Goal: Task Accomplishment & Management: Manage account settings

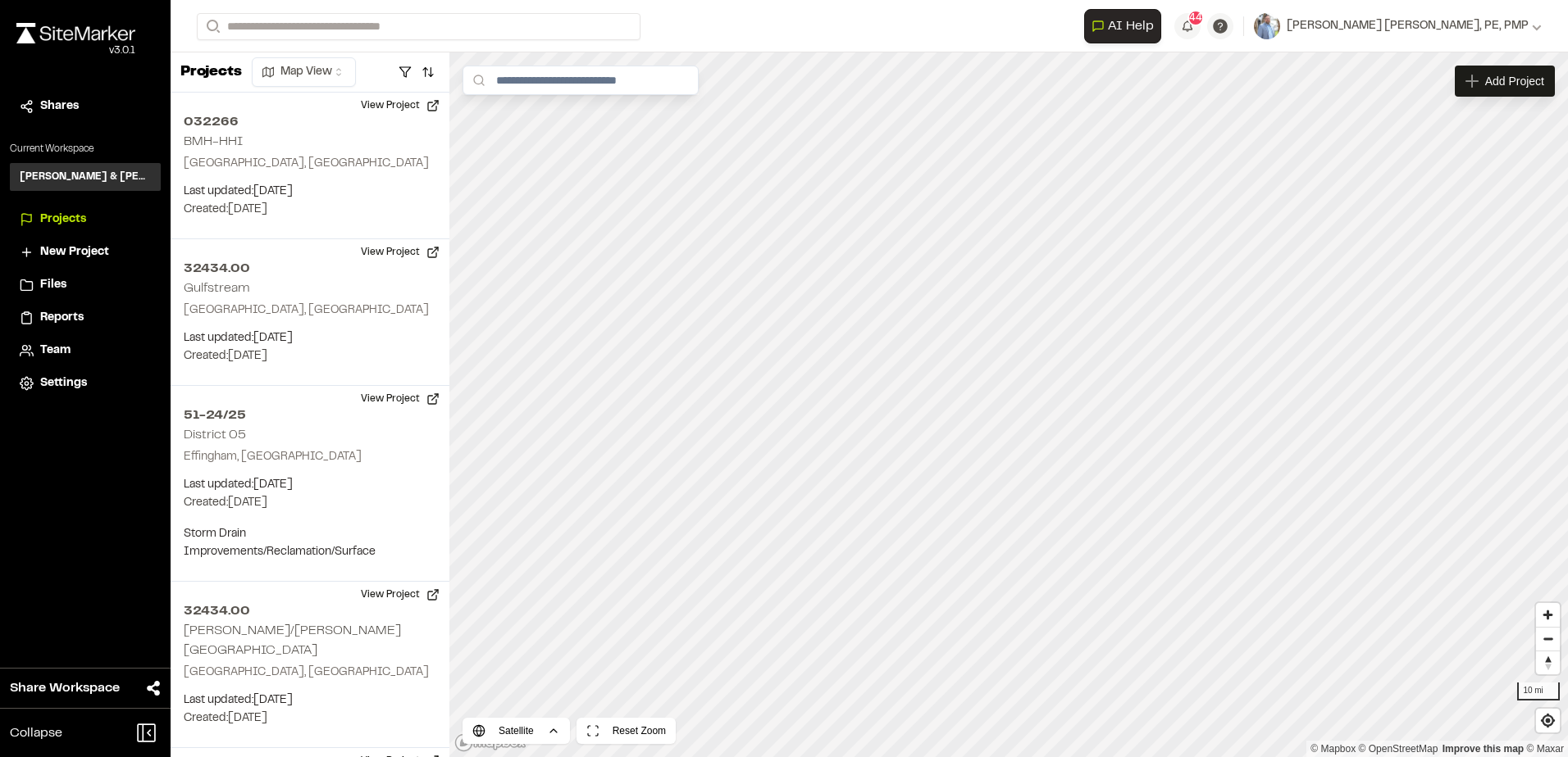
click at [62, 319] on span "Reports" at bounding box center [61, 318] width 44 height 19
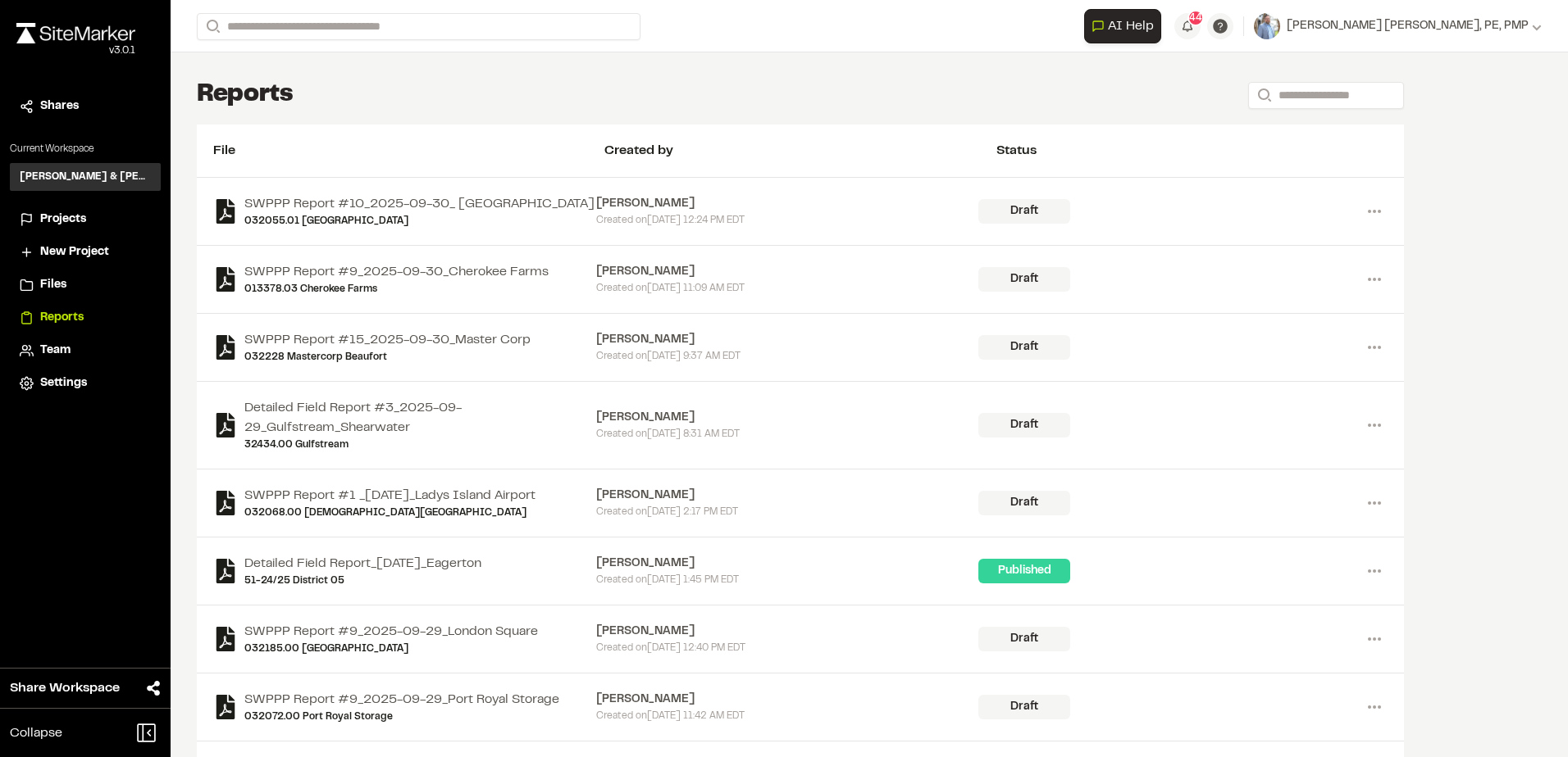
click at [80, 217] on span "Projects" at bounding box center [62, 219] width 46 height 19
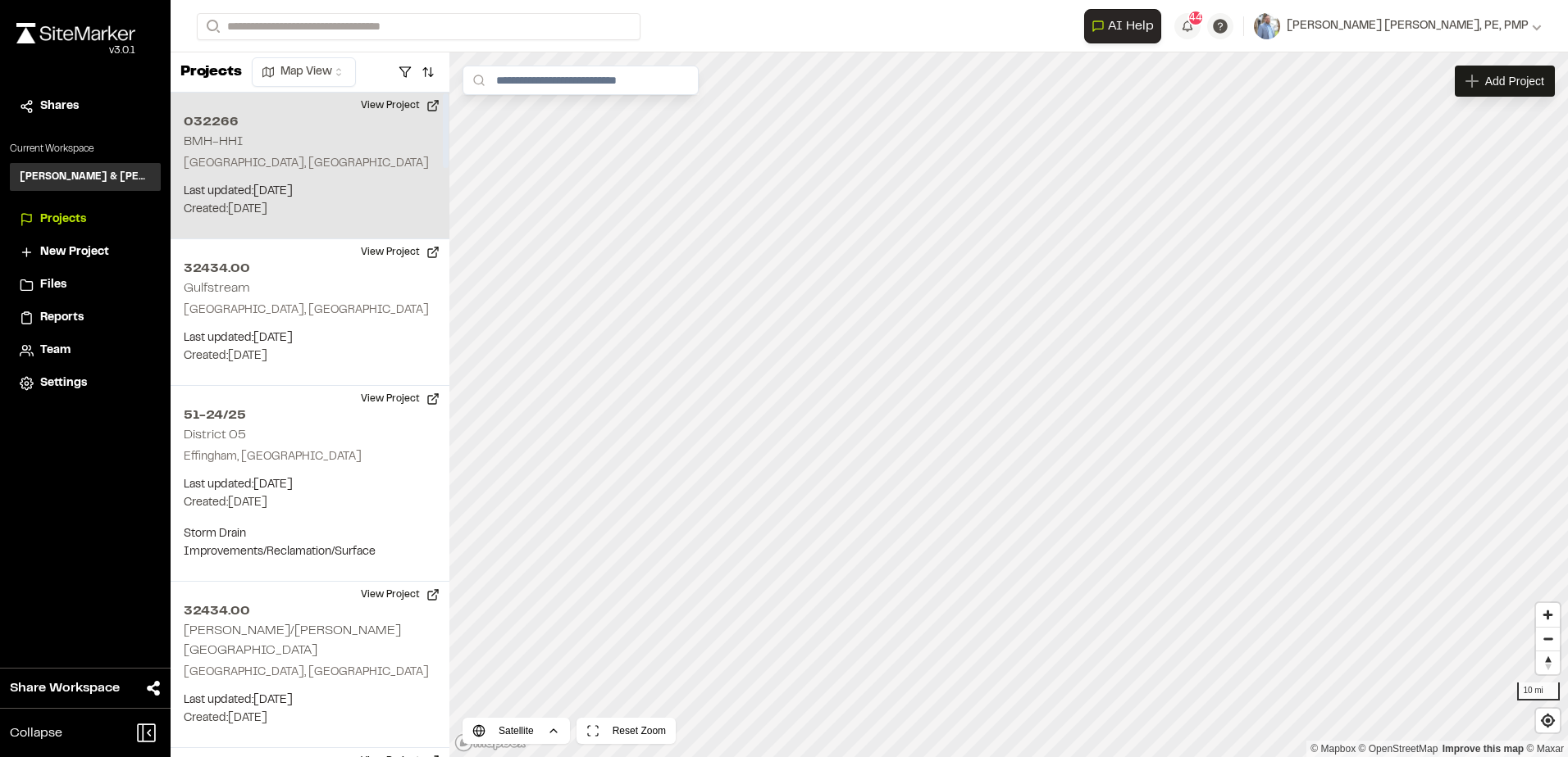
click at [316, 197] on p "Last updated: Sep 30, 2025" at bounding box center [309, 192] width 252 height 19
click at [75, 214] on span "Projects" at bounding box center [62, 219] width 46 height 19
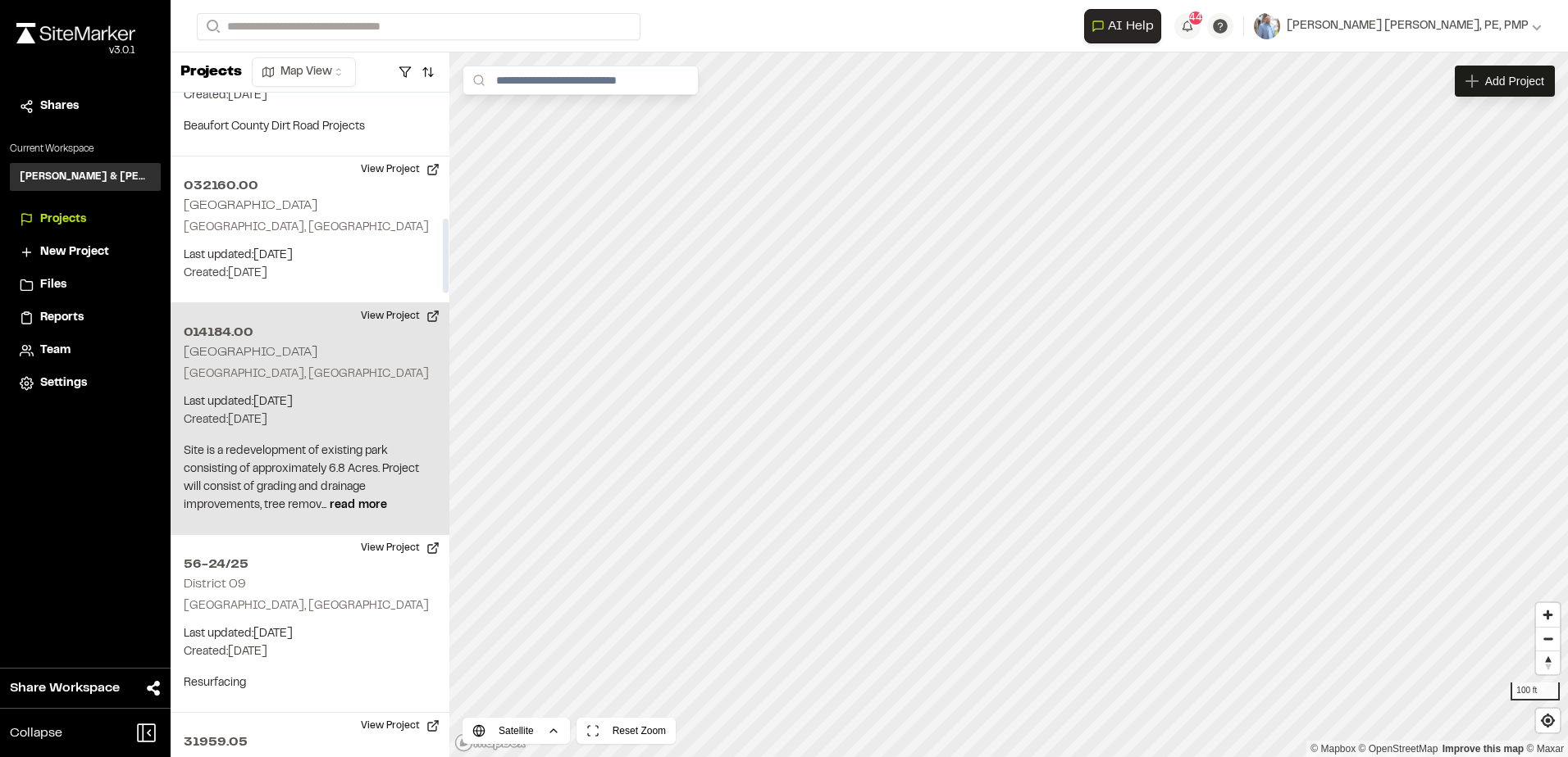
scroll to position [1148, 0]
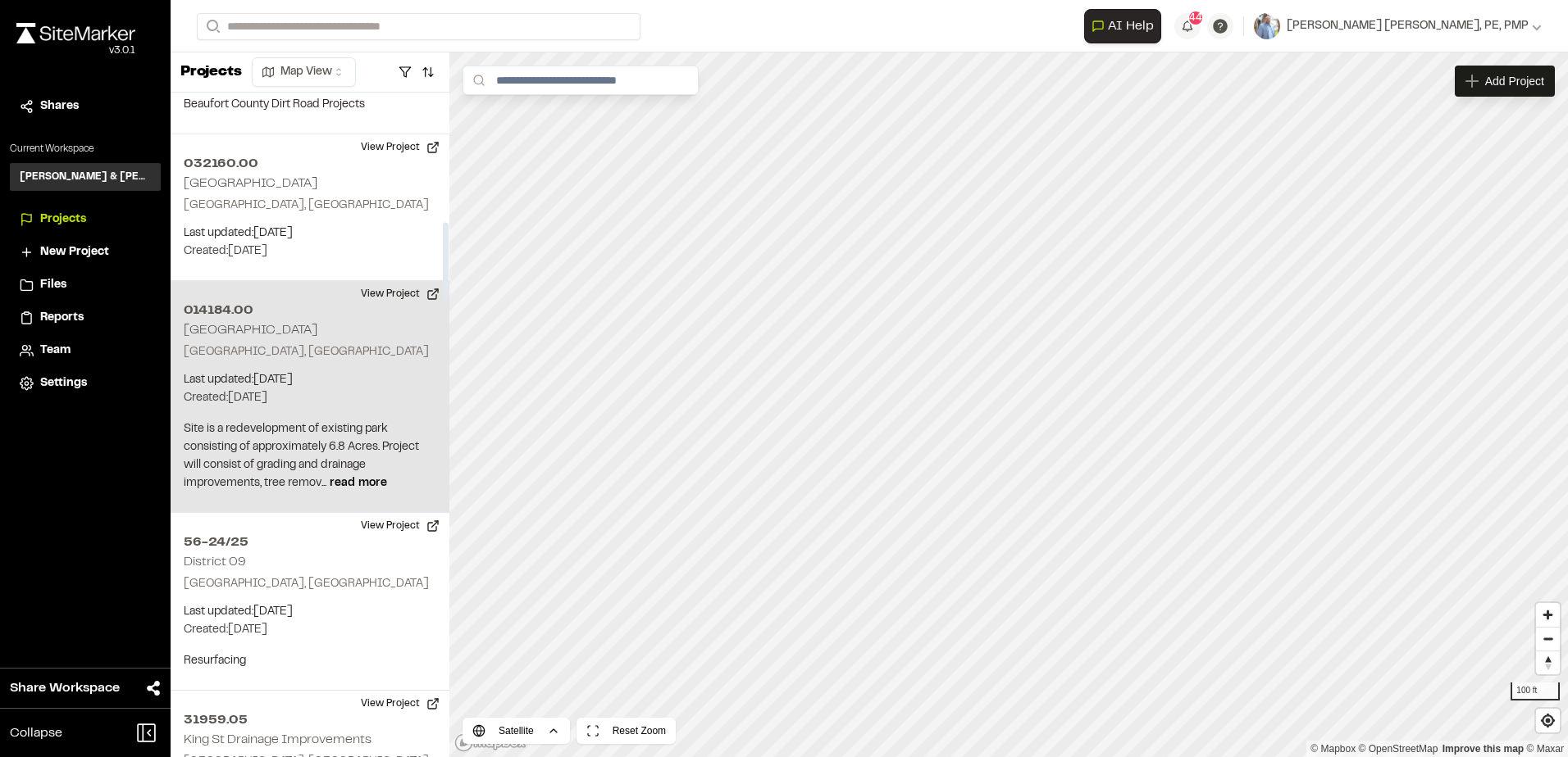
click at [309, 390] on p "Created: Aug 26, 2025" at bounding box center [309, 398] width 252 height 19
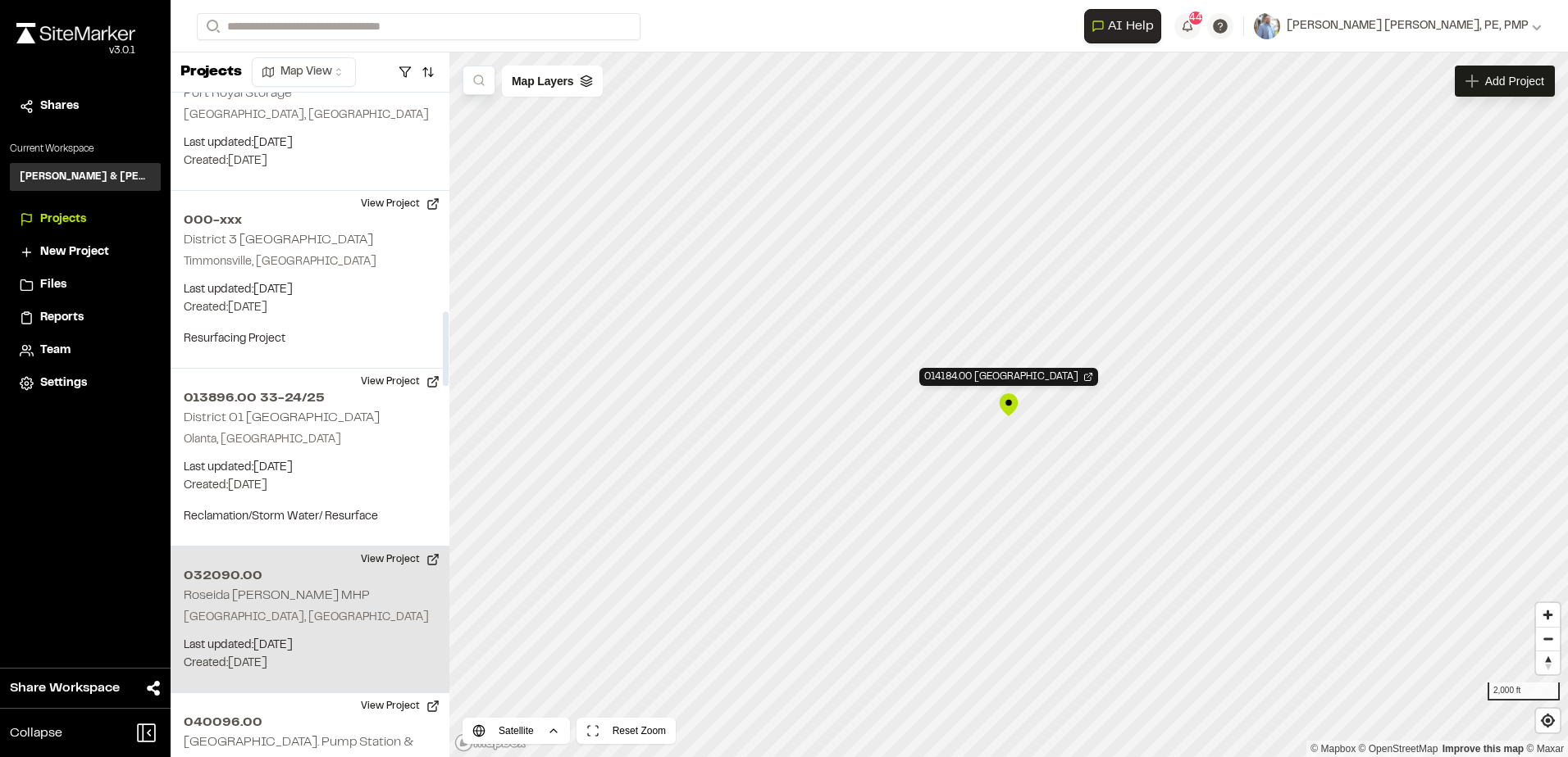
scroll to position [1967, 0]
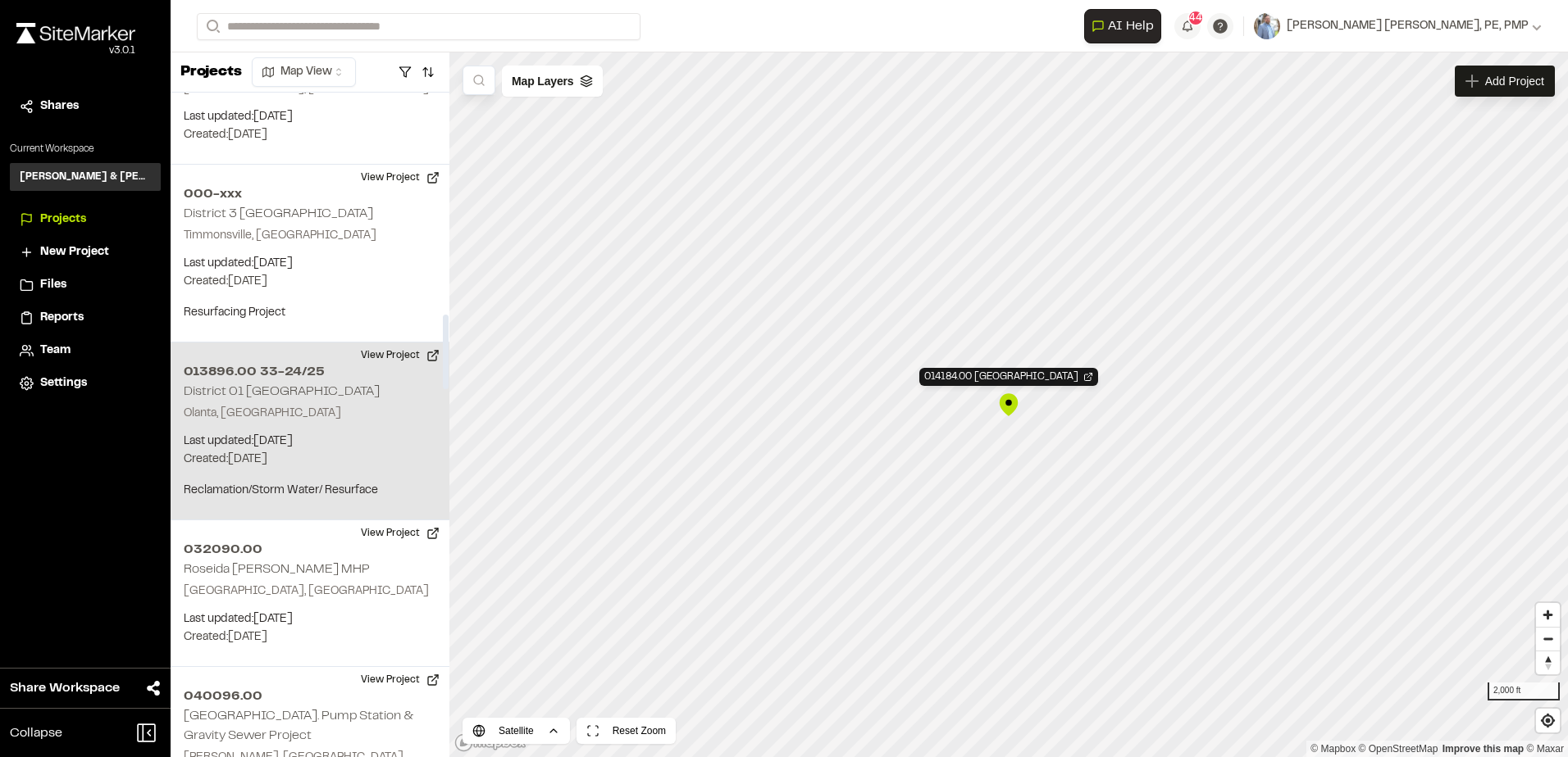
click at [292, 405] on p "Olanta, [GEOGRAPHIC_DATA]" at bounding box center [309, 414] width 252 height 19
click at [989, 372] on div "013896.00 33-24/25 District 01 Lake City" at bounding box center [1009, 377] width 280 height 19
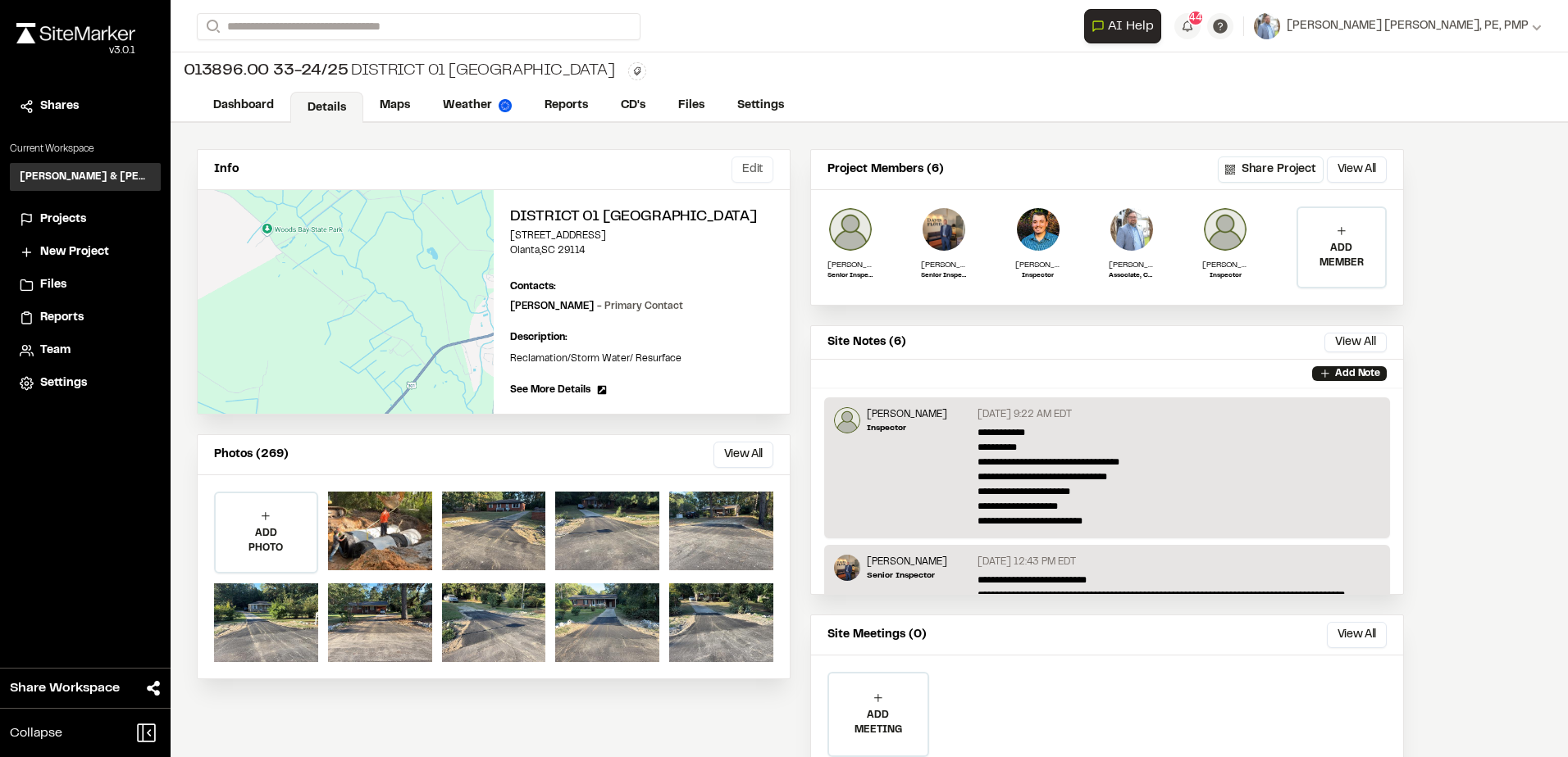
click at [757, 165] on button "Edit" at bounding box center [752, 170] width 42 height 26
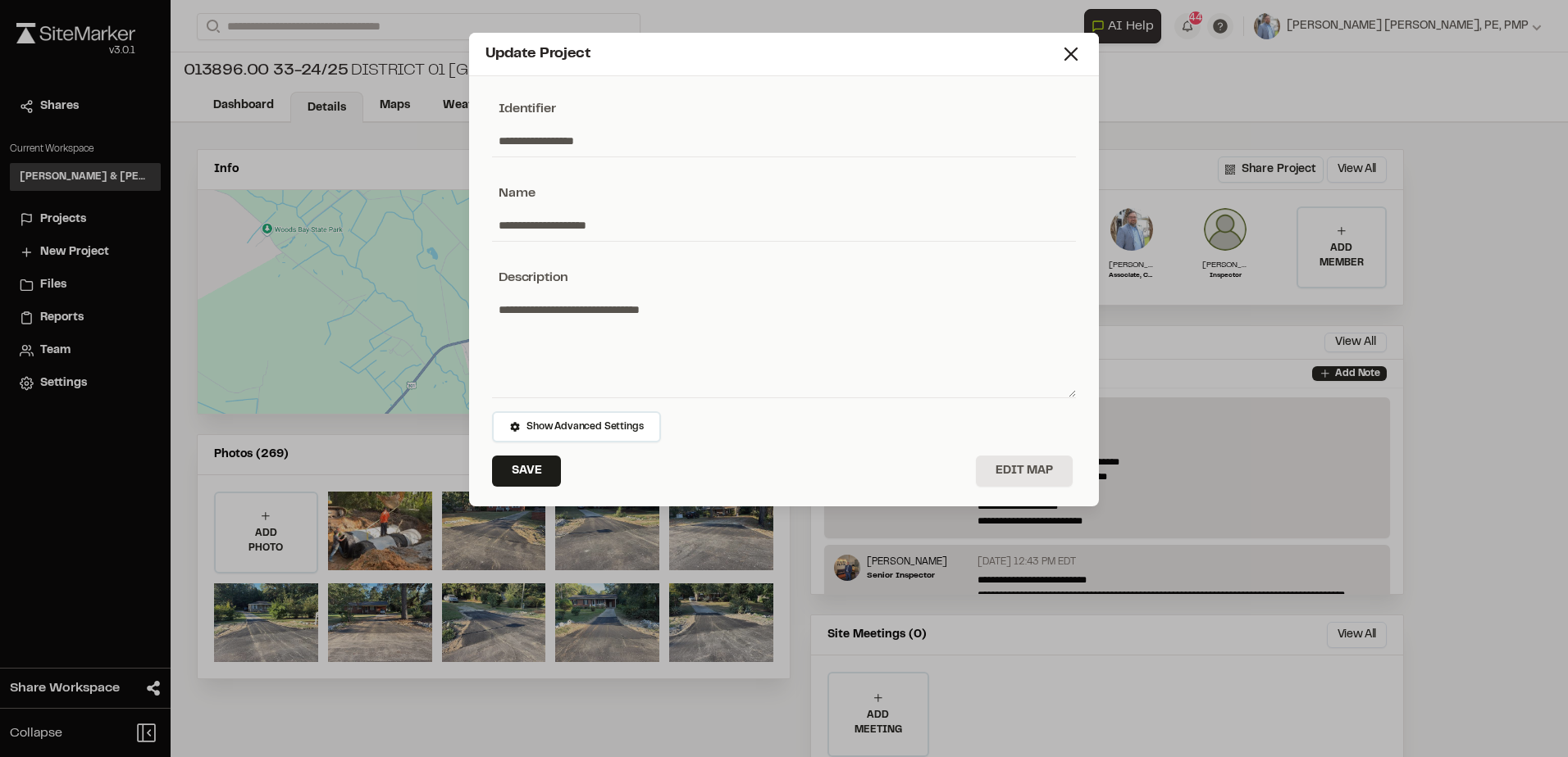
drag, startPoint x: 556, startPoint y: 142, endPoint x: 462, endPoint y: 147, distance: 94.1
click at [462, 147] on div "**********" at bounding box center [784, 378] width 1568 height 757
click at [1064, 58] on icon at bounding box center [1071, 55] width 23 height 23
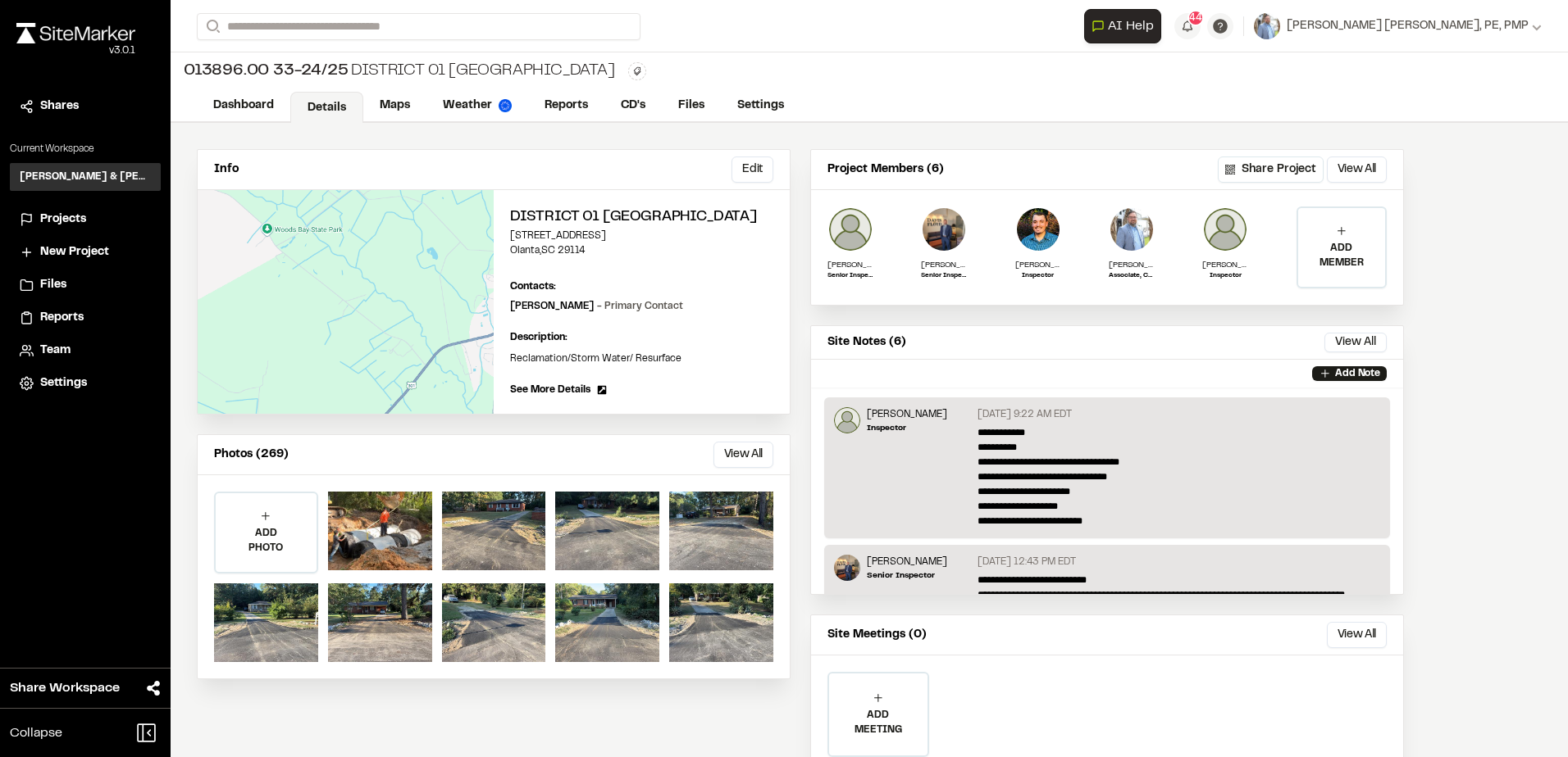
click at [61, 215] on span "Projects" at bounding box center [62, 219] width 46 height 19
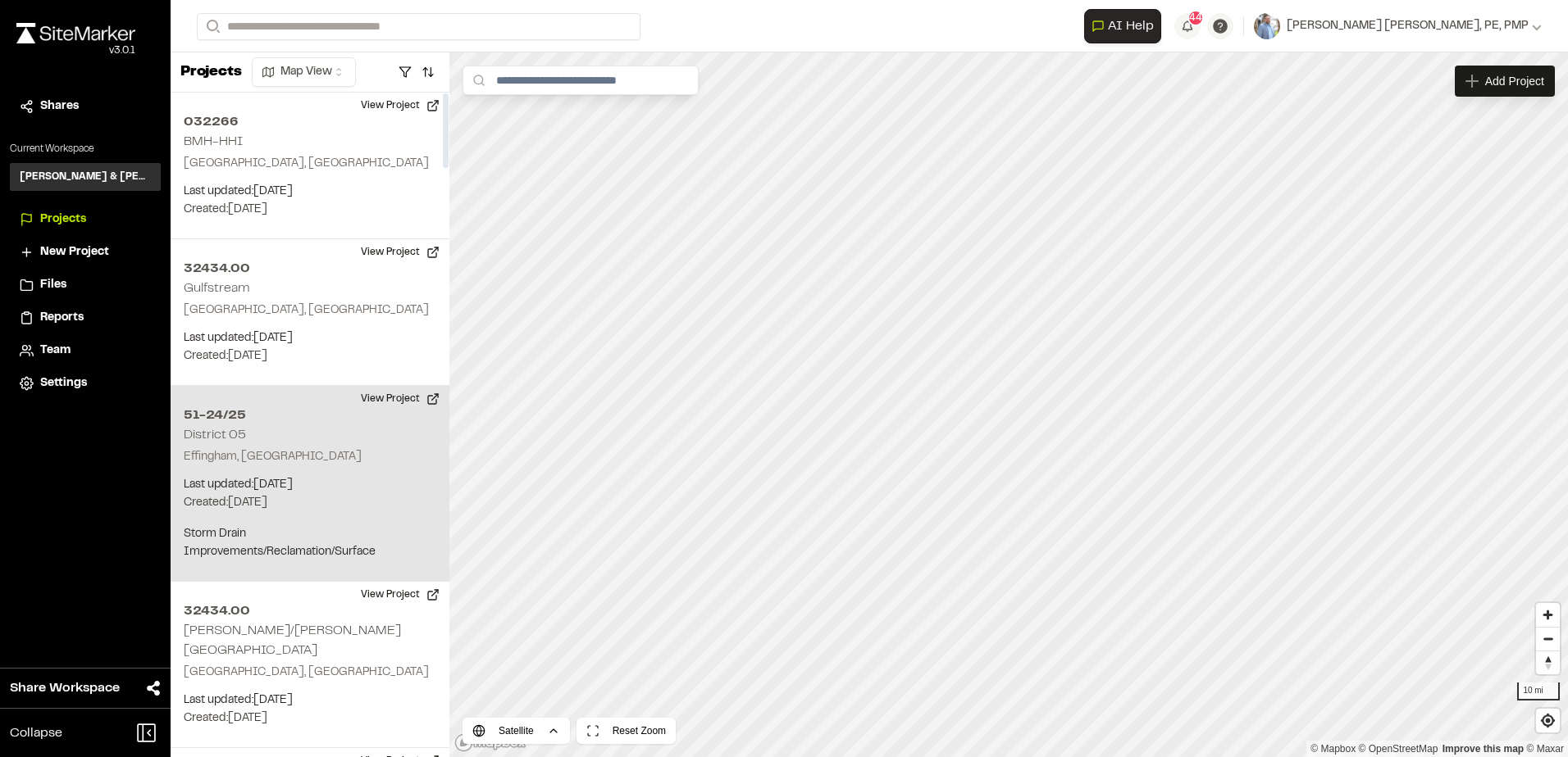
click at [272, 454] on p "Effingham, [GEOGRAPHIC_DATA]" at bounding box center [309, 457] width 252 height 19
click at [385, 389] on button "View Project" at bounding box center [400, 398] width 98 height 26
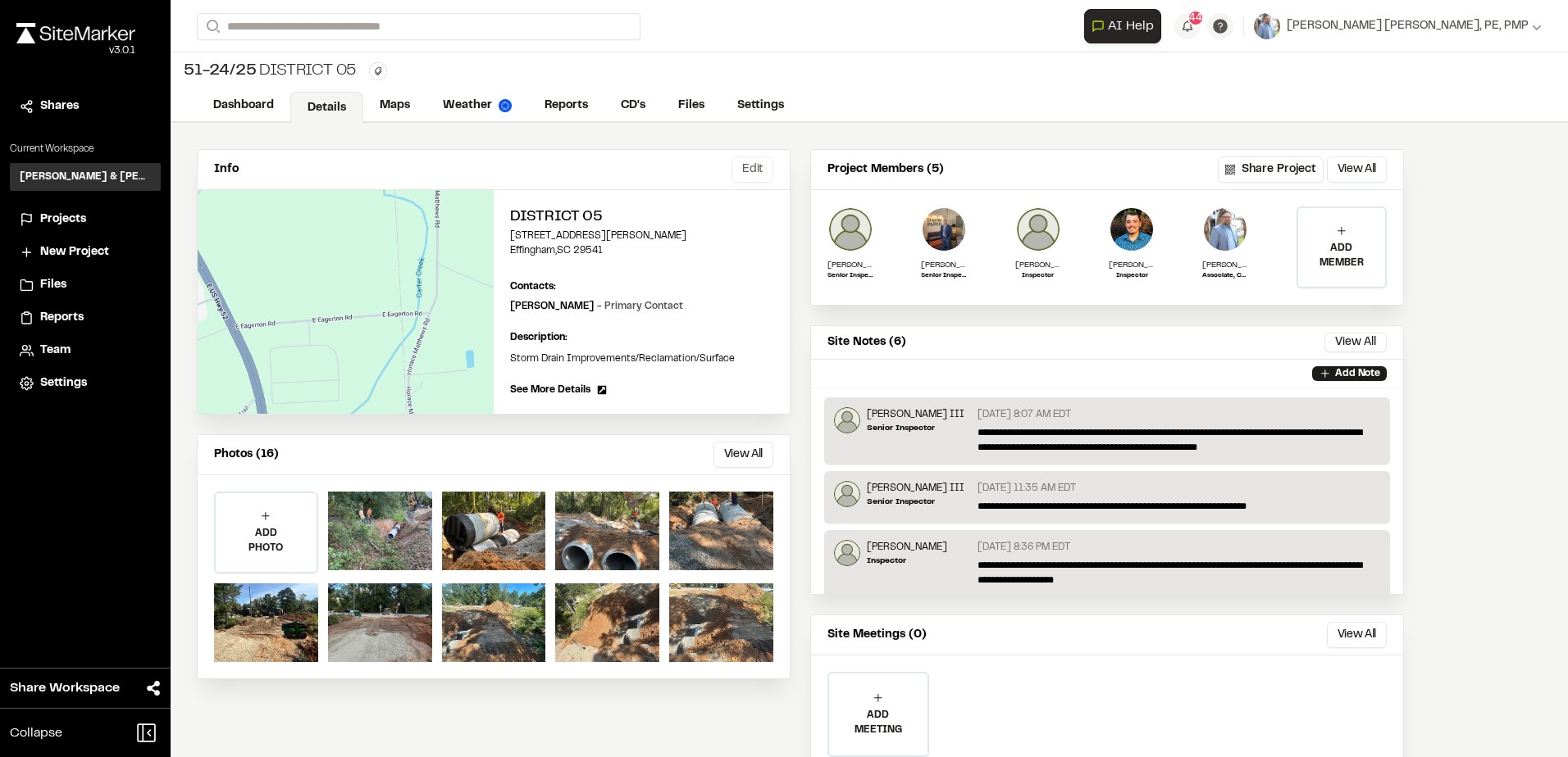
click at [767, 167] on button "Edit" at bounding box center [752, 170] width 42 height 26
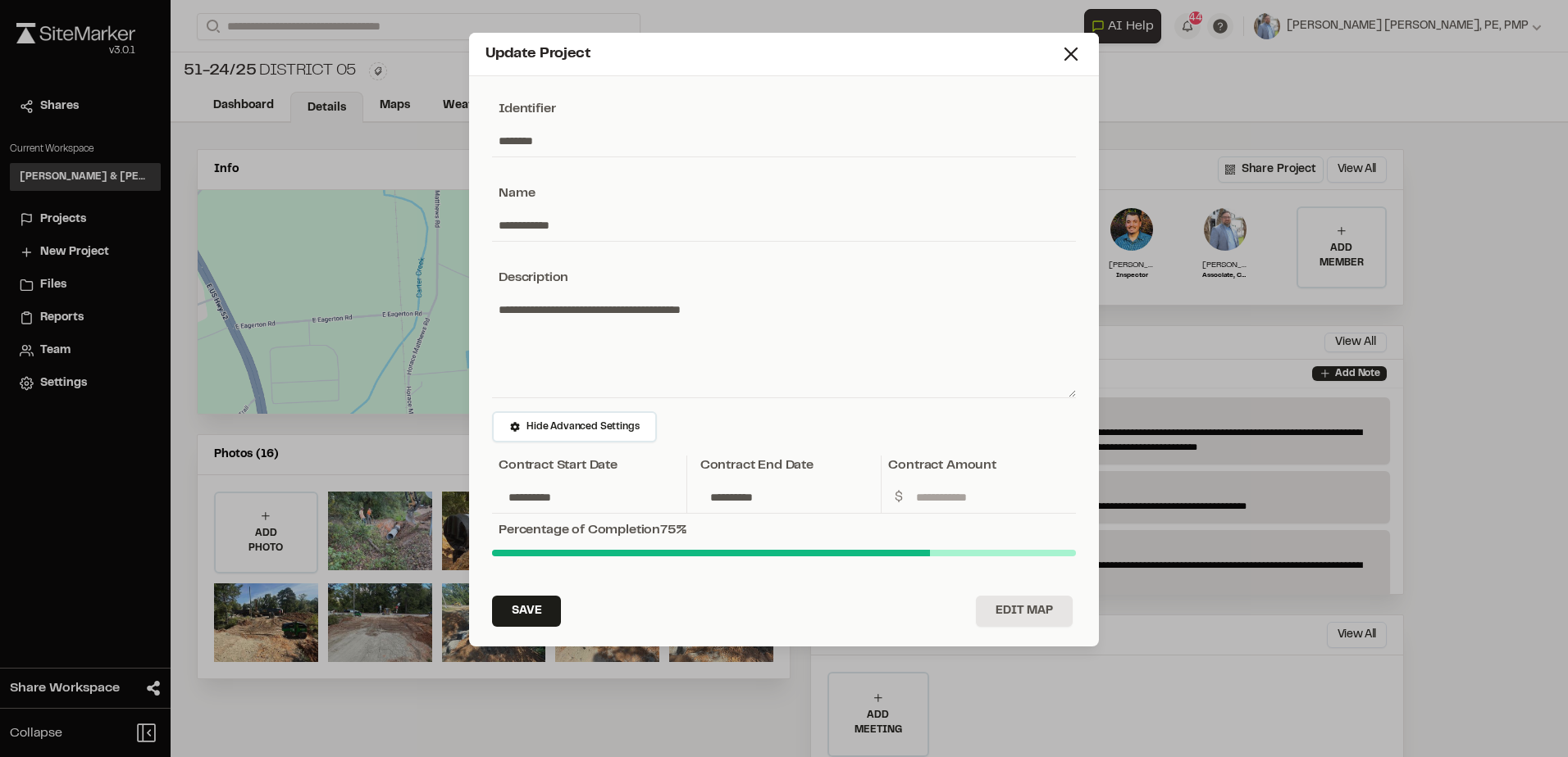
click at [497, 137] on input "********" at bounding box center [784, 141] width 584 height 31
paste input "*********"
type input "**********"
click at [540, 608] on button "Save" at bounding box center [526, 612] width 69 height 31
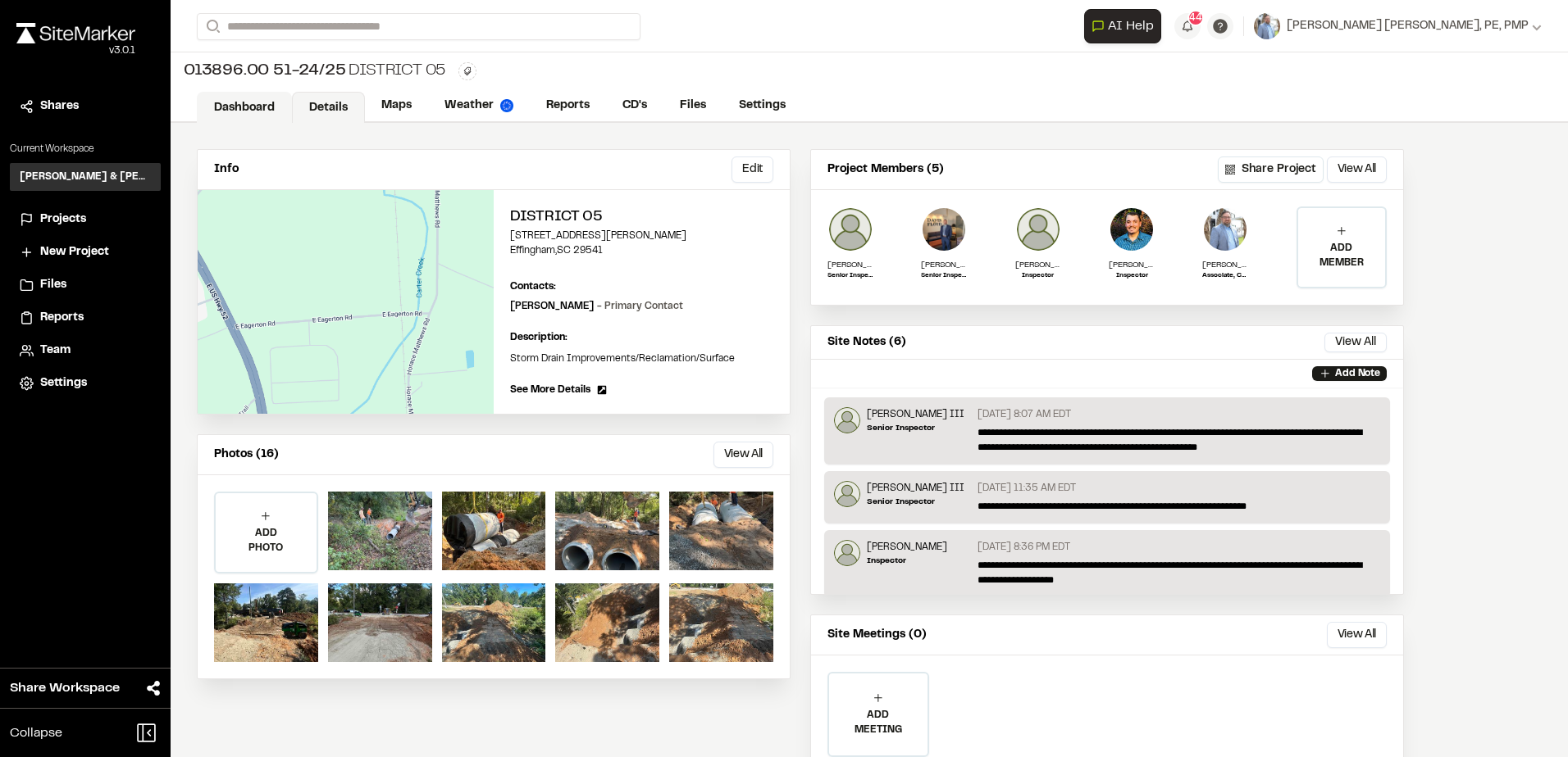
click at [241, 117] on link "Dashboard" at bounding box center [245, 107] width 96 height 31
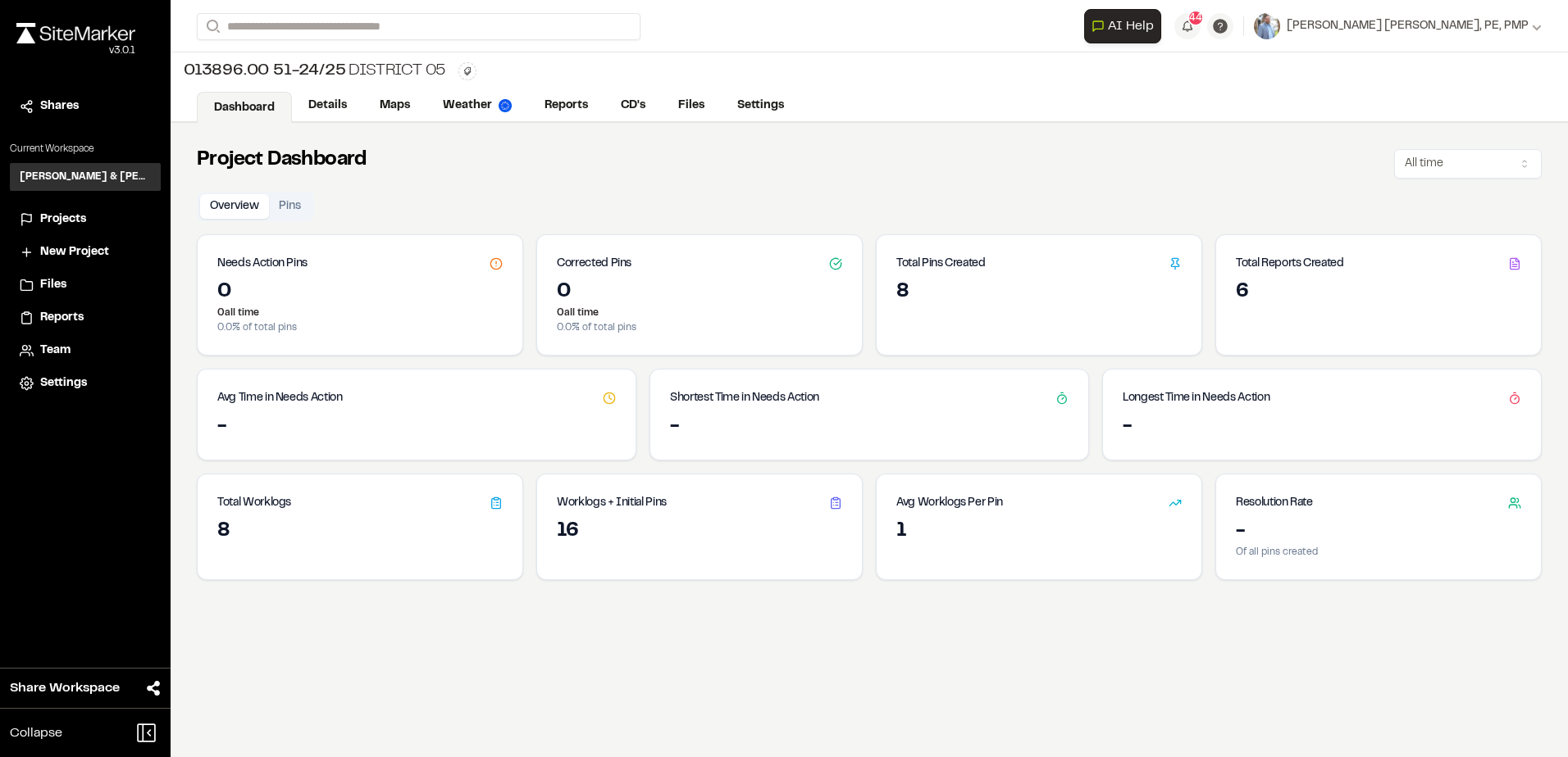
click at [61, 214] on span "Projects" at bounding box center [62, 219] width 46 height 19
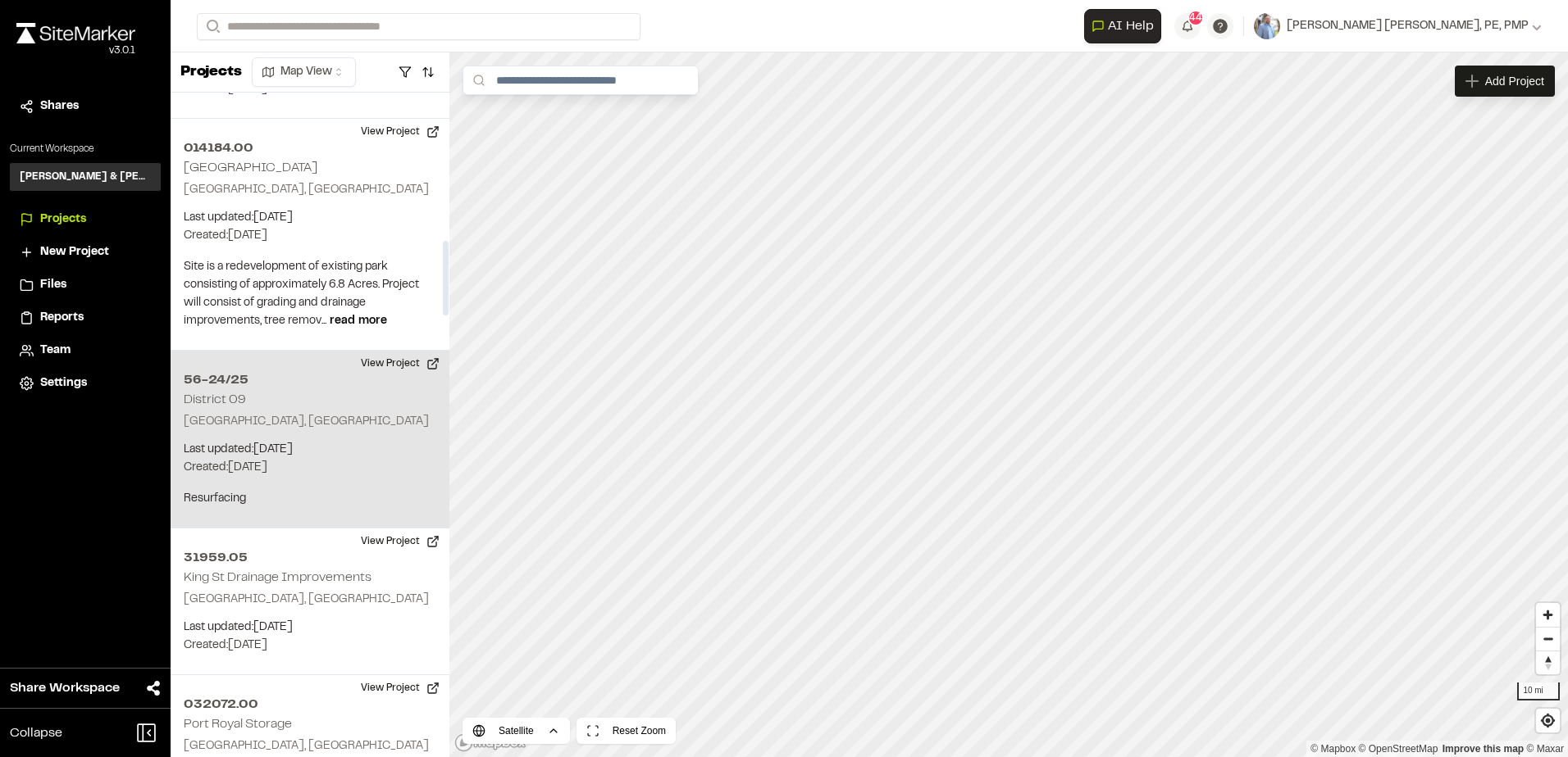
scroll to position [1311, 0]
click at [291, 369] on div "56-24/25 District 09 Florence, SC Last updated: Aug 18, 2025 Budget: $ Created:…" at bounding box center [310, 437] width 279 height 178
drag, startPoint x: 291, startPoint y: 369, endPoint x: 401, endPoint y: 344, distance: 112.8
click at [401, 349] on button "View Project" at bounding box center [400, 361] width 98 height 26
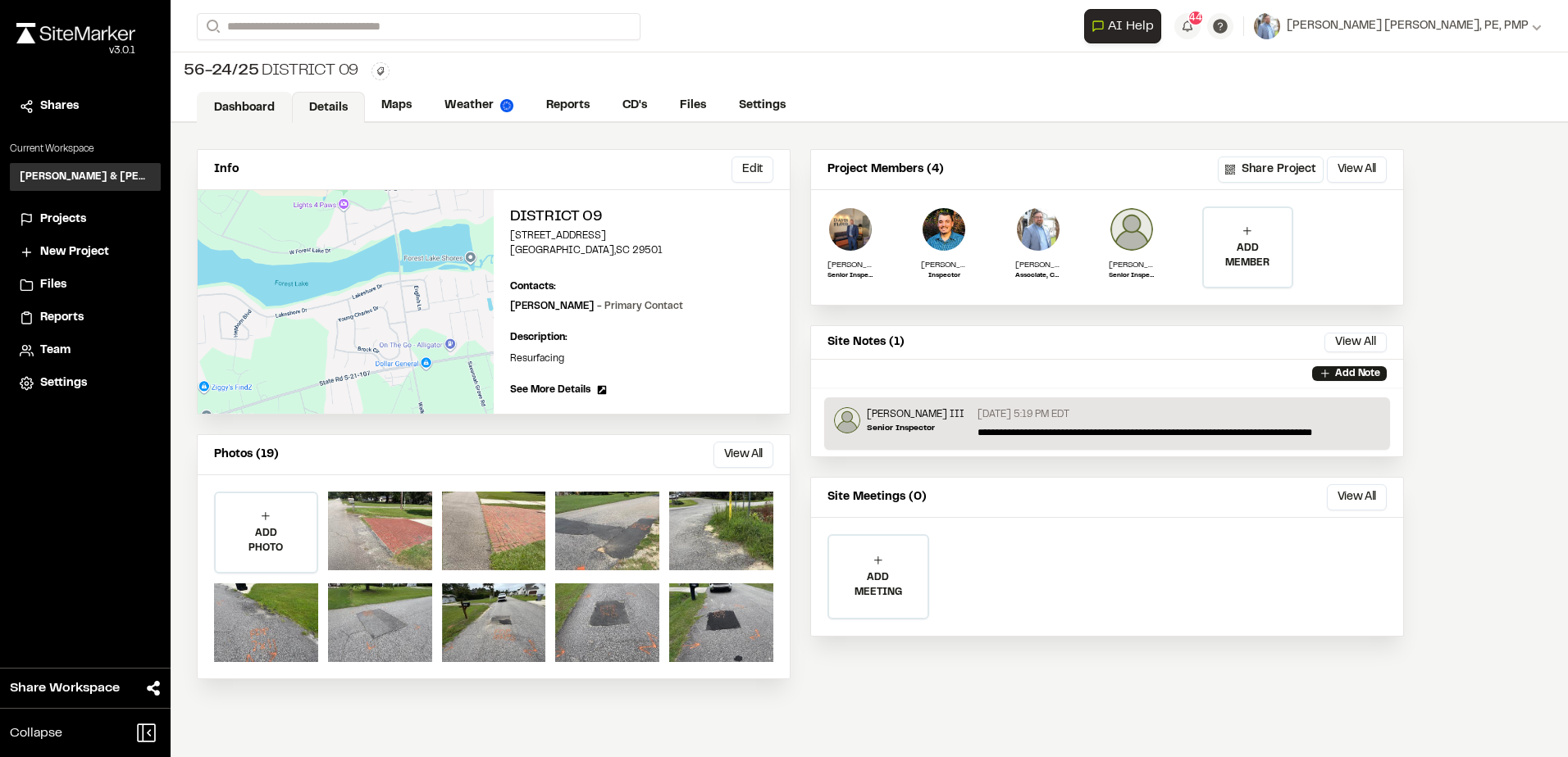
click at [261, 106] on link "Dashboard" at bounding box center [245, 107] width 96 height 31
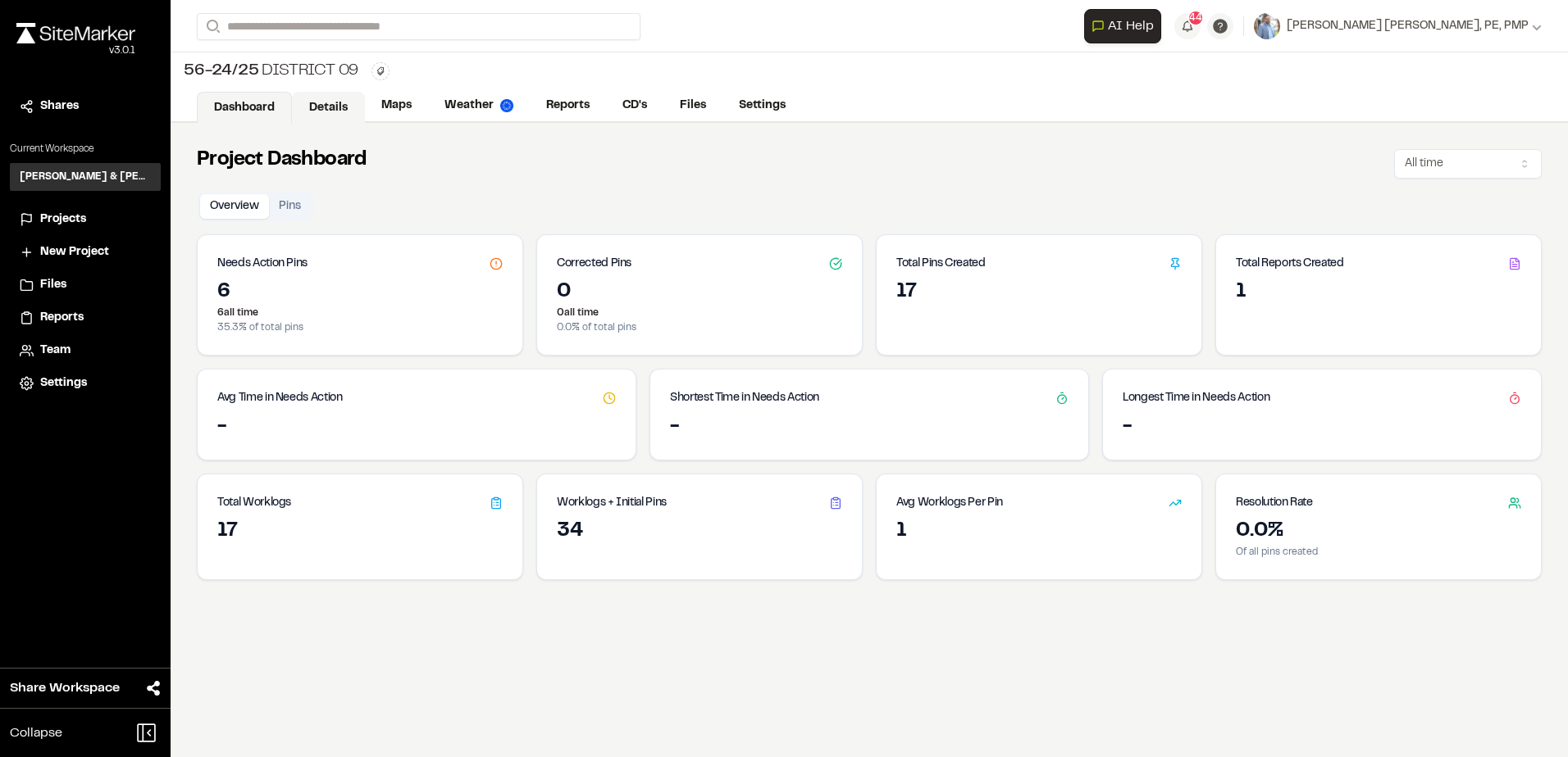
click at [324, 113] on link "Details" at bounding box center [328, 107] width 73 height 31
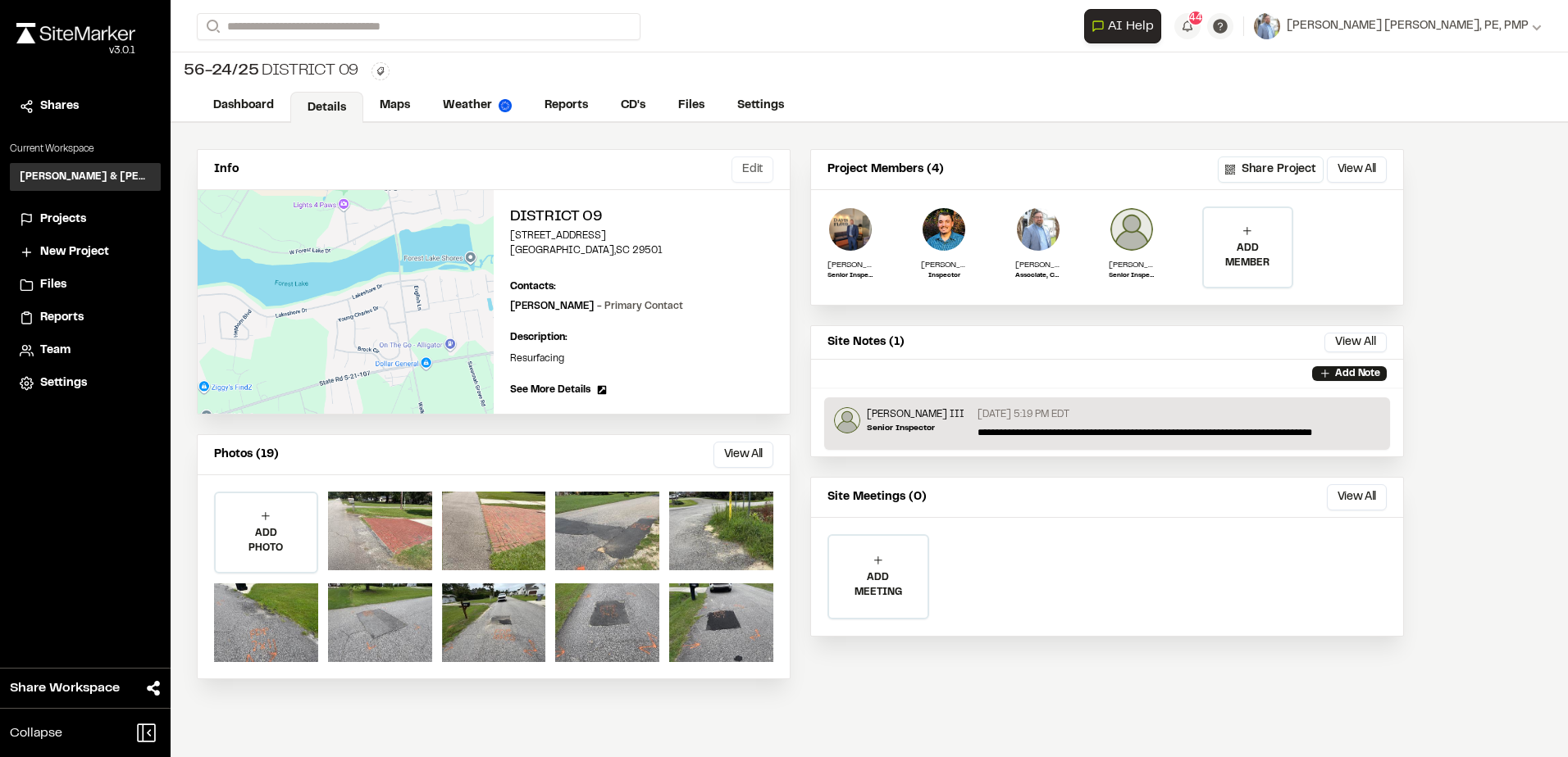
click at [766, 164] on button "Edit" at bounding box center [752, 170] width 42 height 26
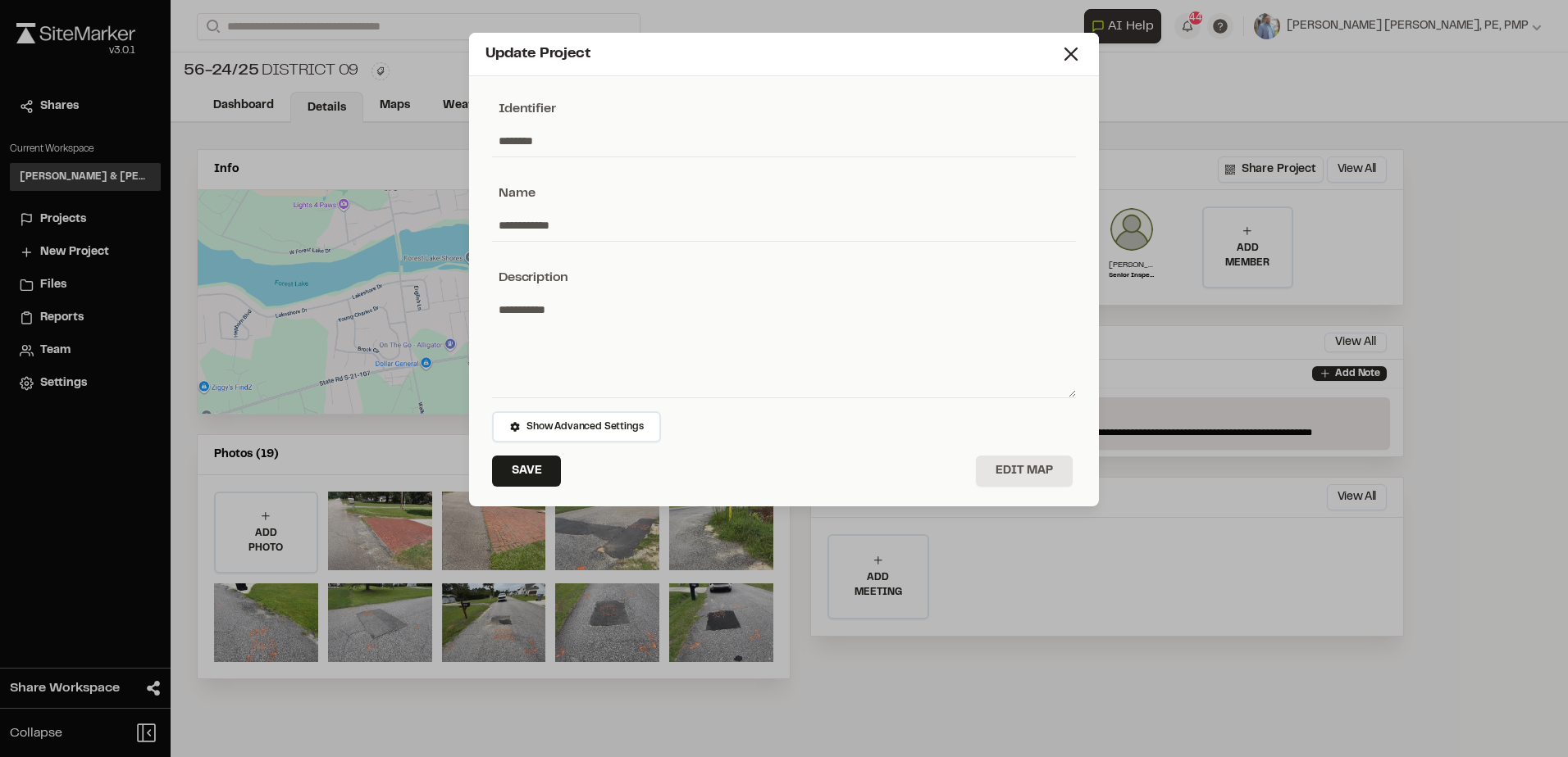
click at [499, 142] on input "********" at bounding box center [784, 141] width 584 height 31
paste input "*********"
type input "**********"
click at [525, 469] on button "Save" at bounding box center [526, 472] width 69 height 31
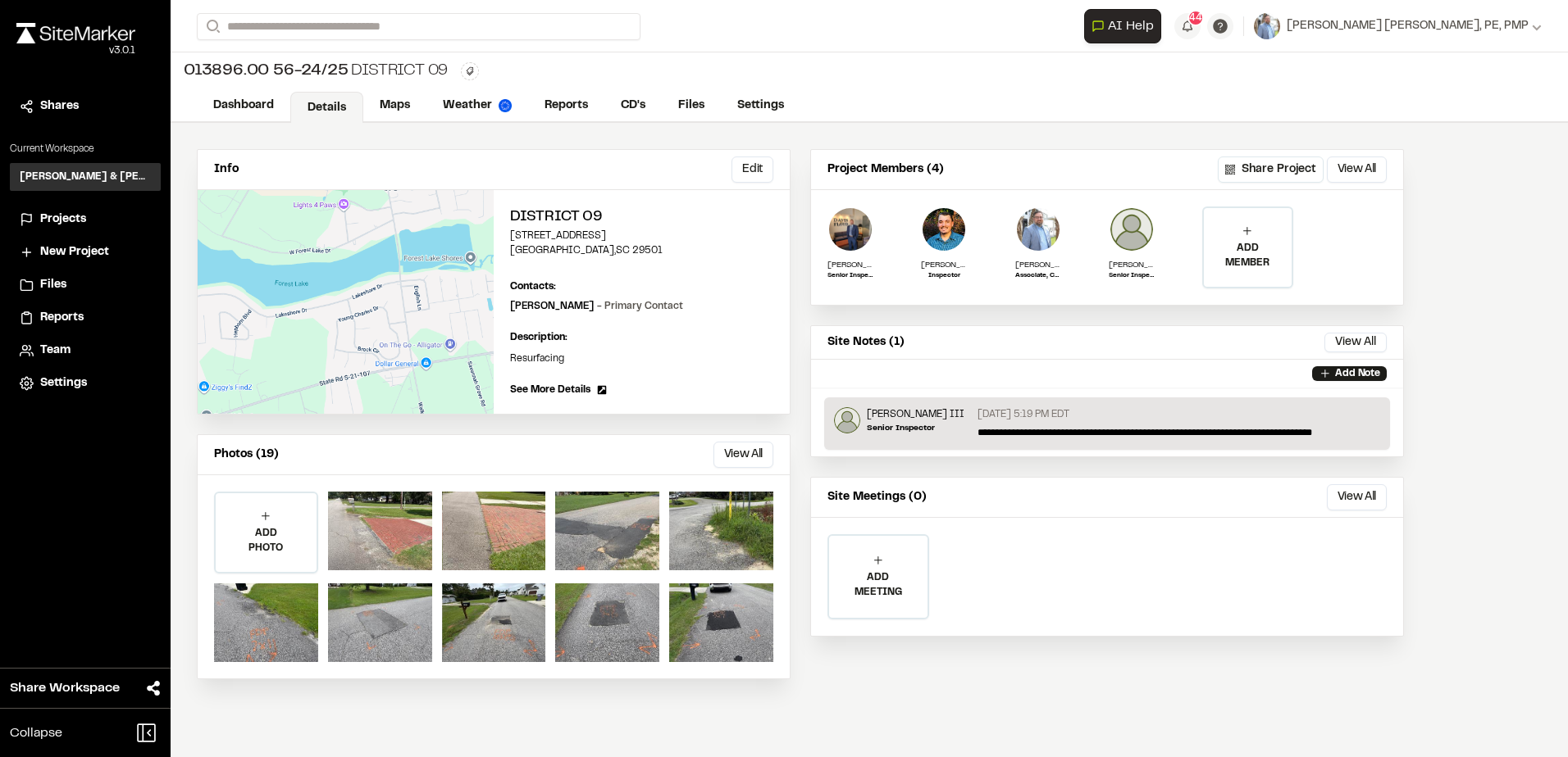
click at [66, 221] on span "Projects" at bounding box center [62, 219] width 46 height 19
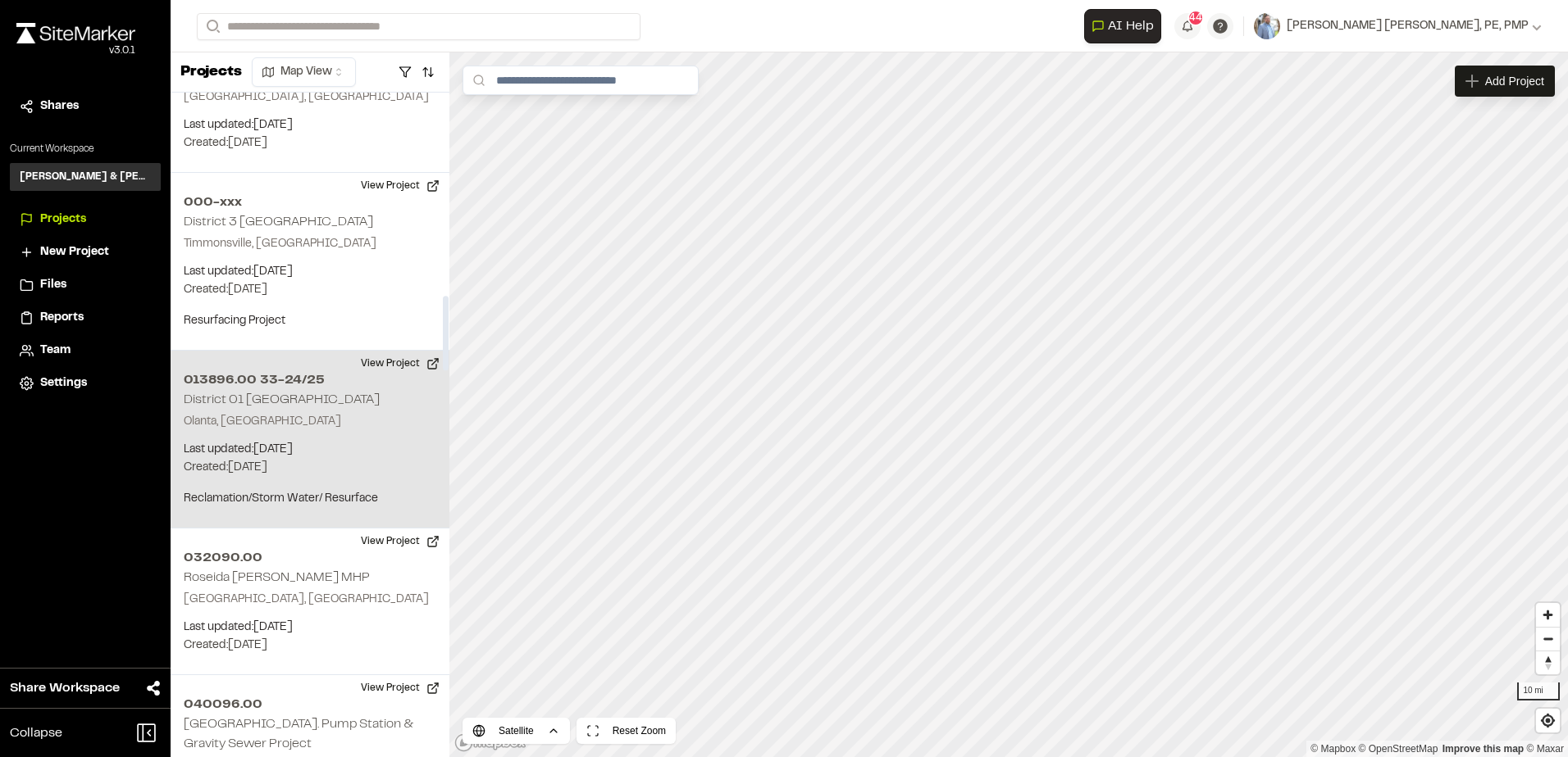
scroll to position [1967, 0]
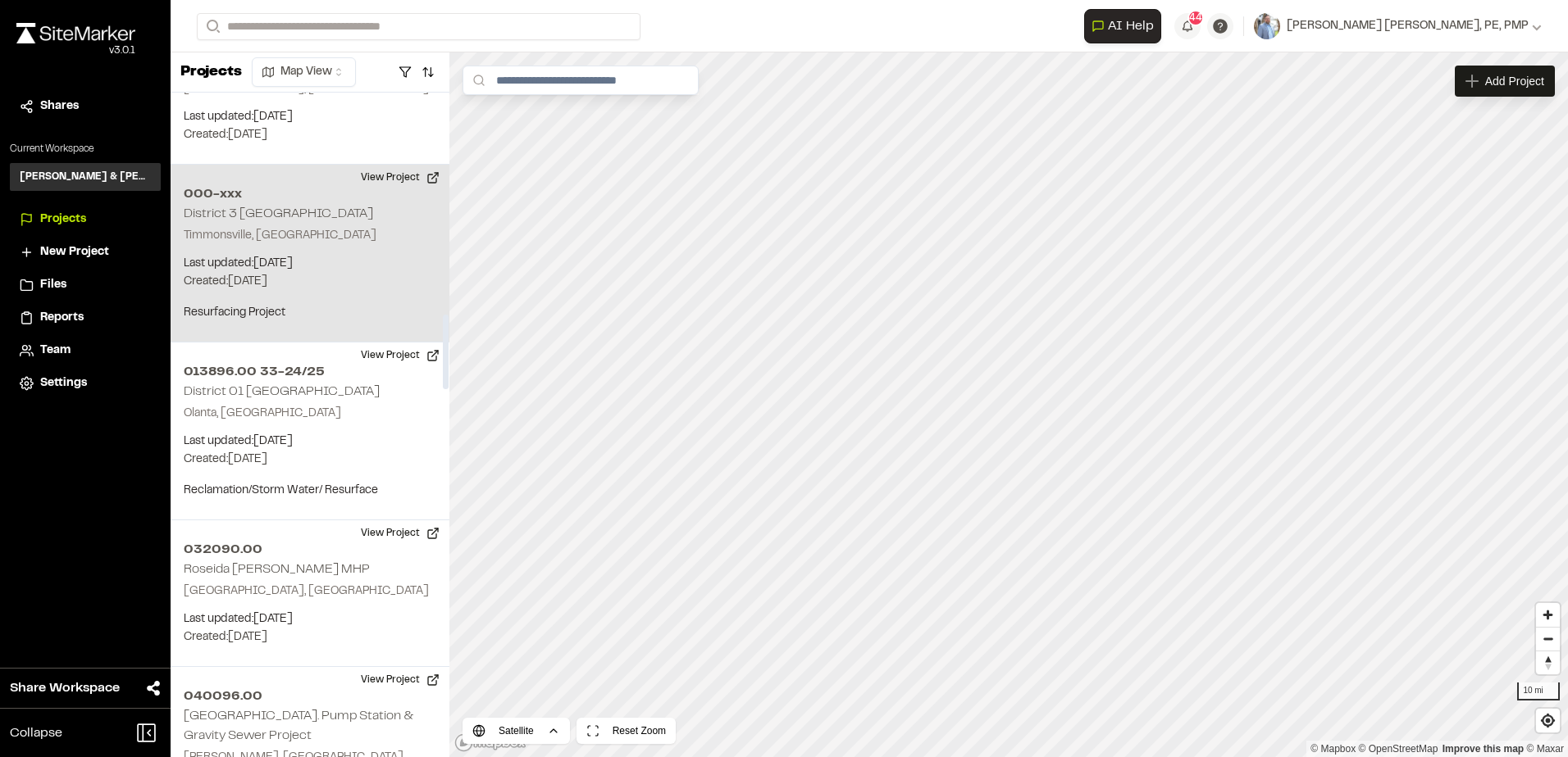
click at [311, 208] on h2 "District 3 [GEOGRAPHIC_DATA]" at bounding box center [278, 214] width 189 height 12
click at [394, 165] on button "View Project" at bounding box center [400, 177] width 98 height 26
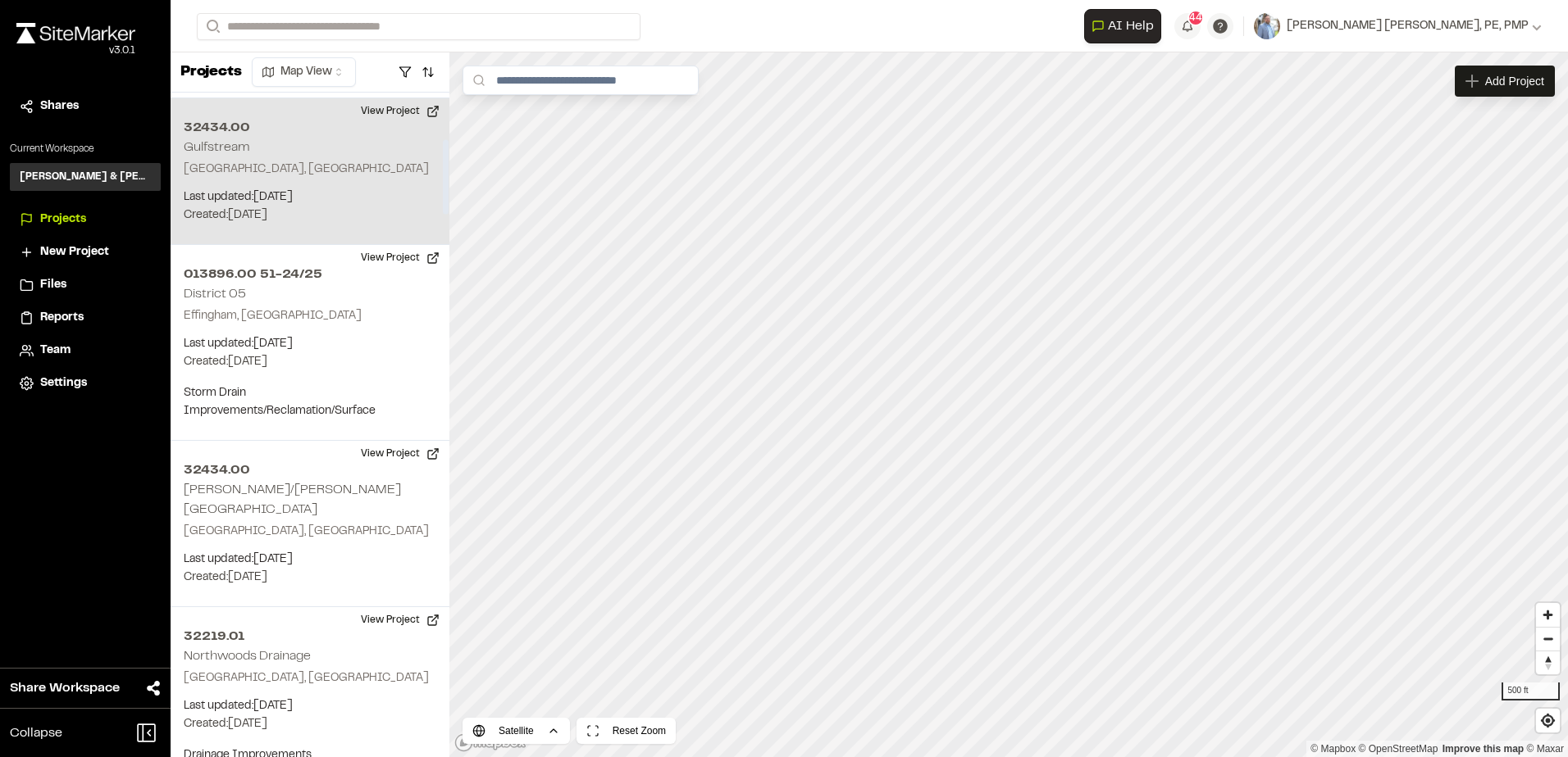
scroll to position [0, 0]
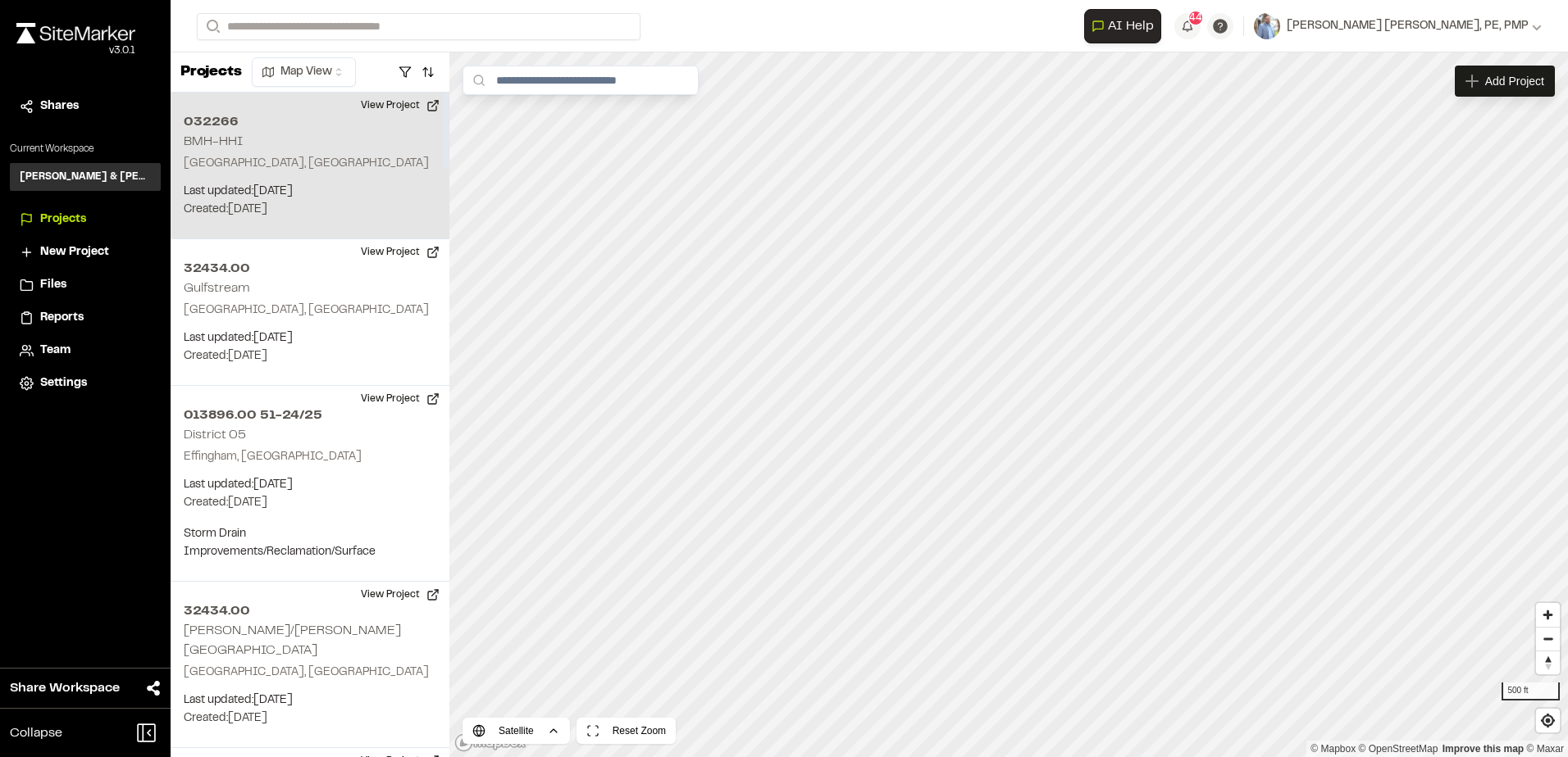
click at [237, 137] on h2 "BMH-HHI" at bounding box center [212, 142] width 59 height 12
click at [411, 95] on button "View Project" at bounding box center [400, 105] width 98 height 26
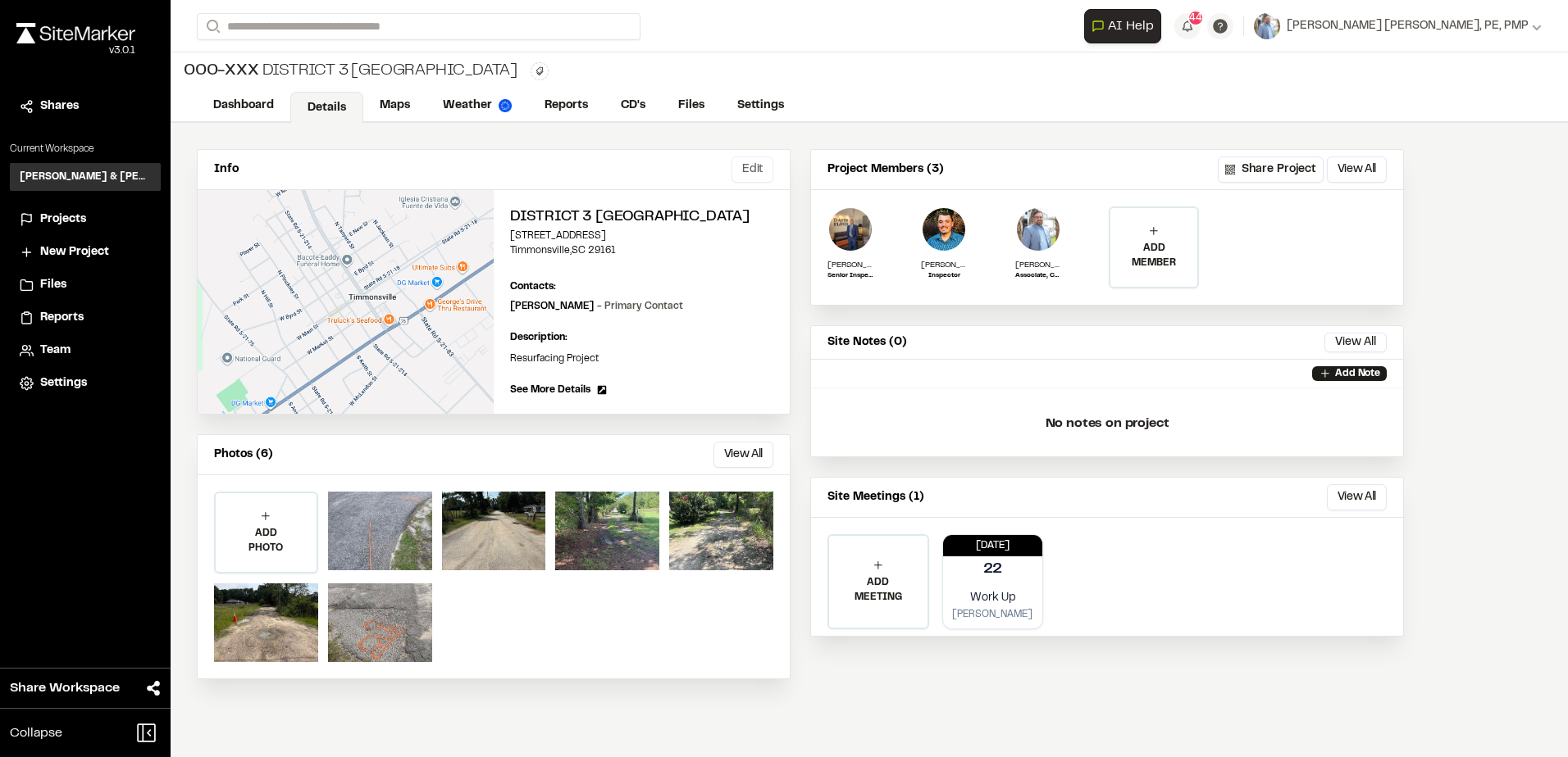
click at [773, 168] on button "Edit" at bounding box center [752, 170] width 42 height 26
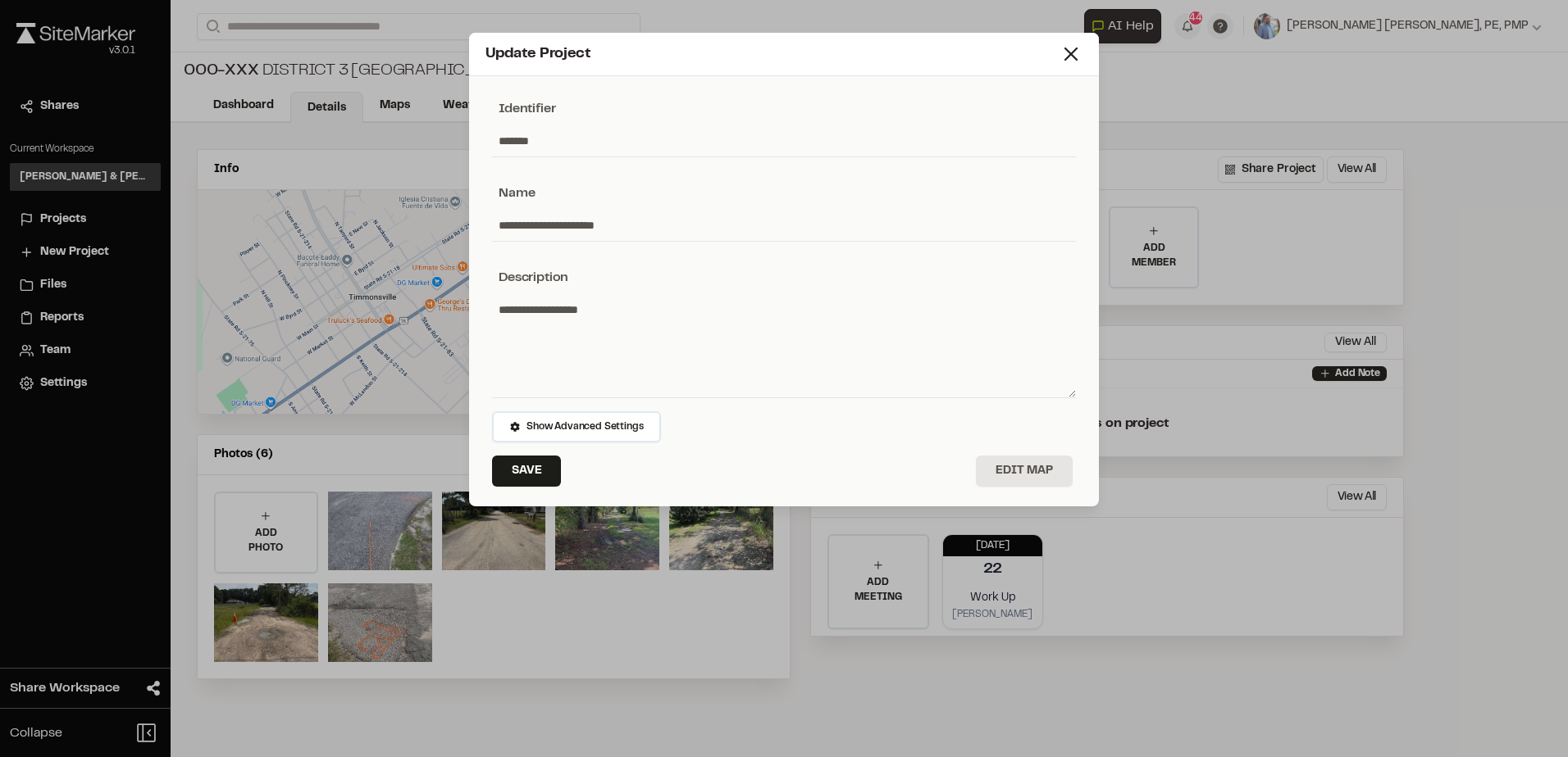
click at [496, 140] on input "*******" at bounding box center [784, 141] width 584 height 31
paste input "*********"
type input "**********"
click at [522, 467] on button "Save" at bounding box center [526, 472] width 69 height 31
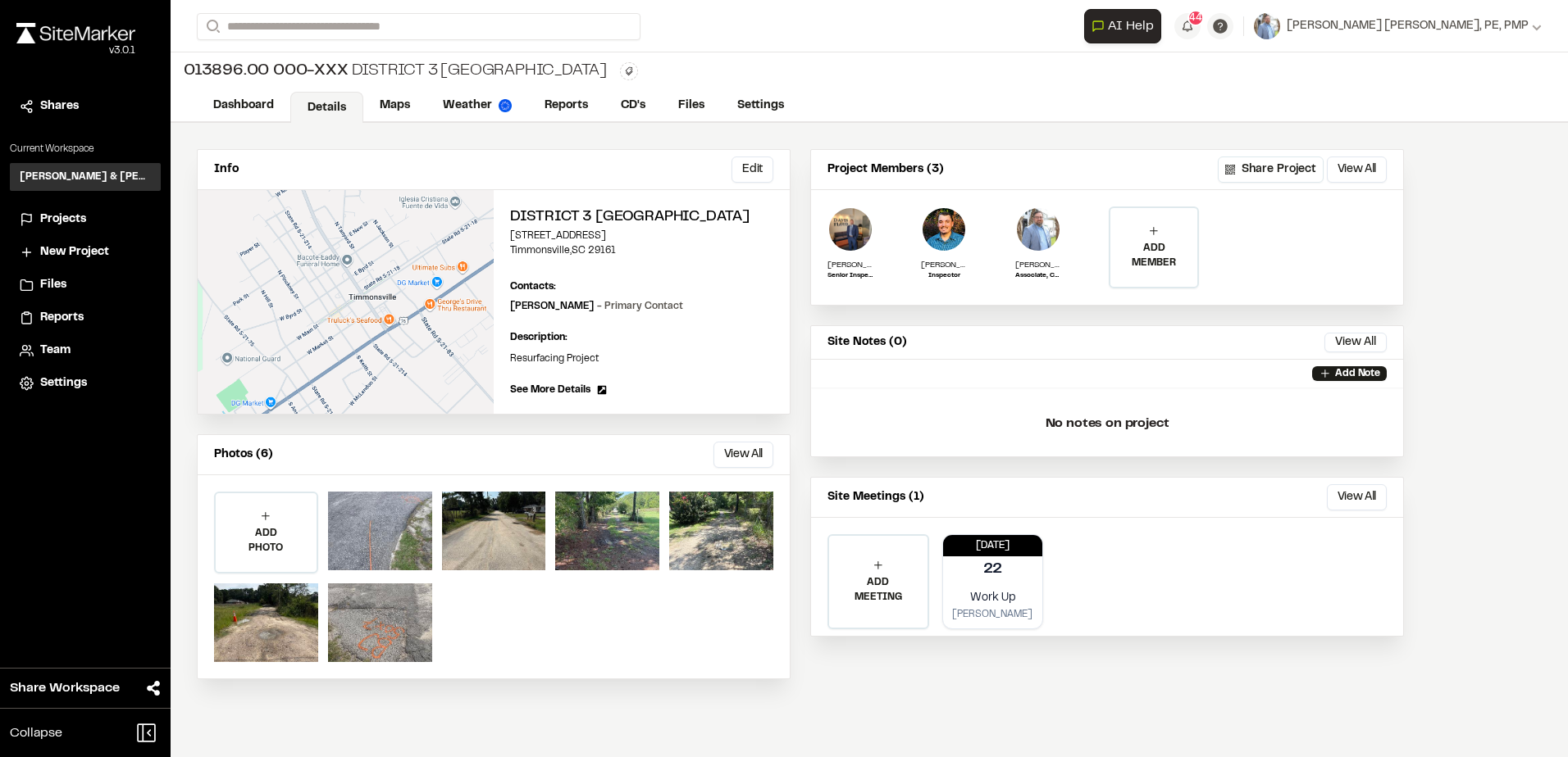
click at [70, 213] on span "Projects" at bounding box center [62, 219] width 46 height 19
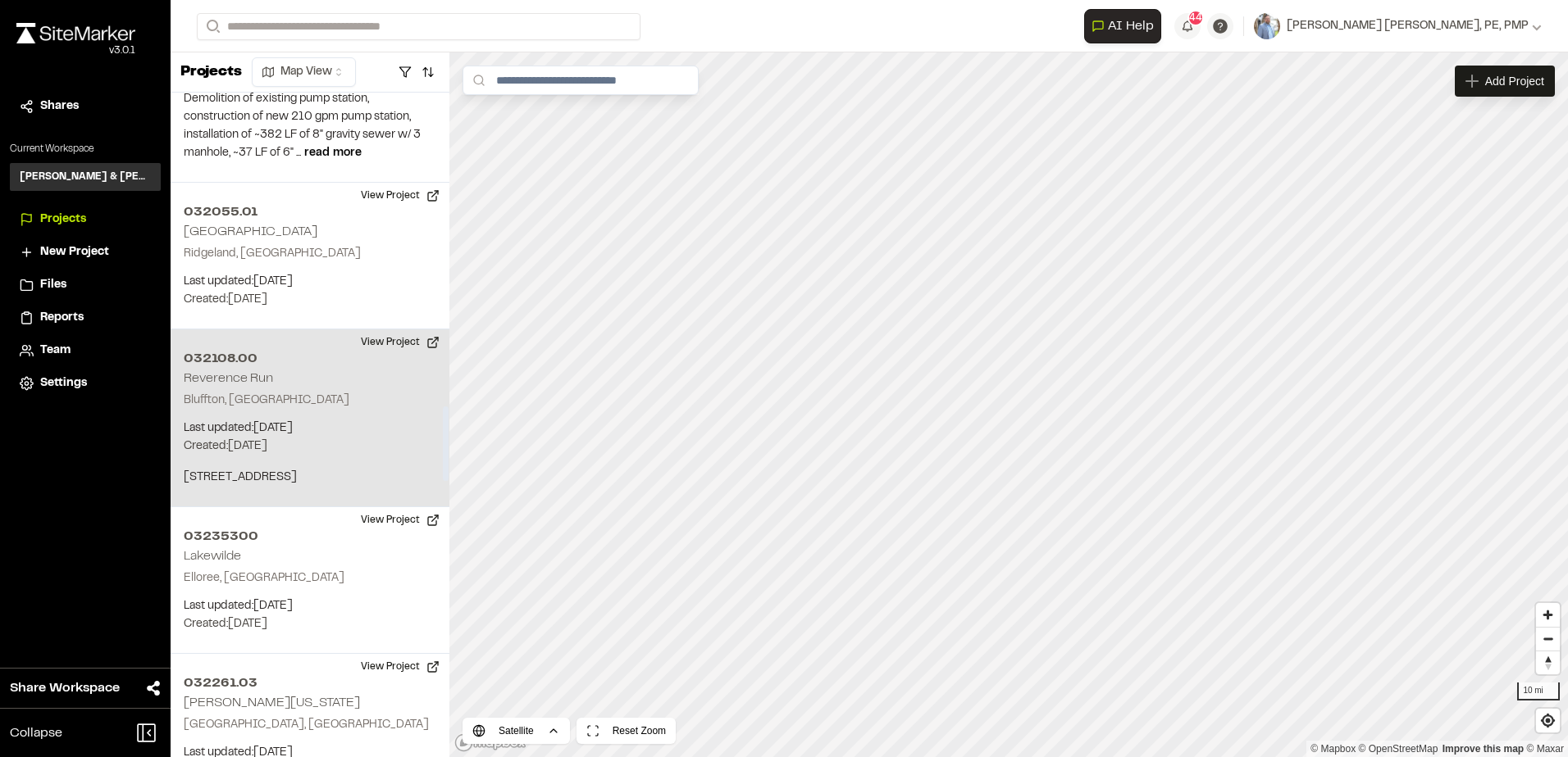
scroll to position [2787, 0]
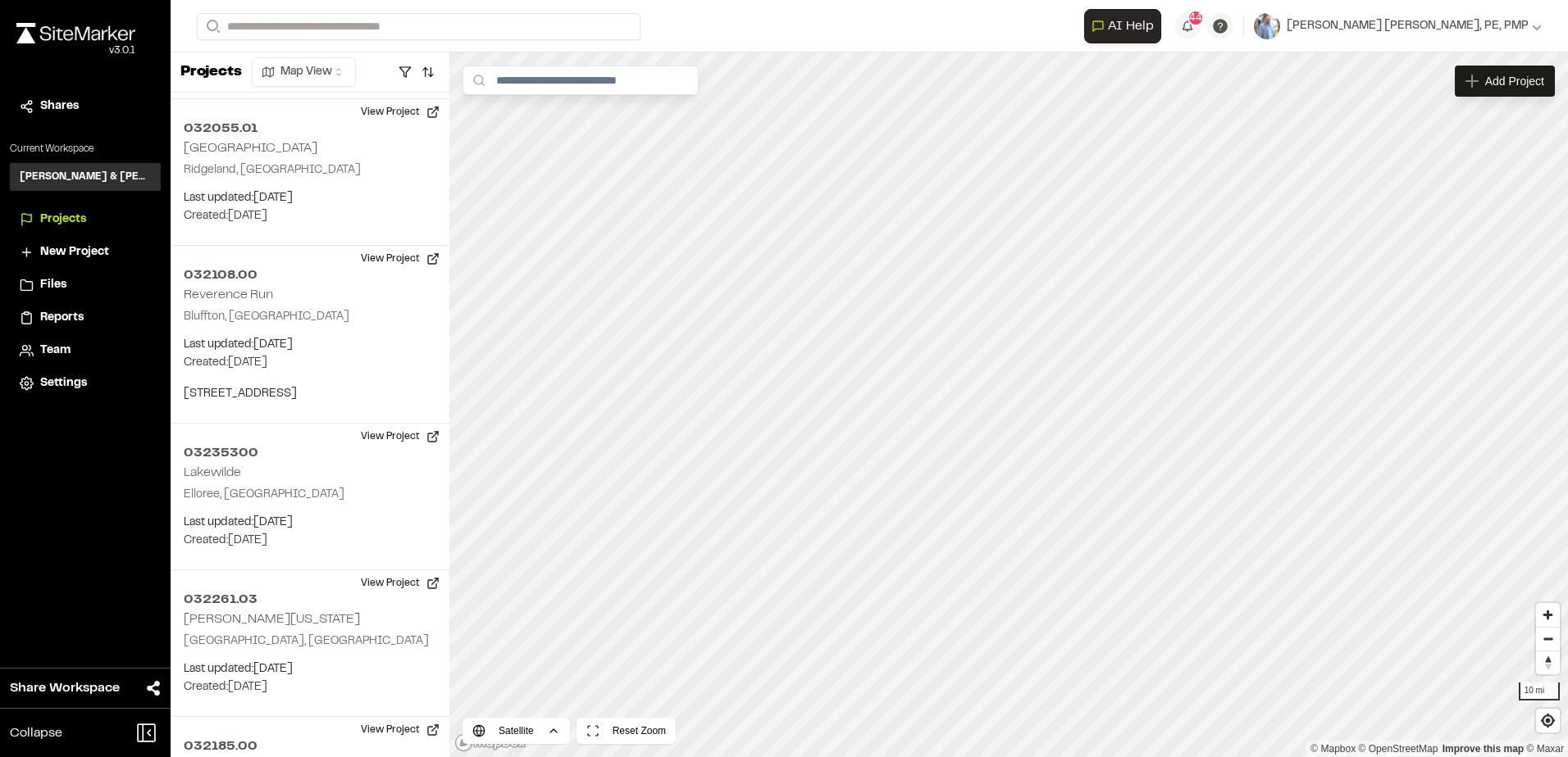
click at [65, 323] on span "Reports" at bounding box center [61, 318] width 44 height 19
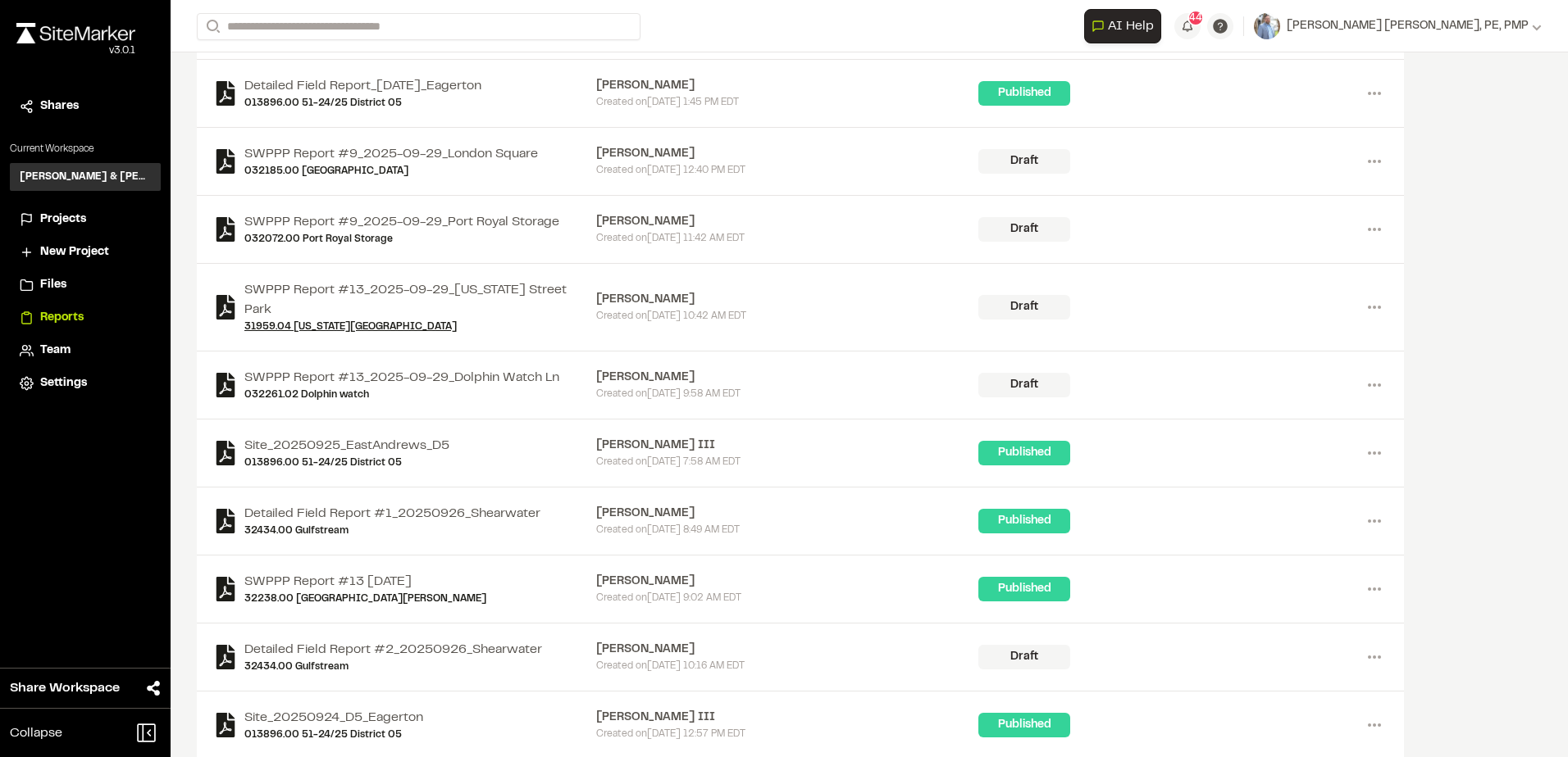
scroll to position [492, 0]
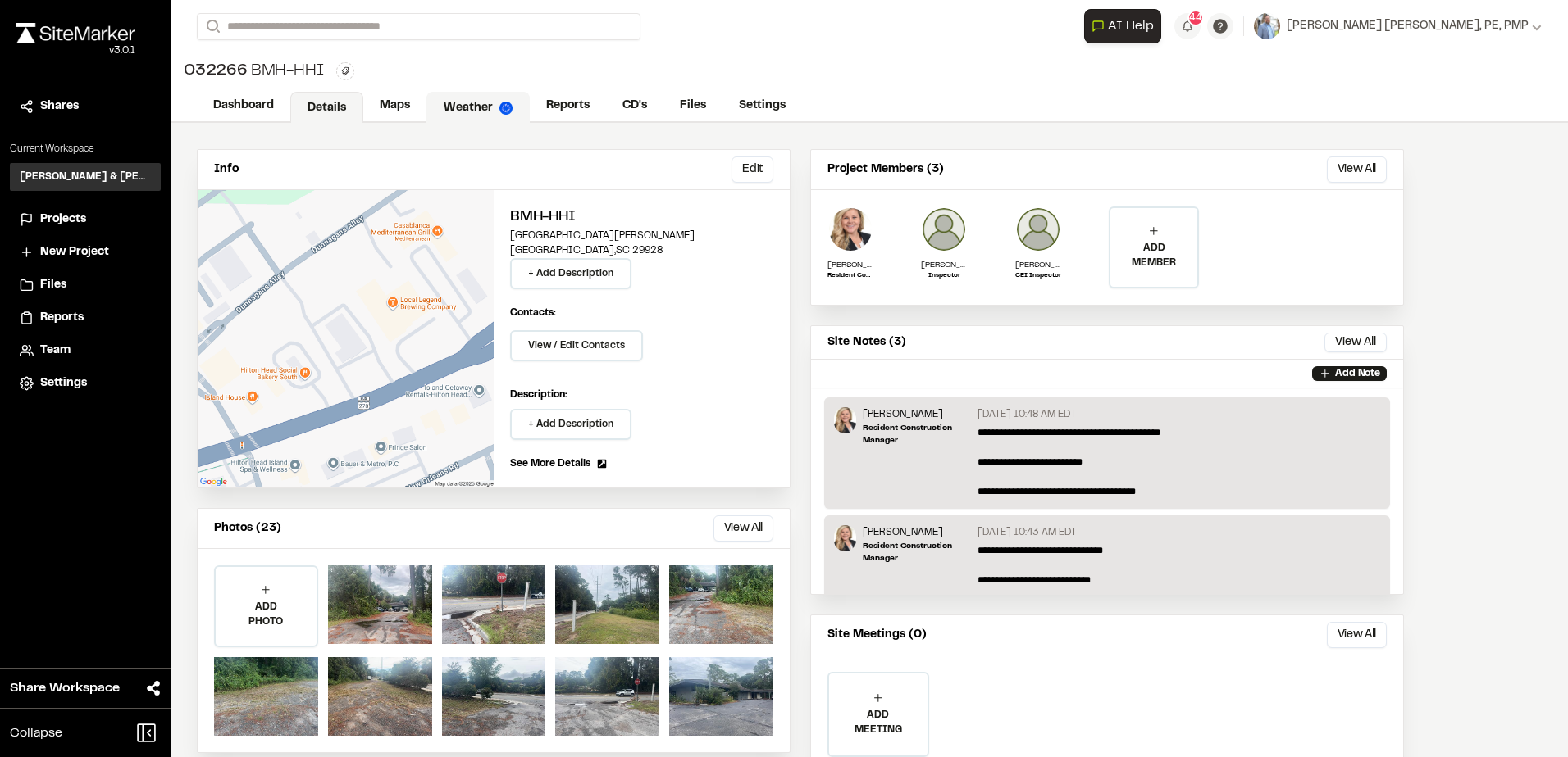
click at [464, 96] on link "Weather" at bounding box center [478, 107] width 103 height 31
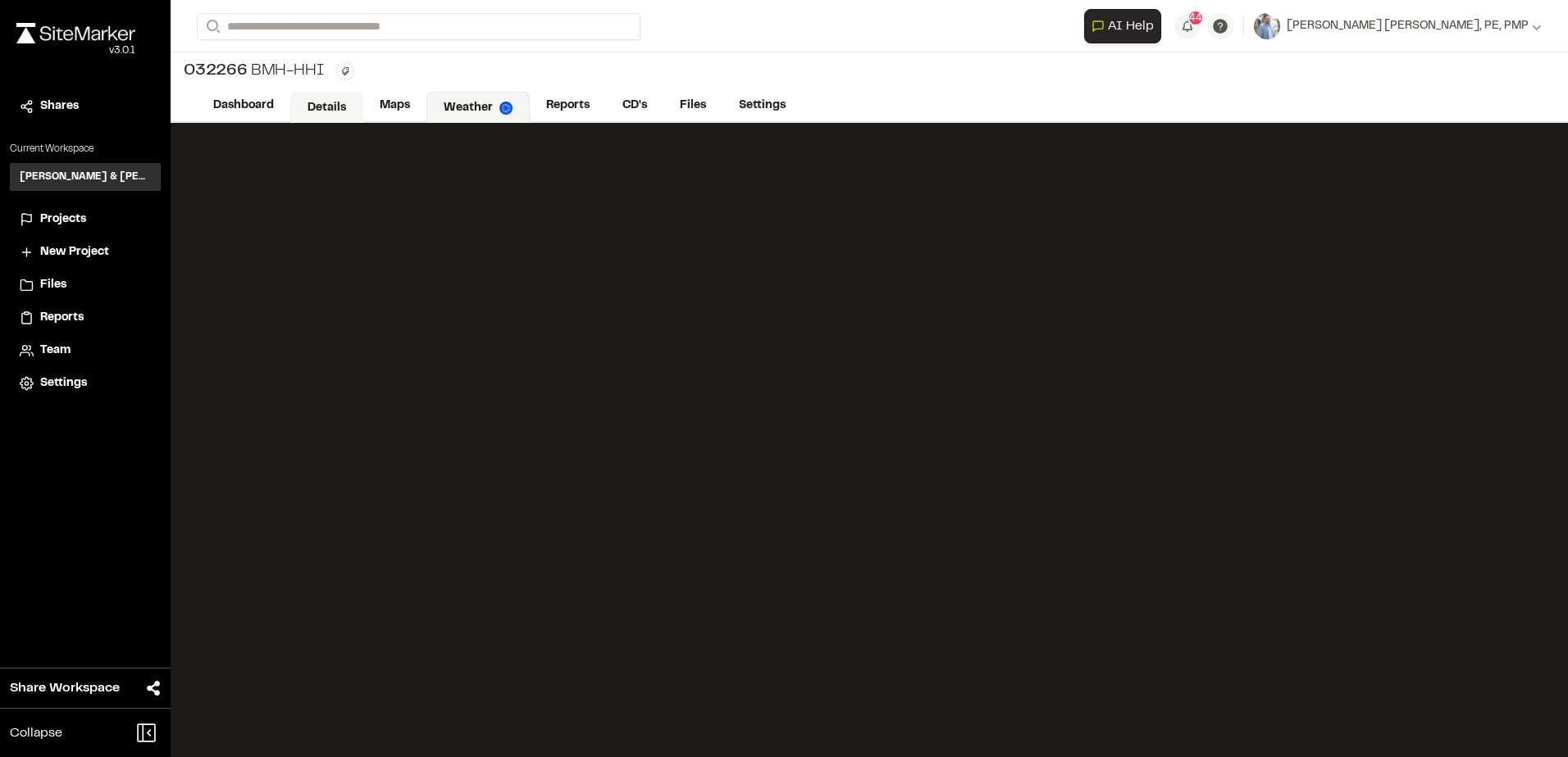
click at [319, 101] on link "Details" at bounding box center [326, 107] width 73 height 31
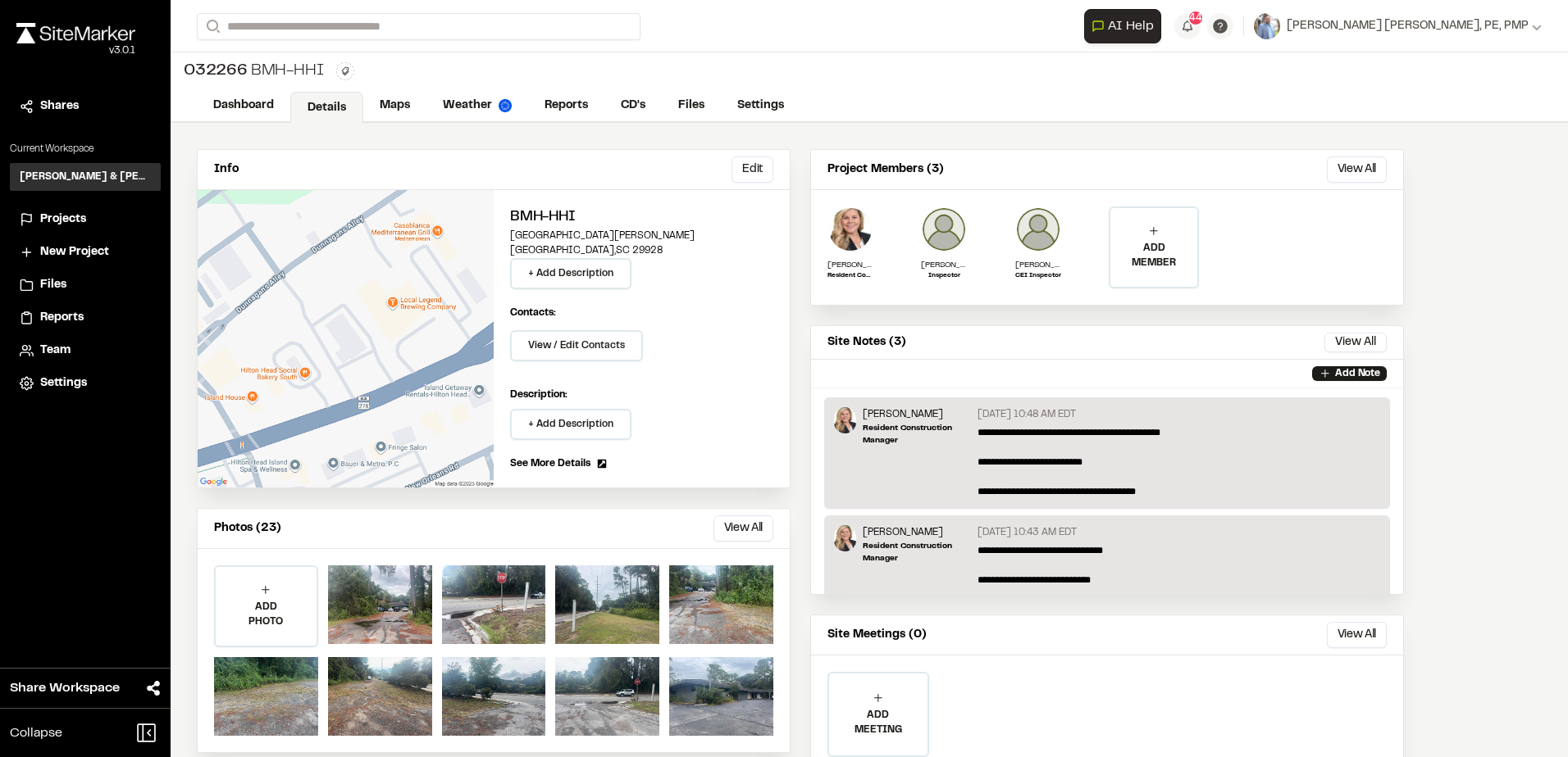
click at [1014, 57] on div "032266 BMH-HHI Type Enter or comma to add tag." at bounding box center [869, 71] width 1397 height 38
click at [402, 108] on link "Maps" at bounding box center [396, 107] width 64 height 31
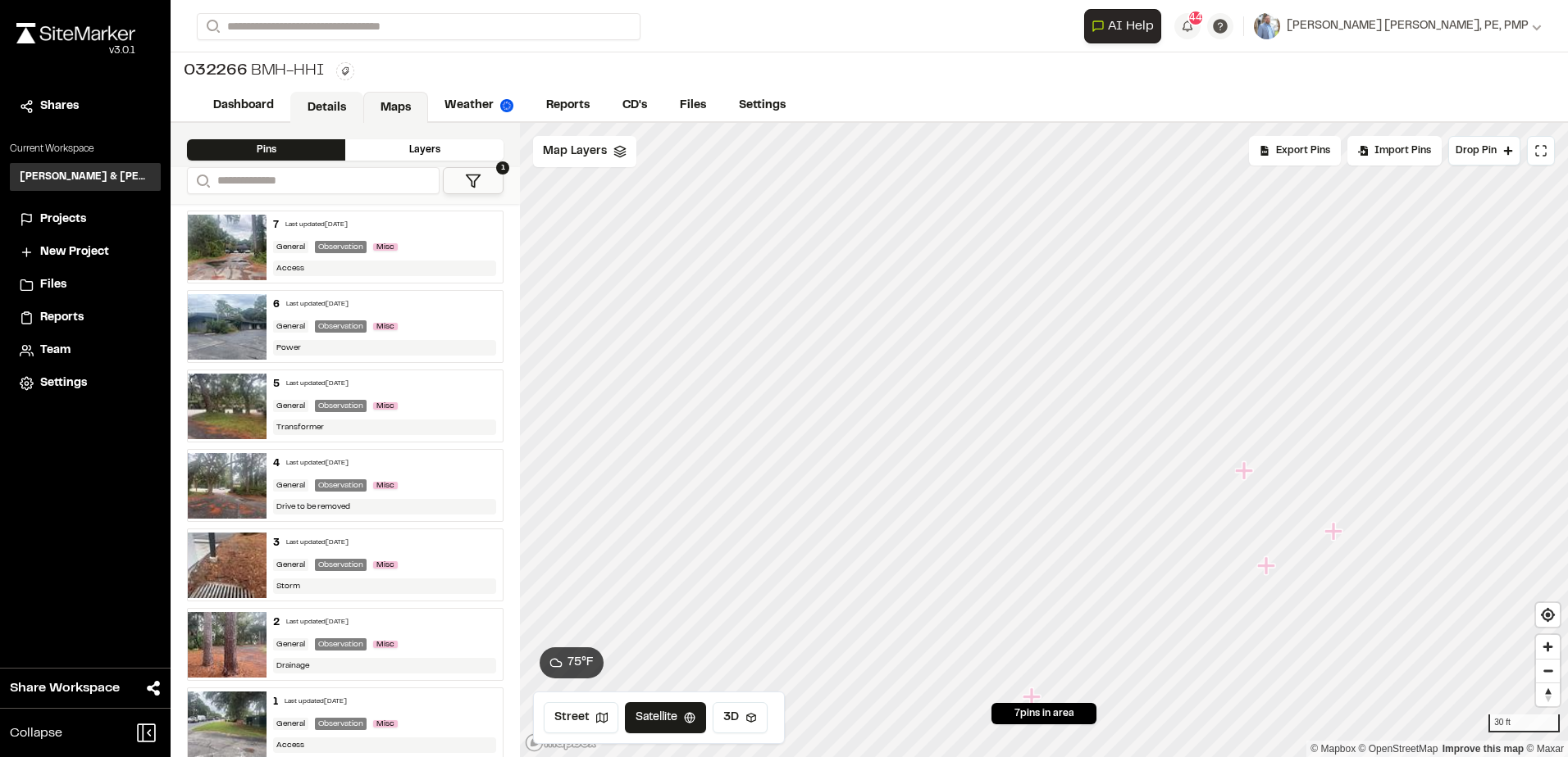
click at [328, 118] on link "Details" at bounding box center [326, 107] width 73 height 31
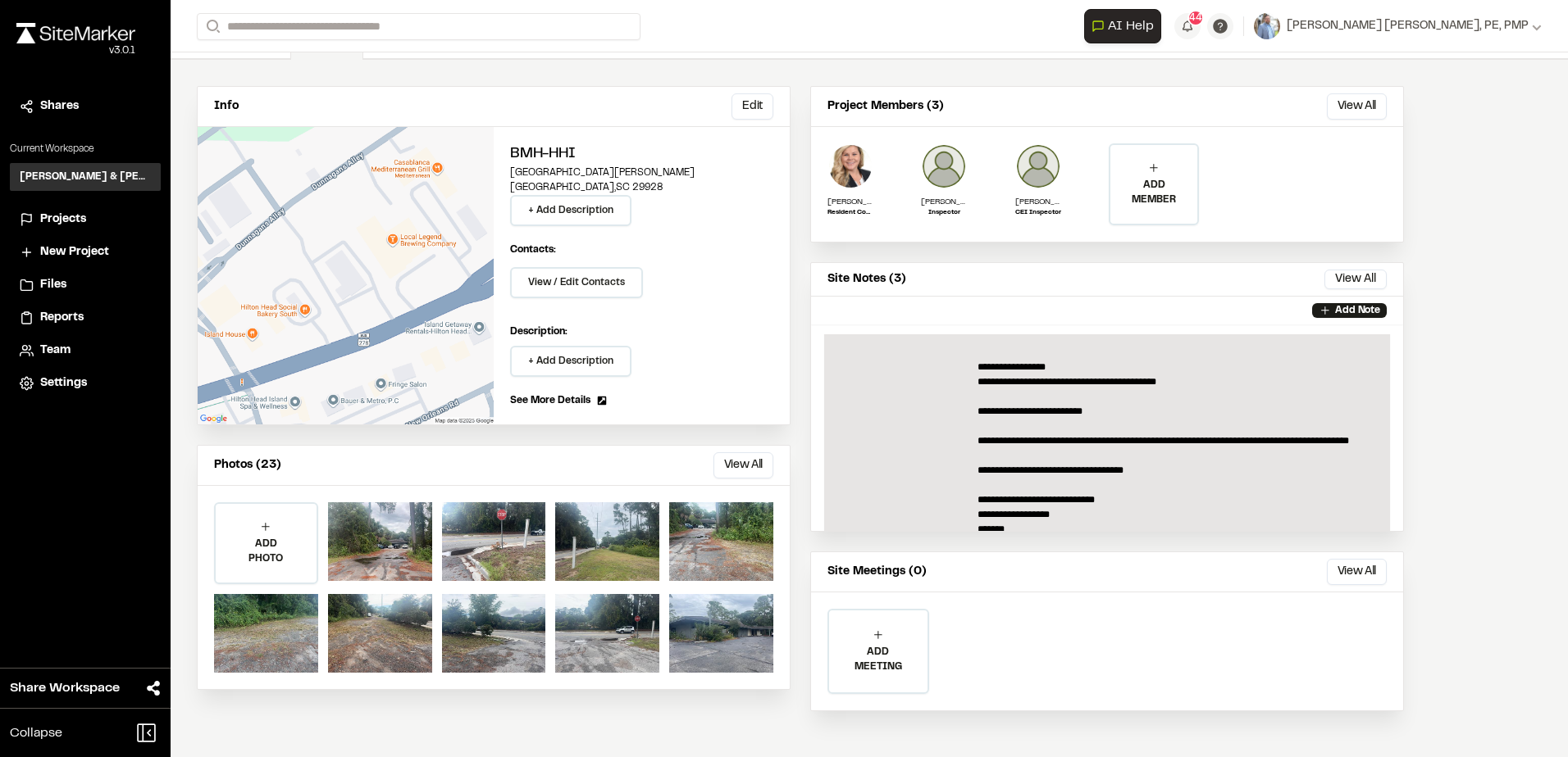
scroll to position [777, 0]
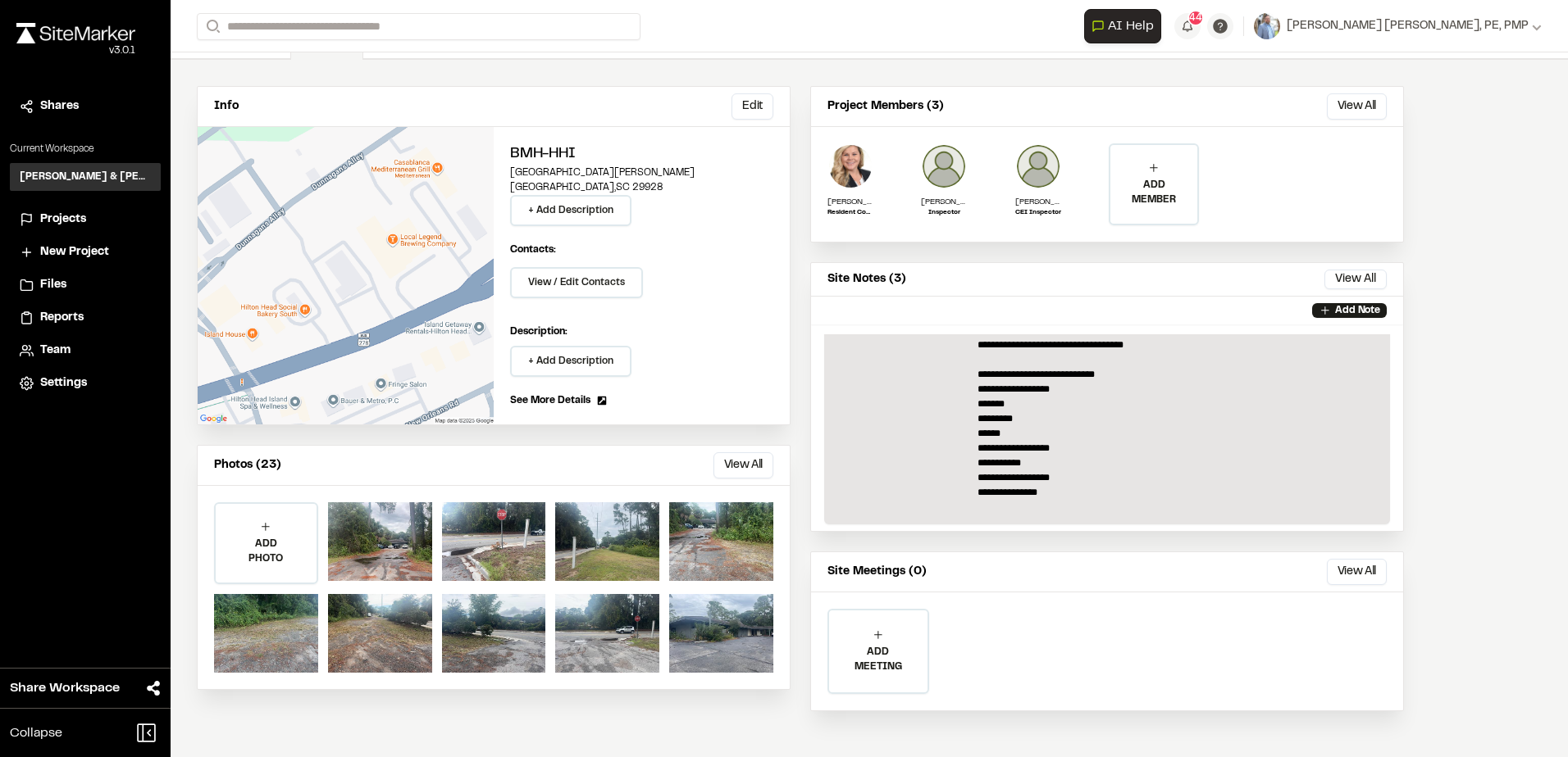
click at [57, 212] on span "Projects" at bounding box center [62, 219] width 46 height 19
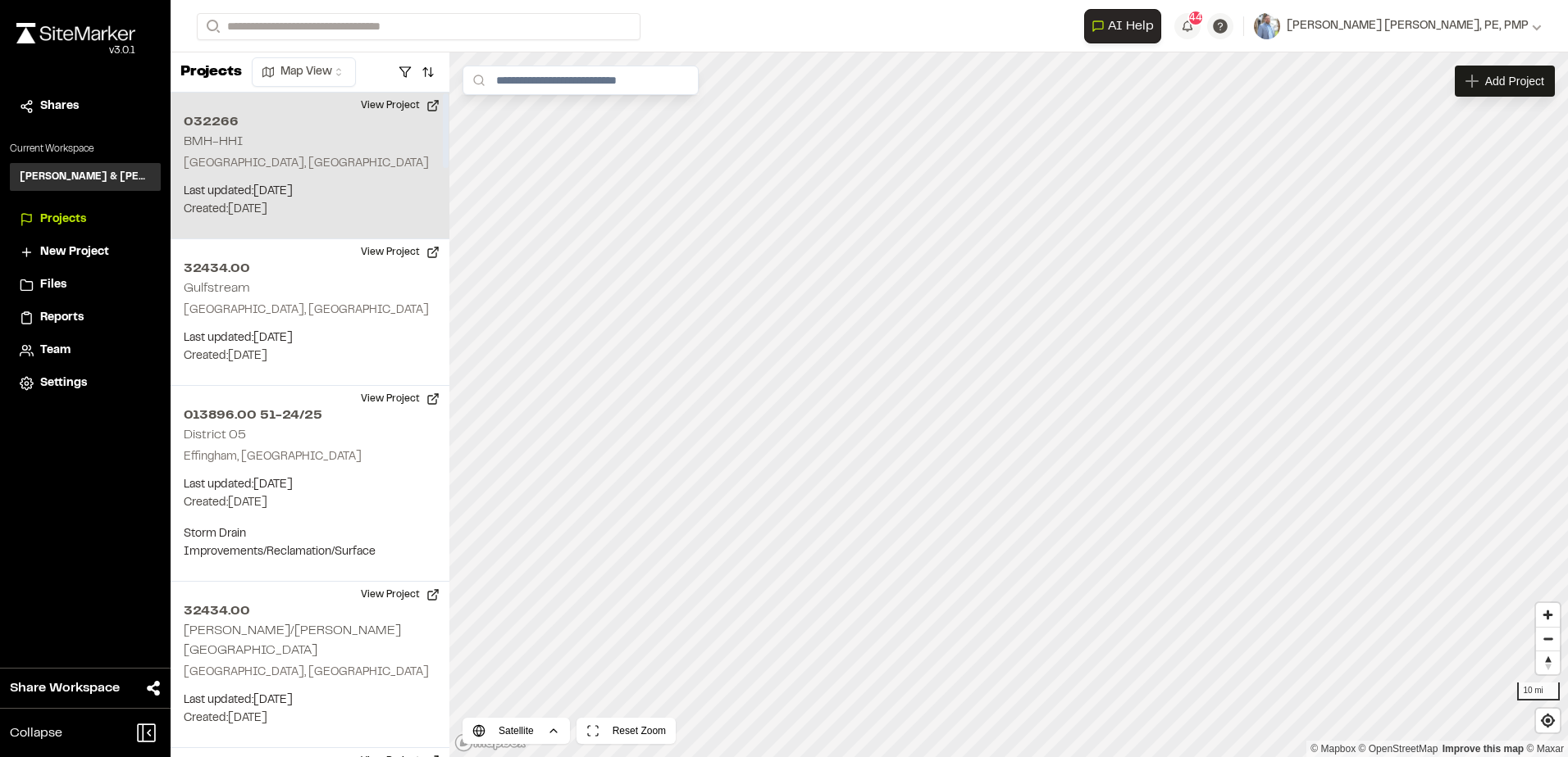
click at [263, 139] on div "032266 BMH-HHI Hilton Head Island, SC Last updated: Sep 30, 2025 Budget: $ Crea…" at bounding box center [310, 166] width 279 height 147
click at [394, 111] on button "View Project" at bounding box center [400, 105] width 98 height 26
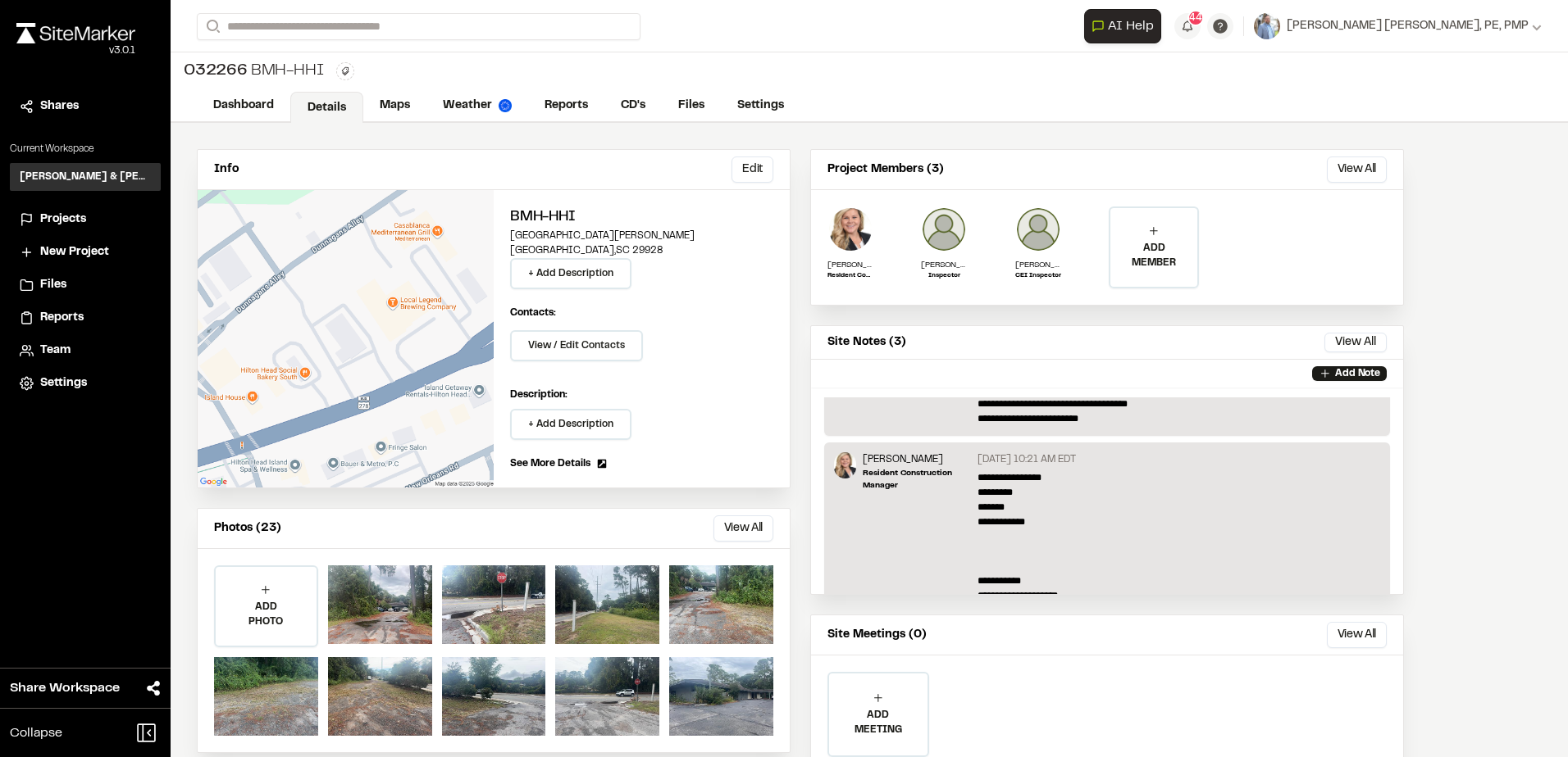
scroll to position [367, 0]
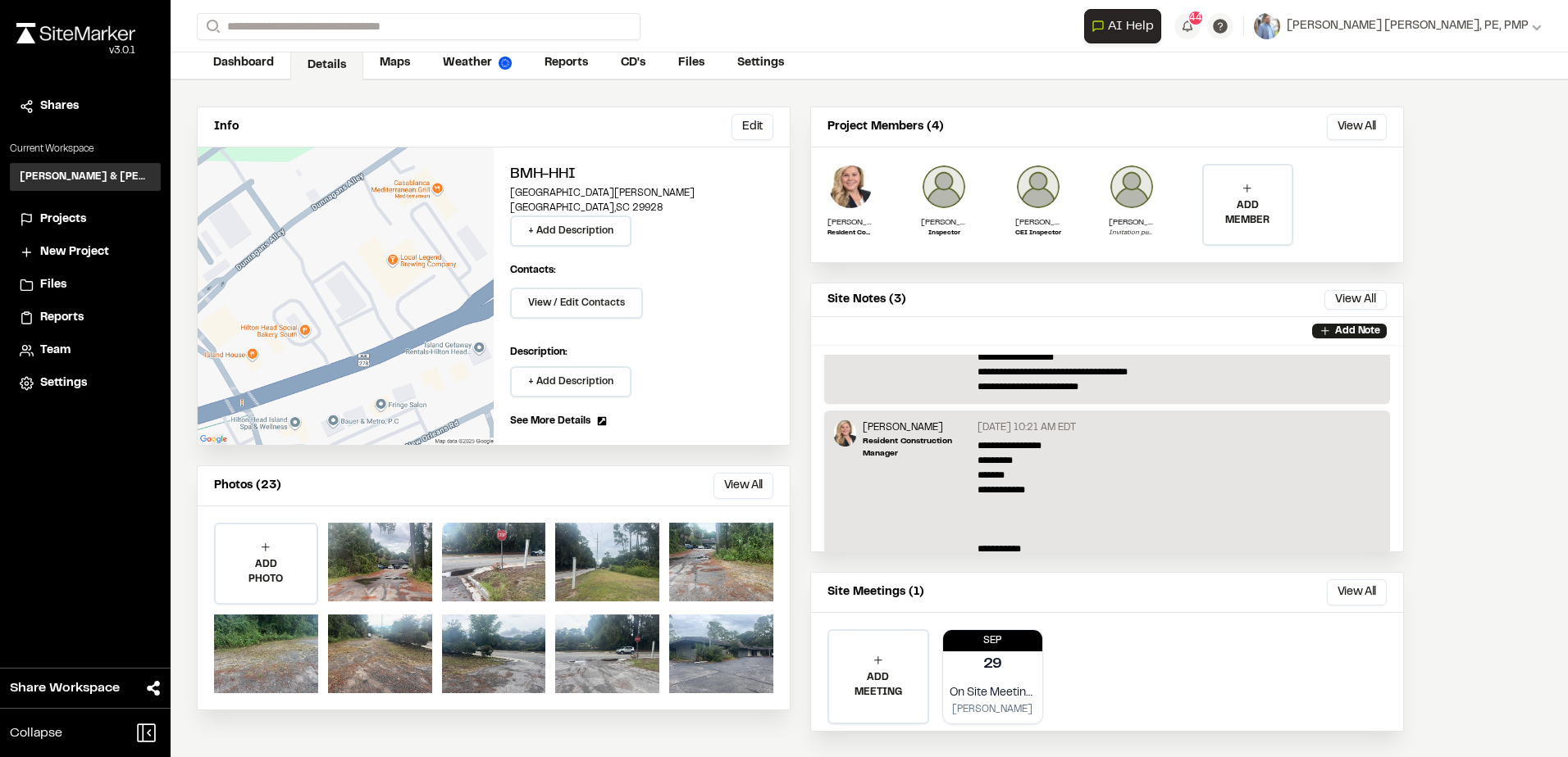
scroll to position [63, 0]
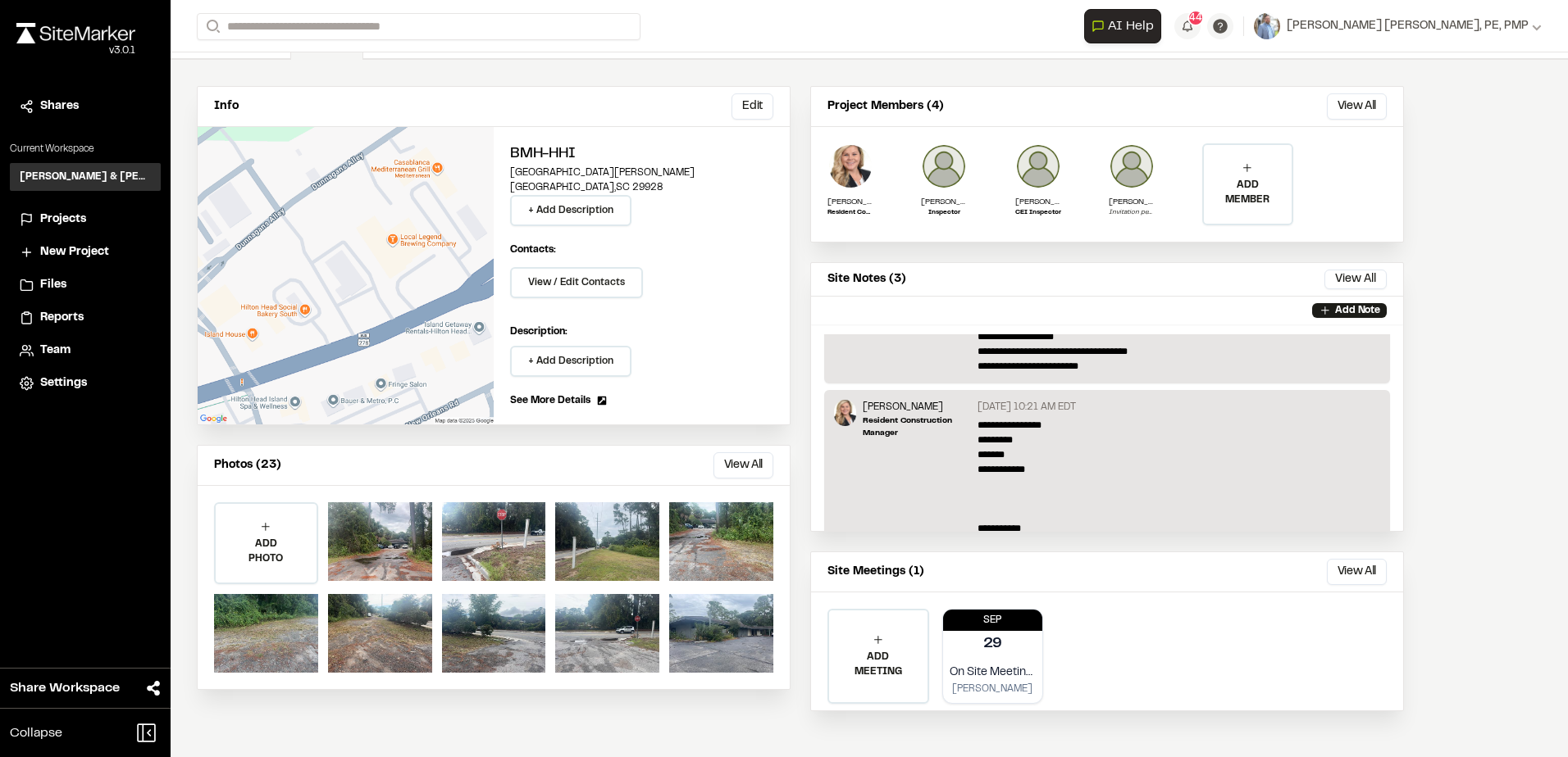
click at [65, 309] on span "Reports" at bounding box center [61, 318] width 44 height 19
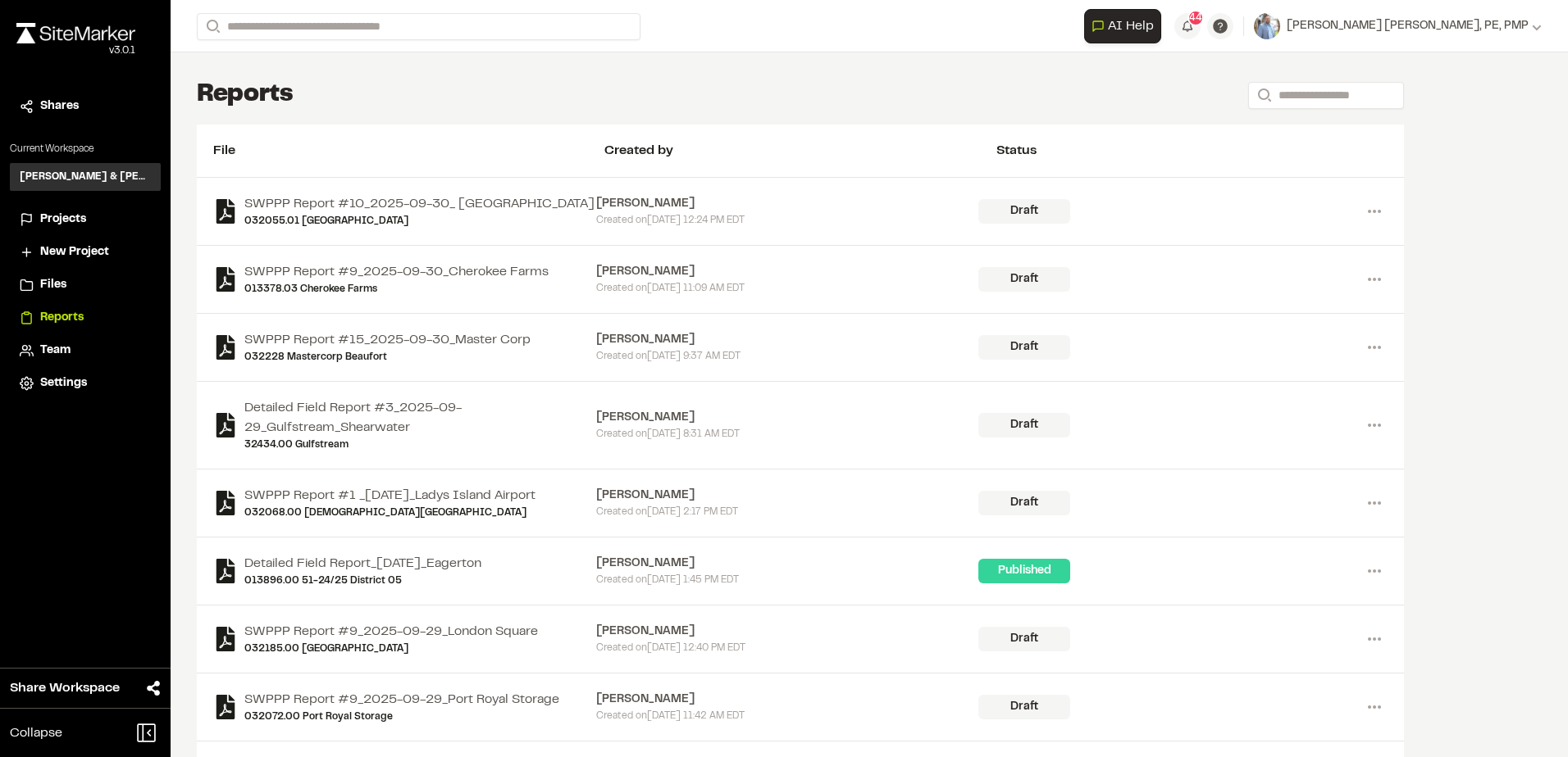
click at [75, 224] on span "Projects" at bounding box center [62, 219] width 46 height 19
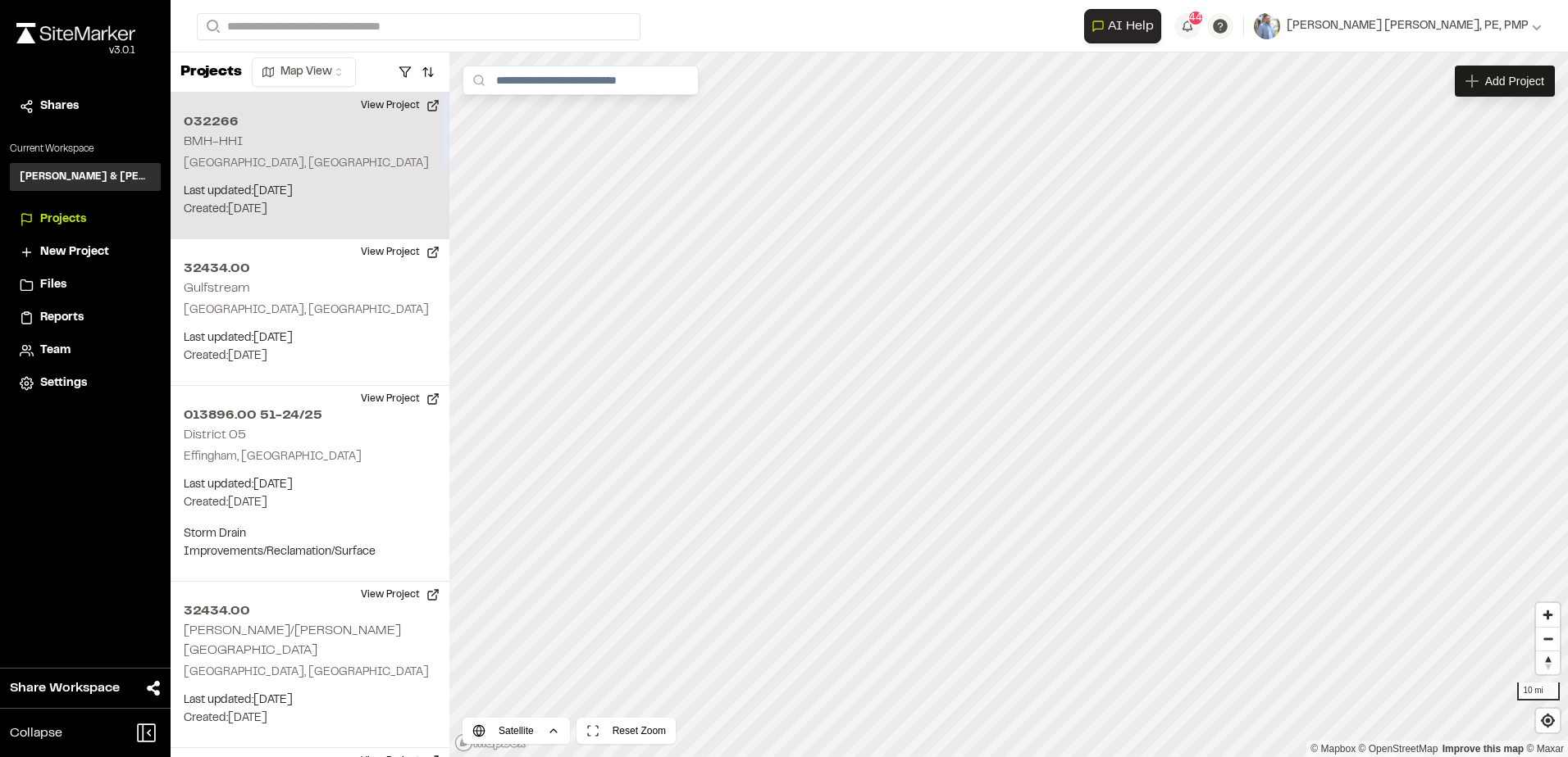
click at [320, 174] on div "032266 BMH-HHI Hilton Head Island, SC Last updated: Sep 30, 2025 Budget: $ Crea…" at bounding box center [310, 166] width 279 height 147
click at [65, 221] on span "Projects" at bounding box center [62, 219] width 46 height 19
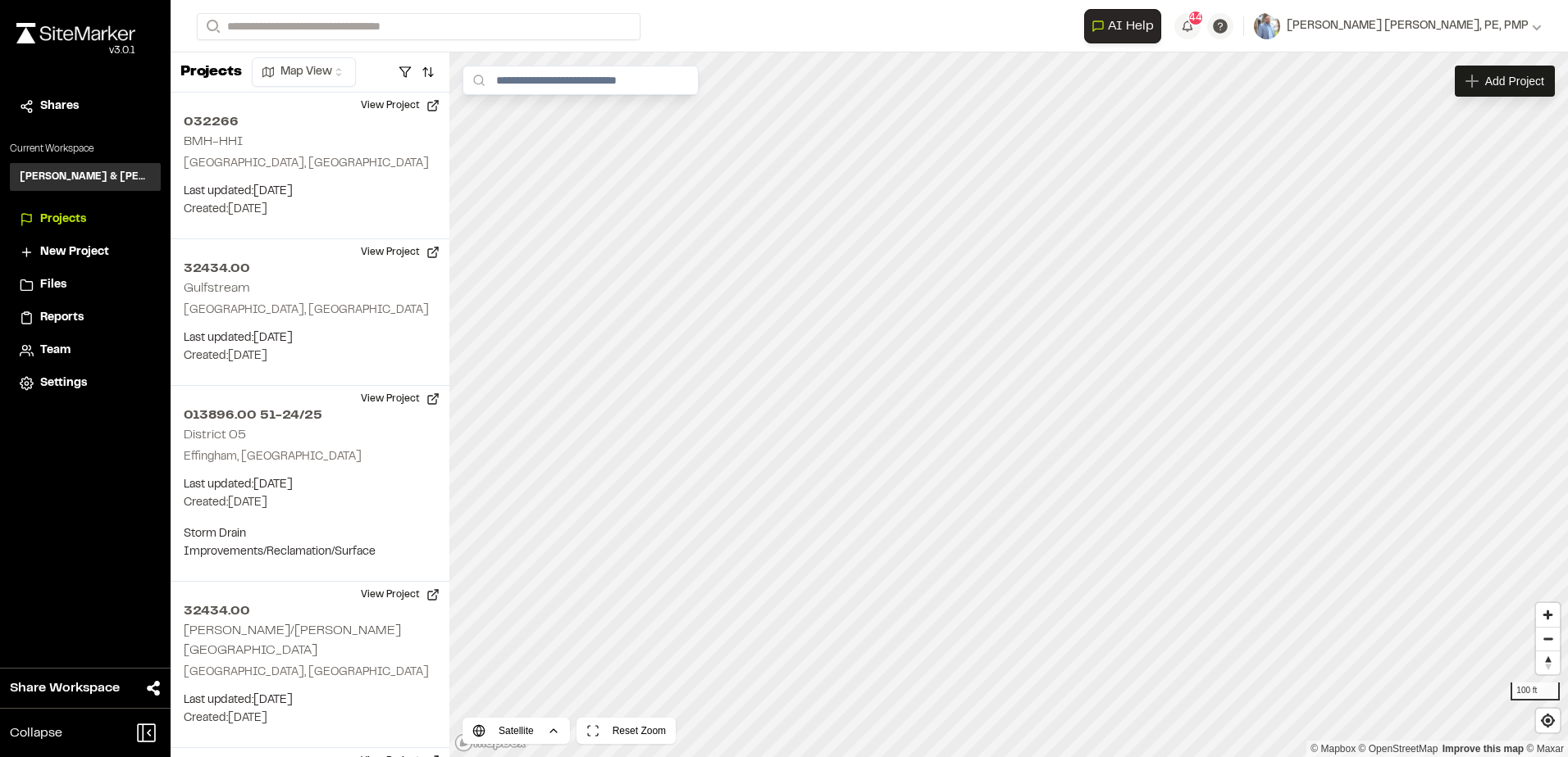
click at [68, 309] on li "Reports" at bounding box center [85, 318] width 151 height 31
click at [64, 314] on span "Reports" at bounding box center [61, 318] width 44 height 19
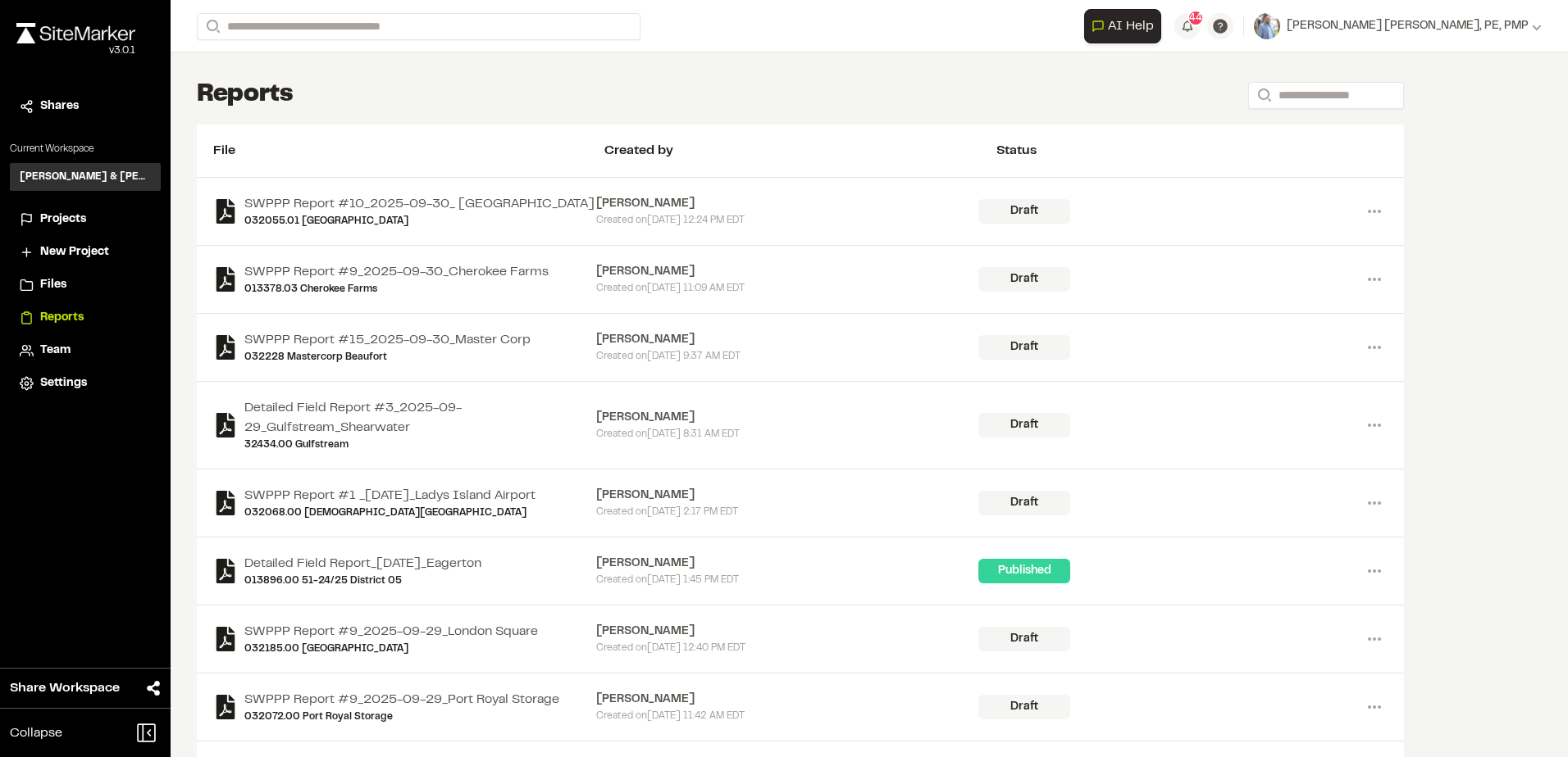
click at [50, 316] on span "Reports" at bounding box center [61, 318] width 44 height 19
click at [74, 215] on span "Projects" at bounding box center [62, 219] width 46 height 19
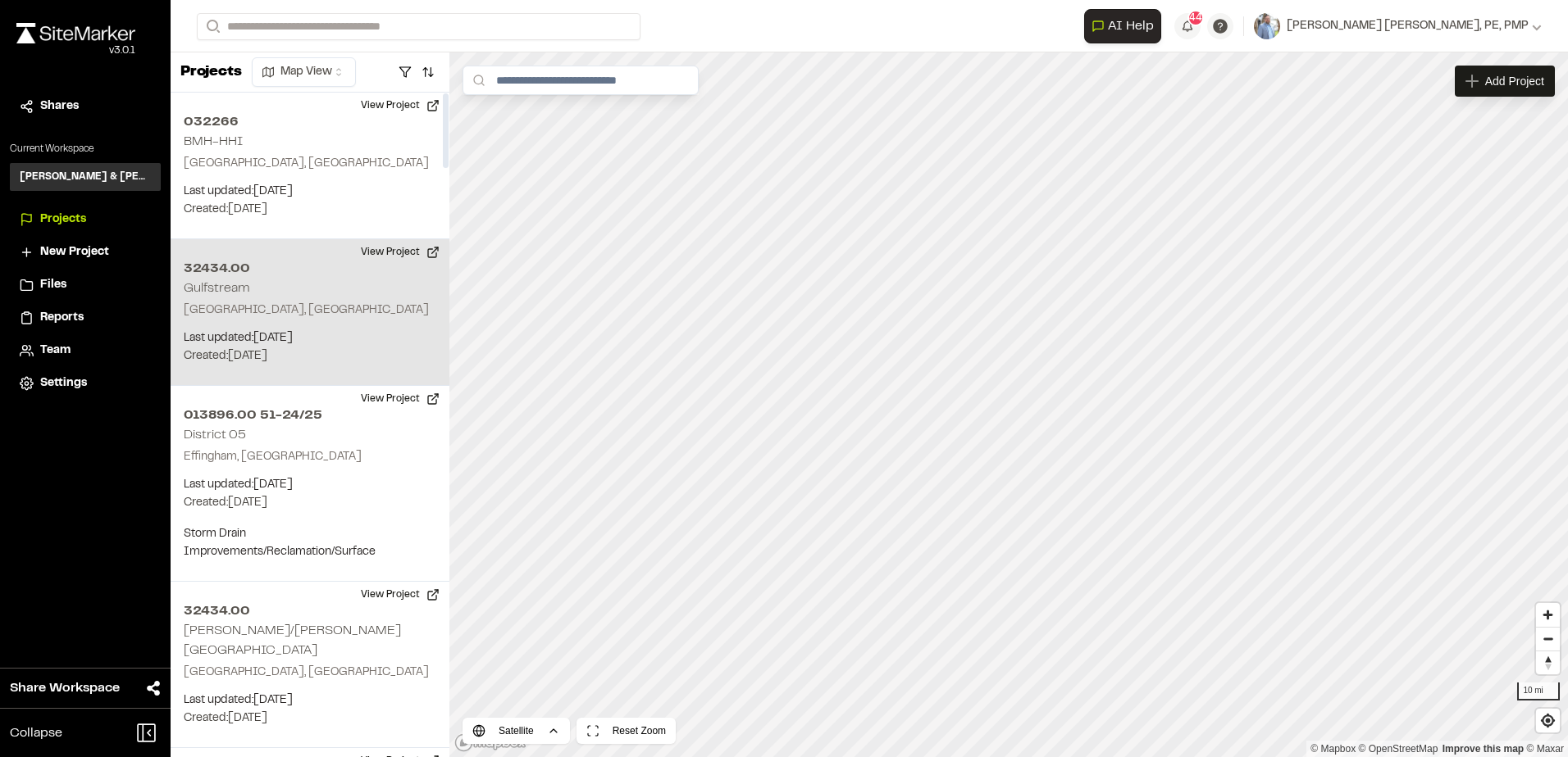
click at [241, 270] on h2 "32434.00" at bounding box center [309, 269] width 252 height 19
click at [372, 248] on button "View Project" at bounding box center [400, 252] width 98 height 26
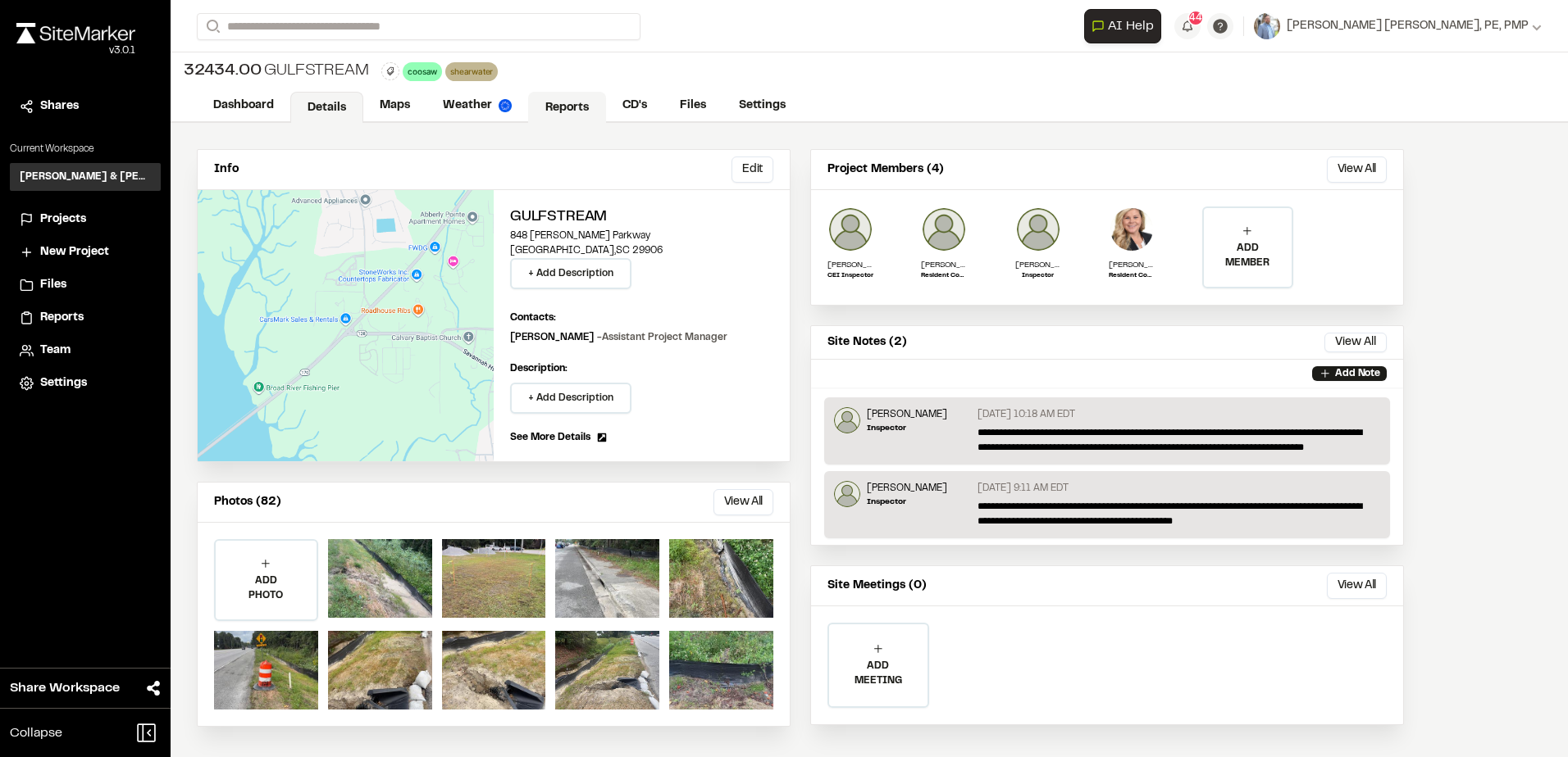
click at [555, 97] on link "Reports" at bounding box center [567, 107] width 78 height 31
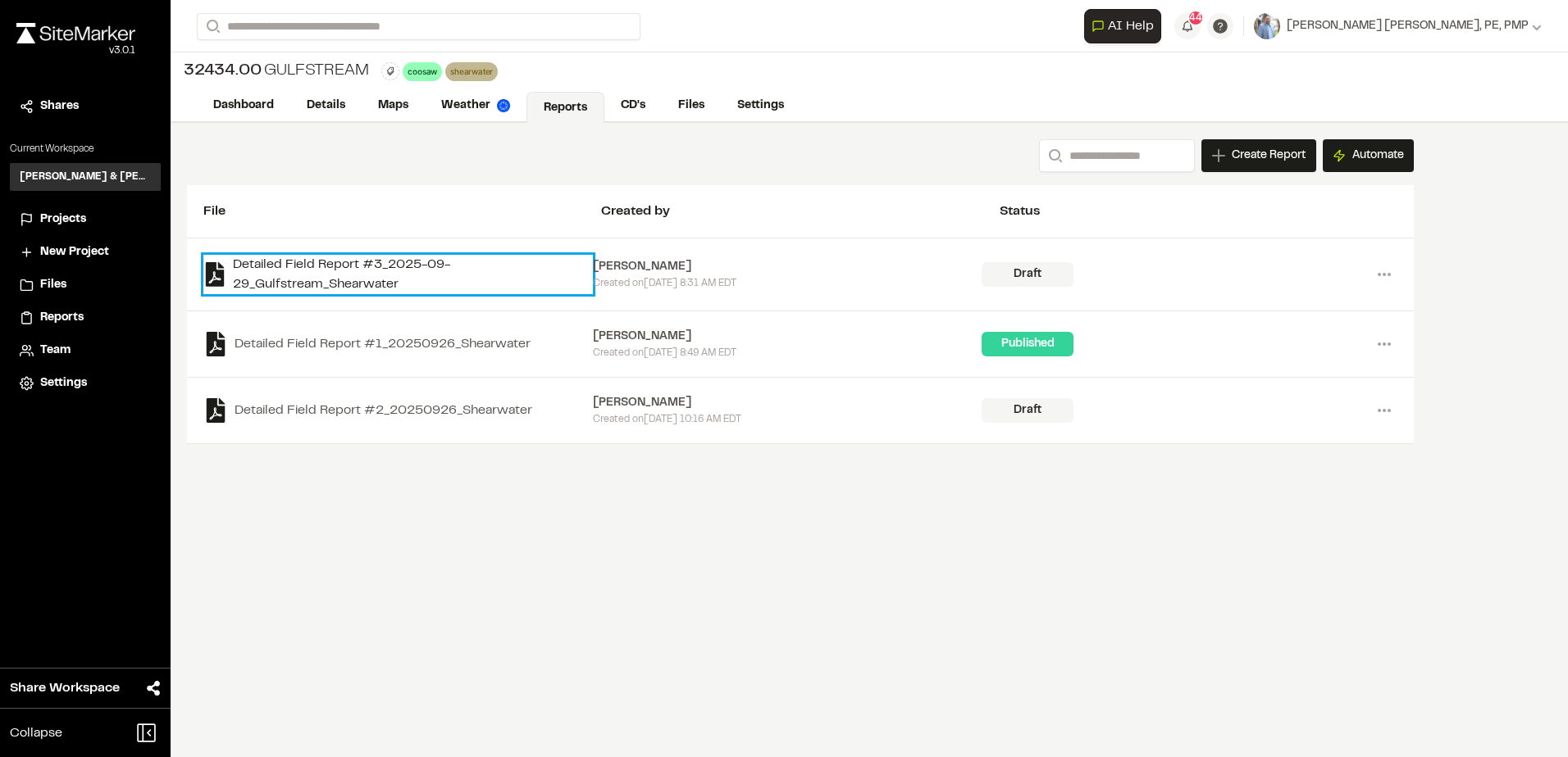
click at [375, 265] on link "Detailed Field Report #3_2025-09-29_Gulfstream_Shearwater" at bounding box center [399, 275] width 390 height 39
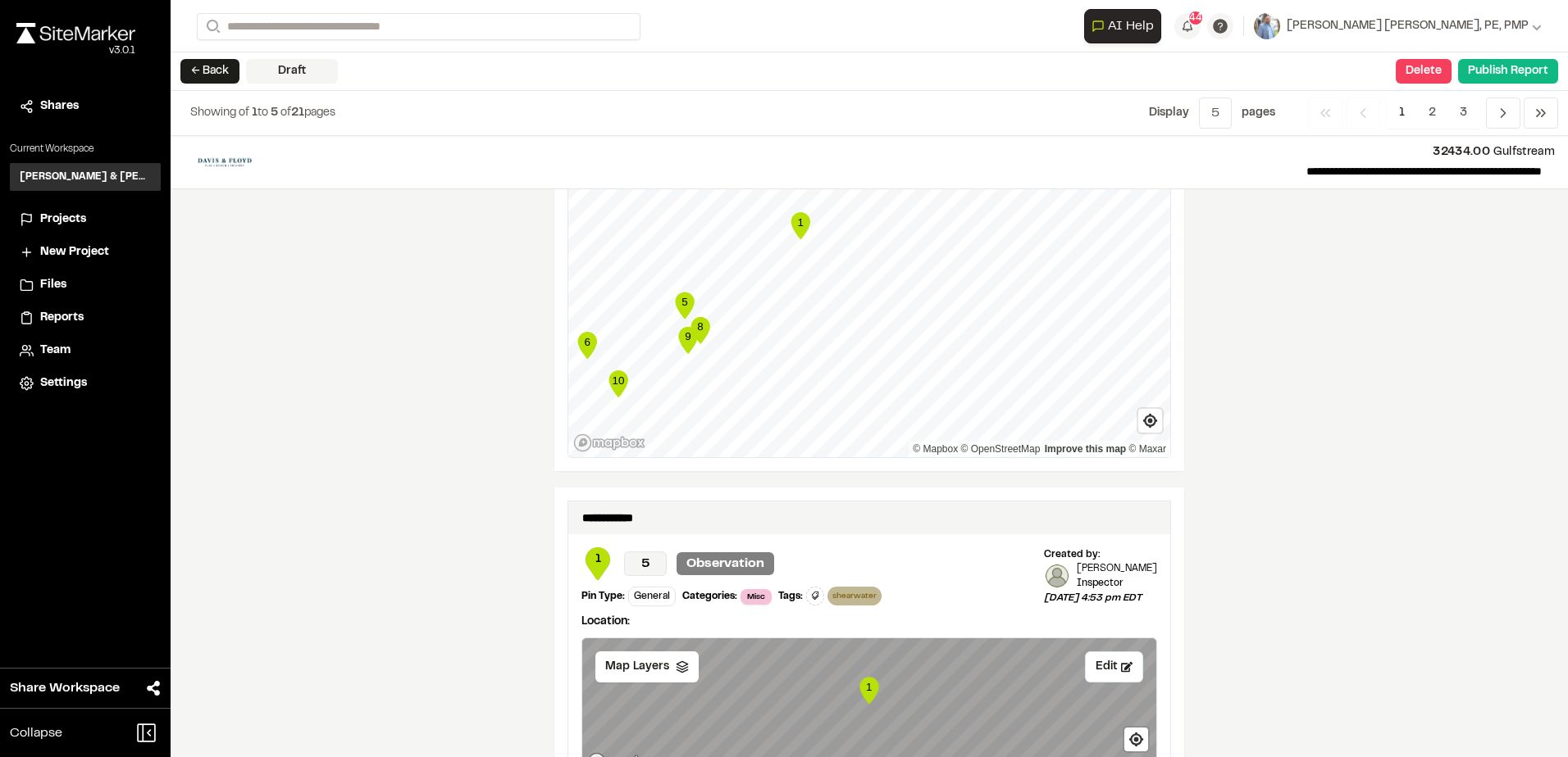
scroll to position [2280, 0]
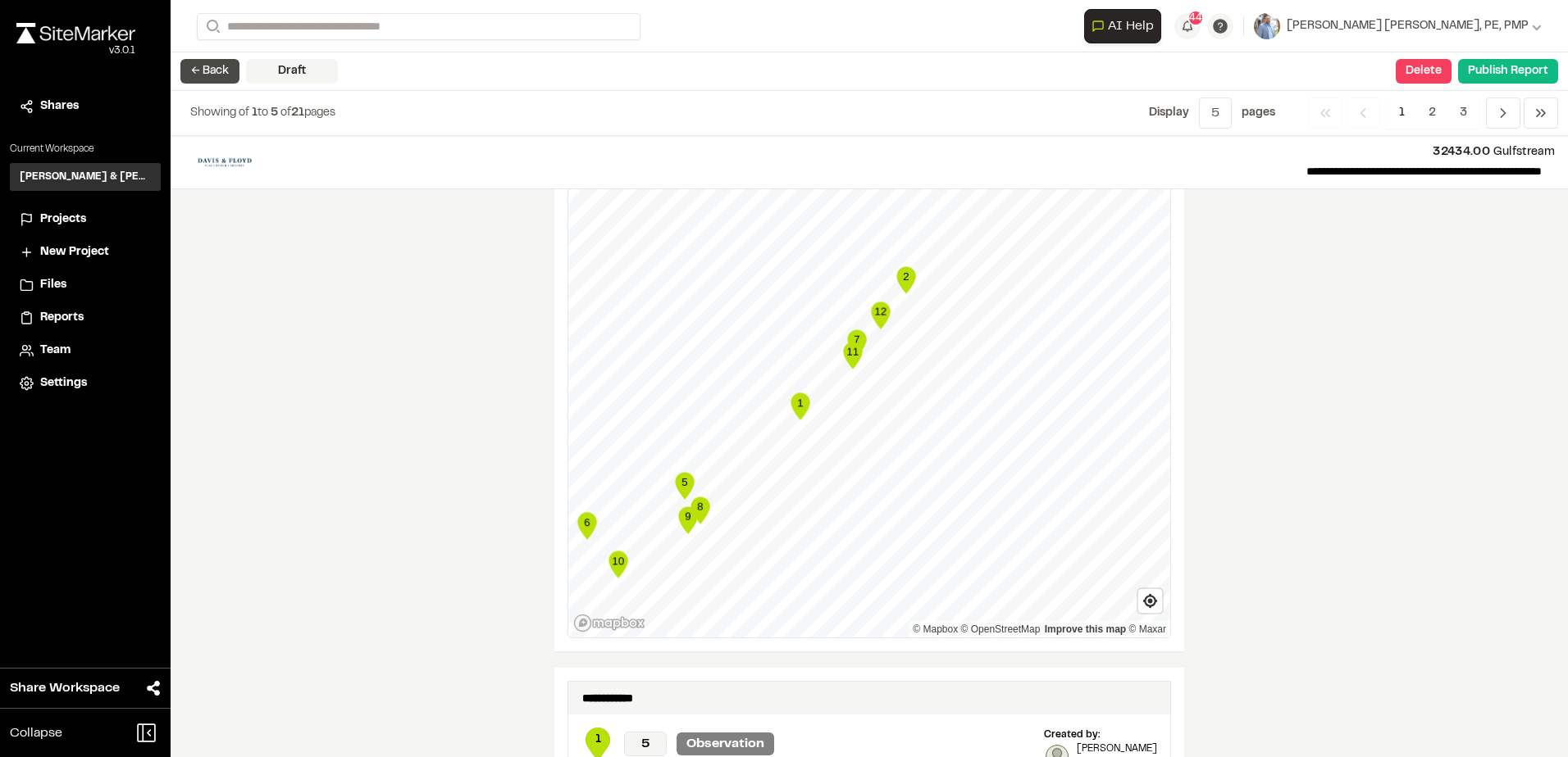
click at [214, 75] on button "← Back" at bounding box center [210, 71] width 59 height 24
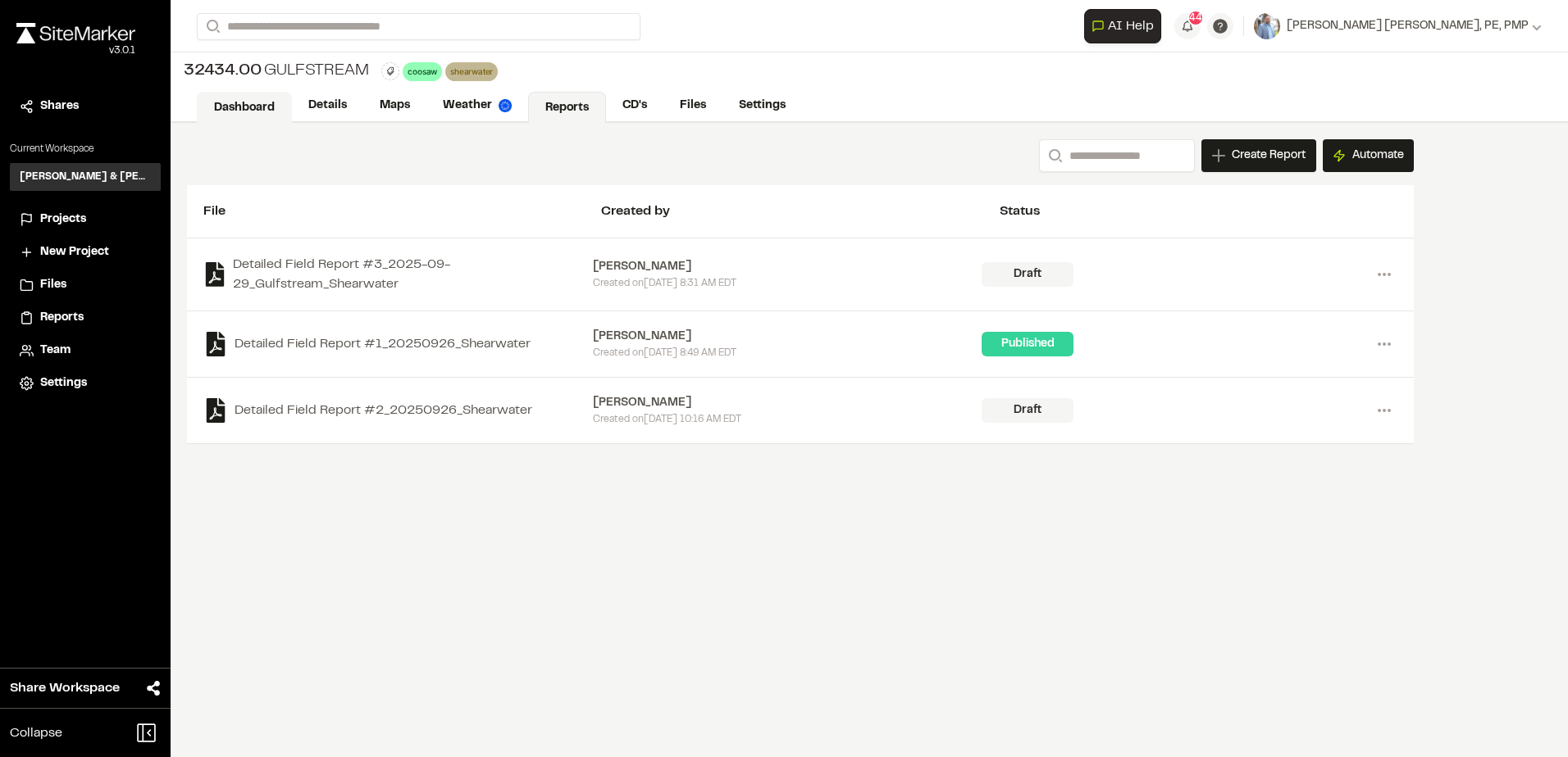
click at [226, 116] on link "Dashboard" at bounding box center [245, 107] width 96 height 31
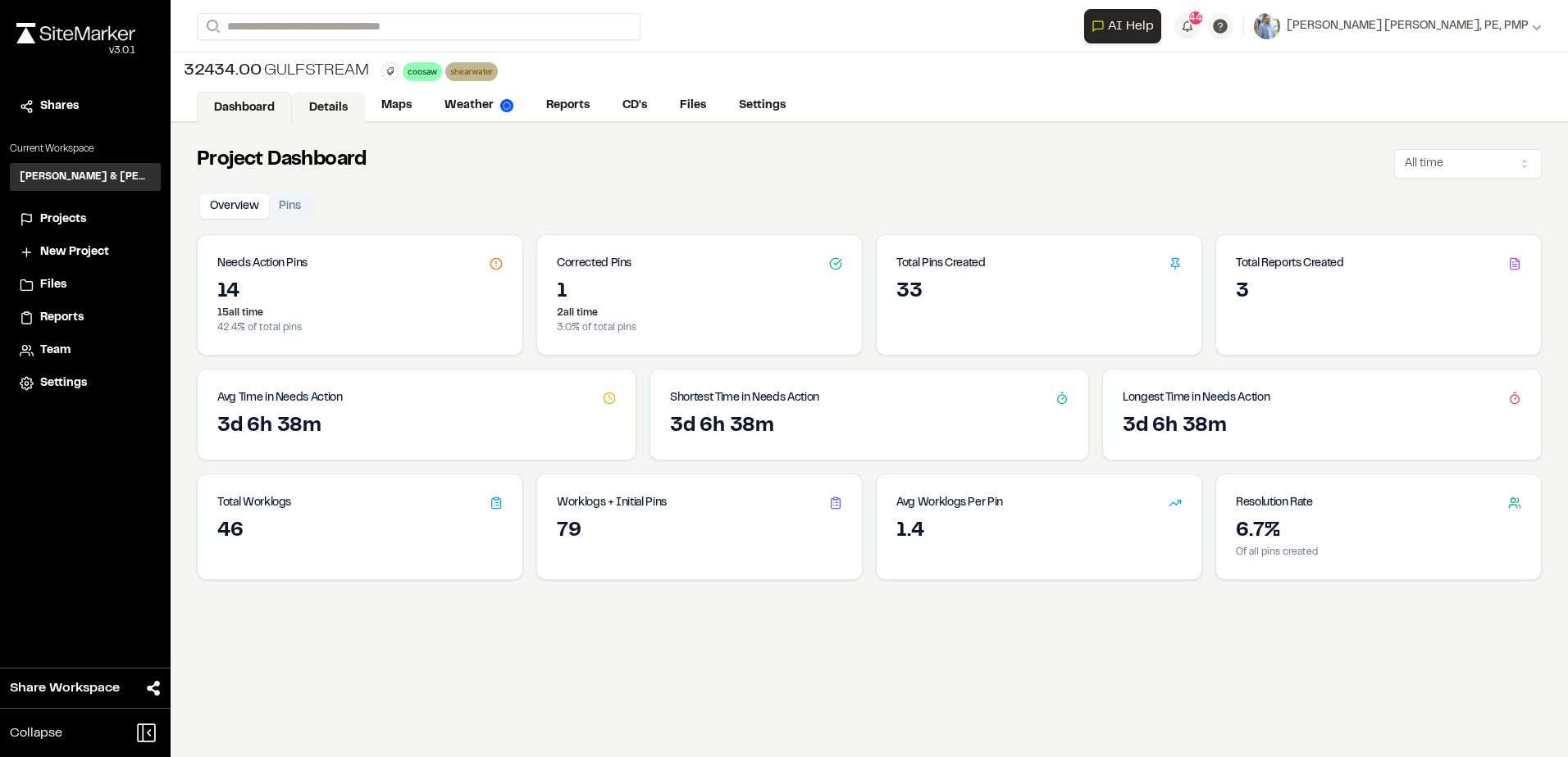
click at [314, 112] on link "Details" at bounding box center [328, 107] width 73 height 31
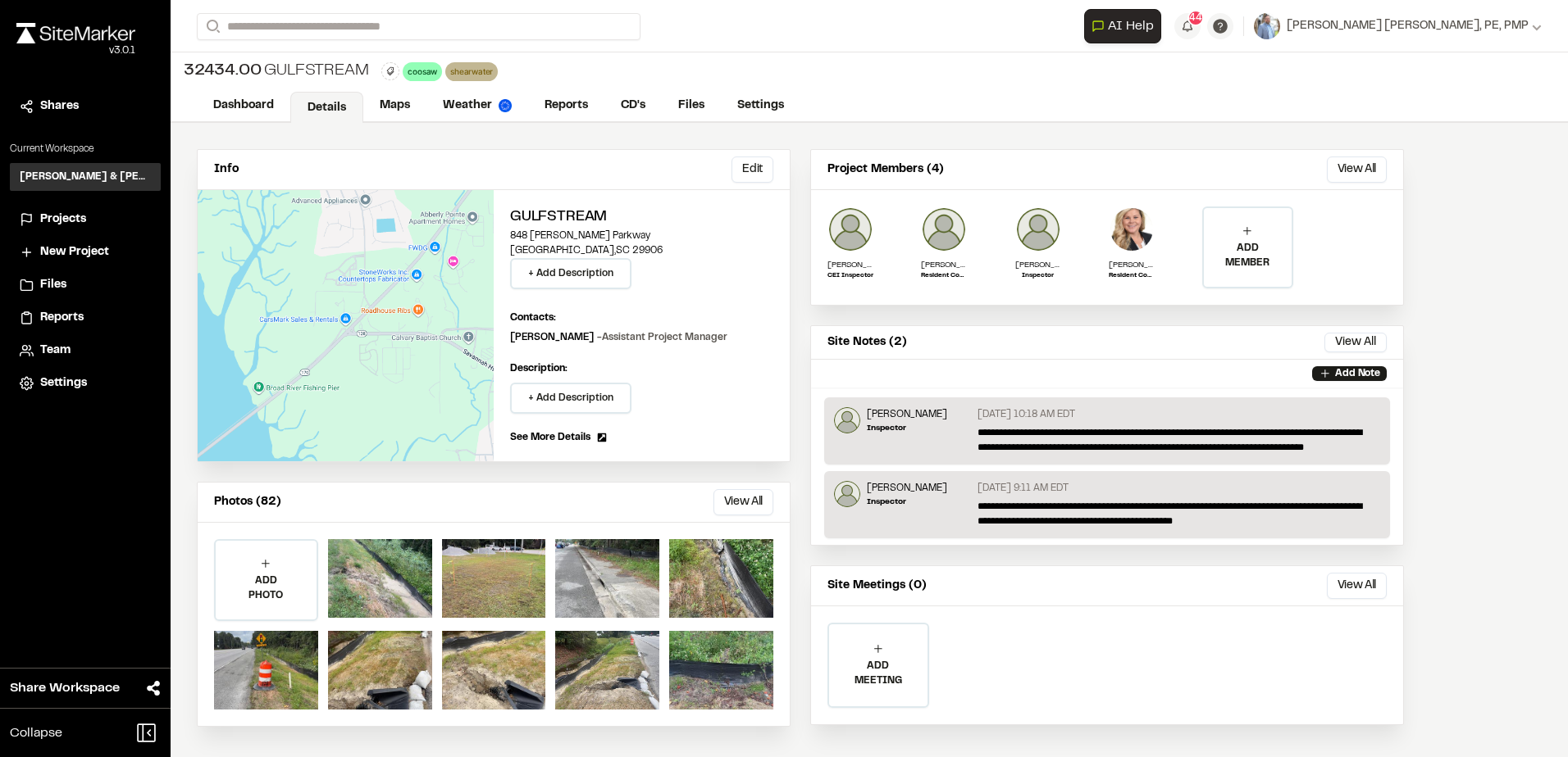
click at [64, 216] on span "Projects" at bounding box center [62, 219] width 46 height 19
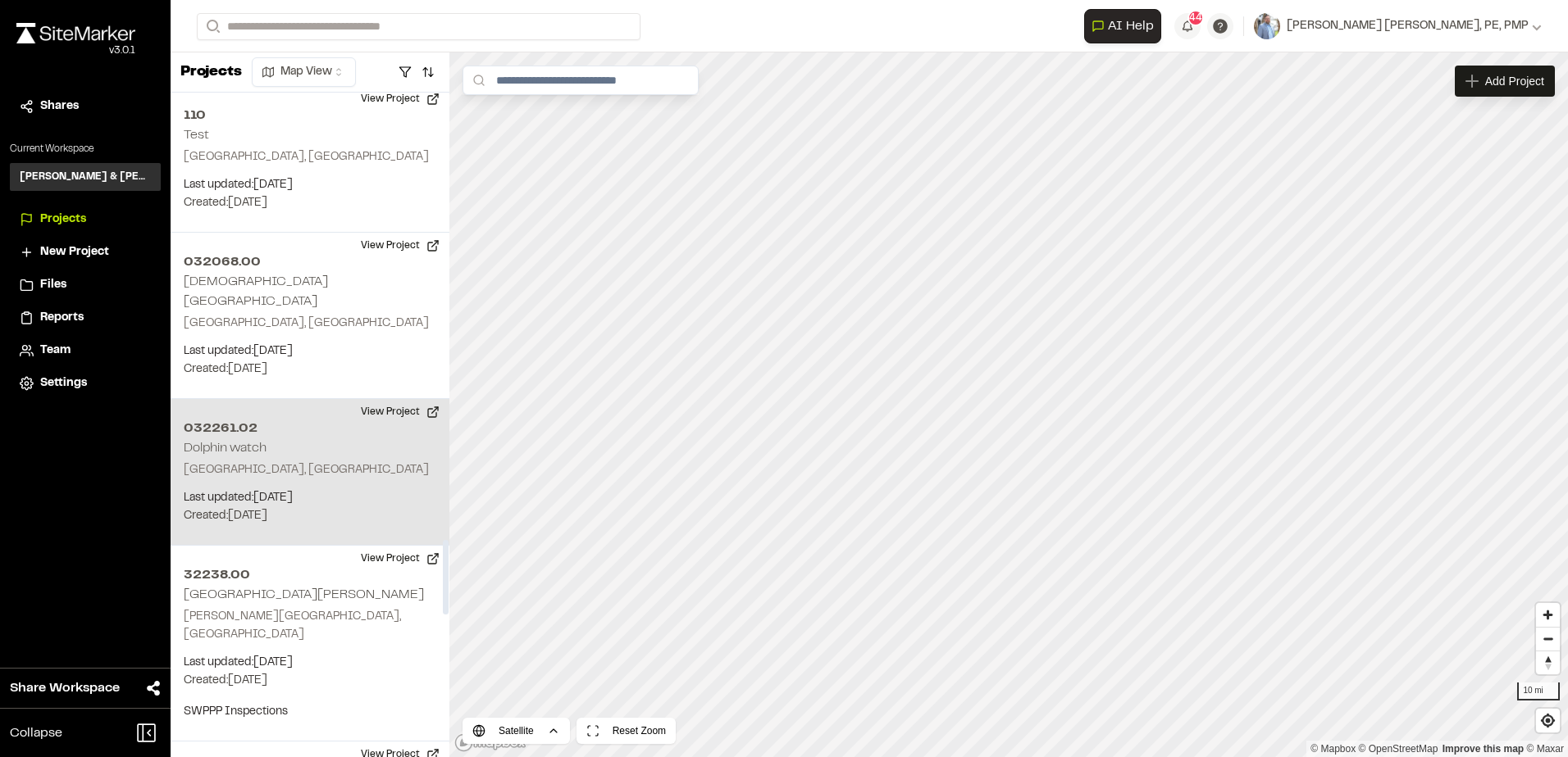
scroll to position [4017, 0]
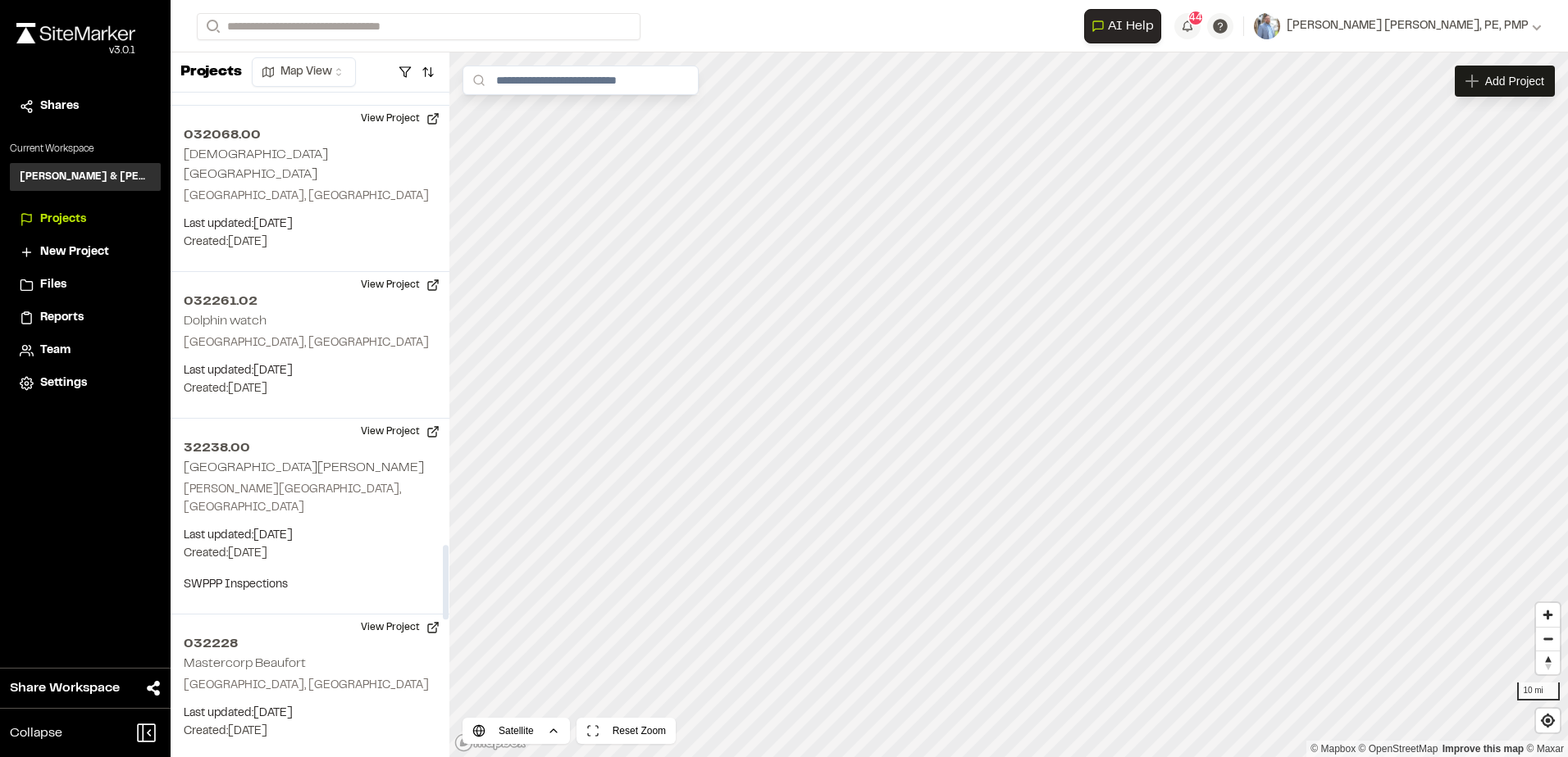
click at [44, 208] on li "Projects" at bounding box center [85, 220] width 151 height 31
click at [55, 220] on span "Projects" at bounding box center [62, 219] width 46 height 19
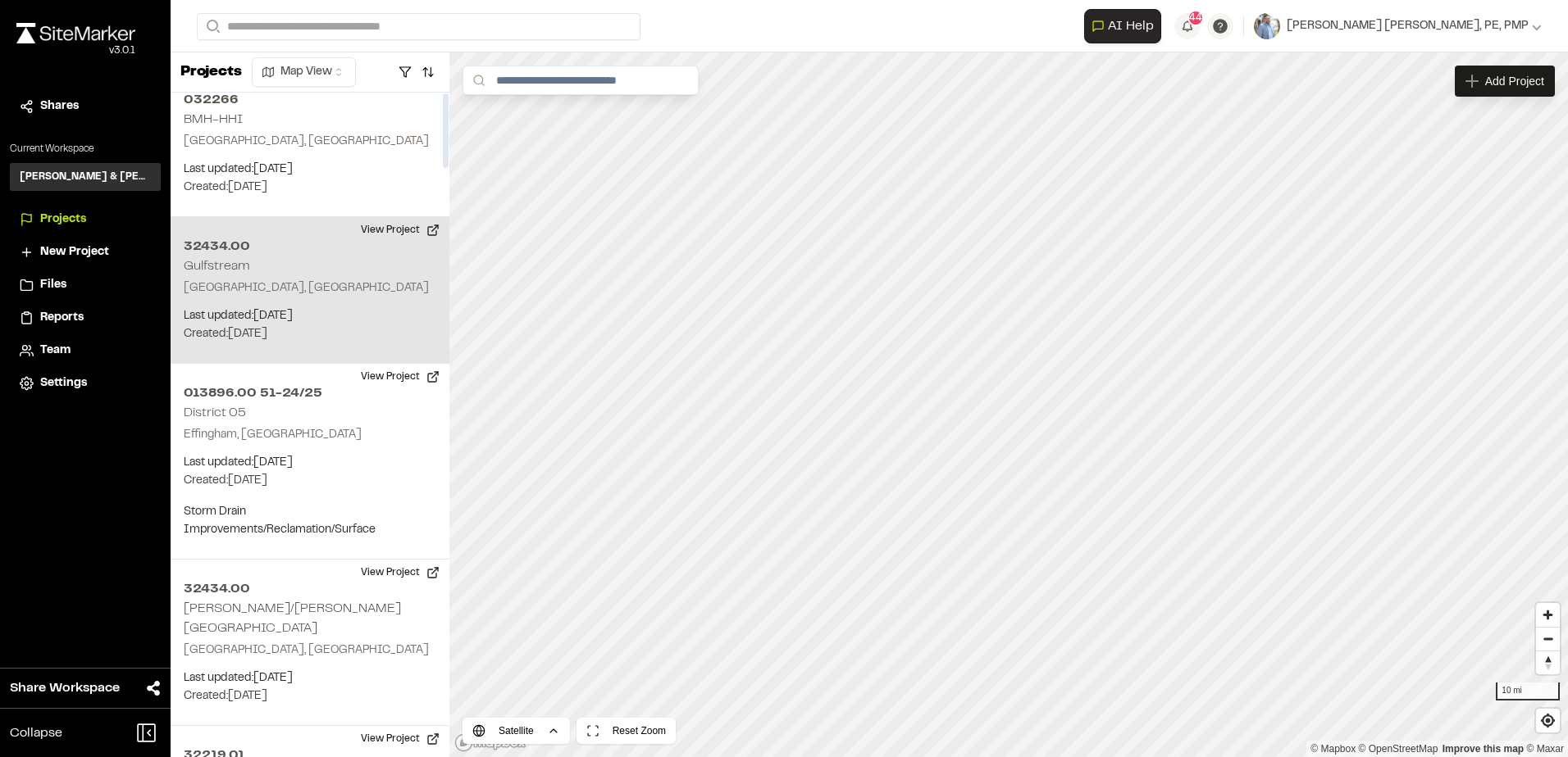
scroll to position [0, 0]
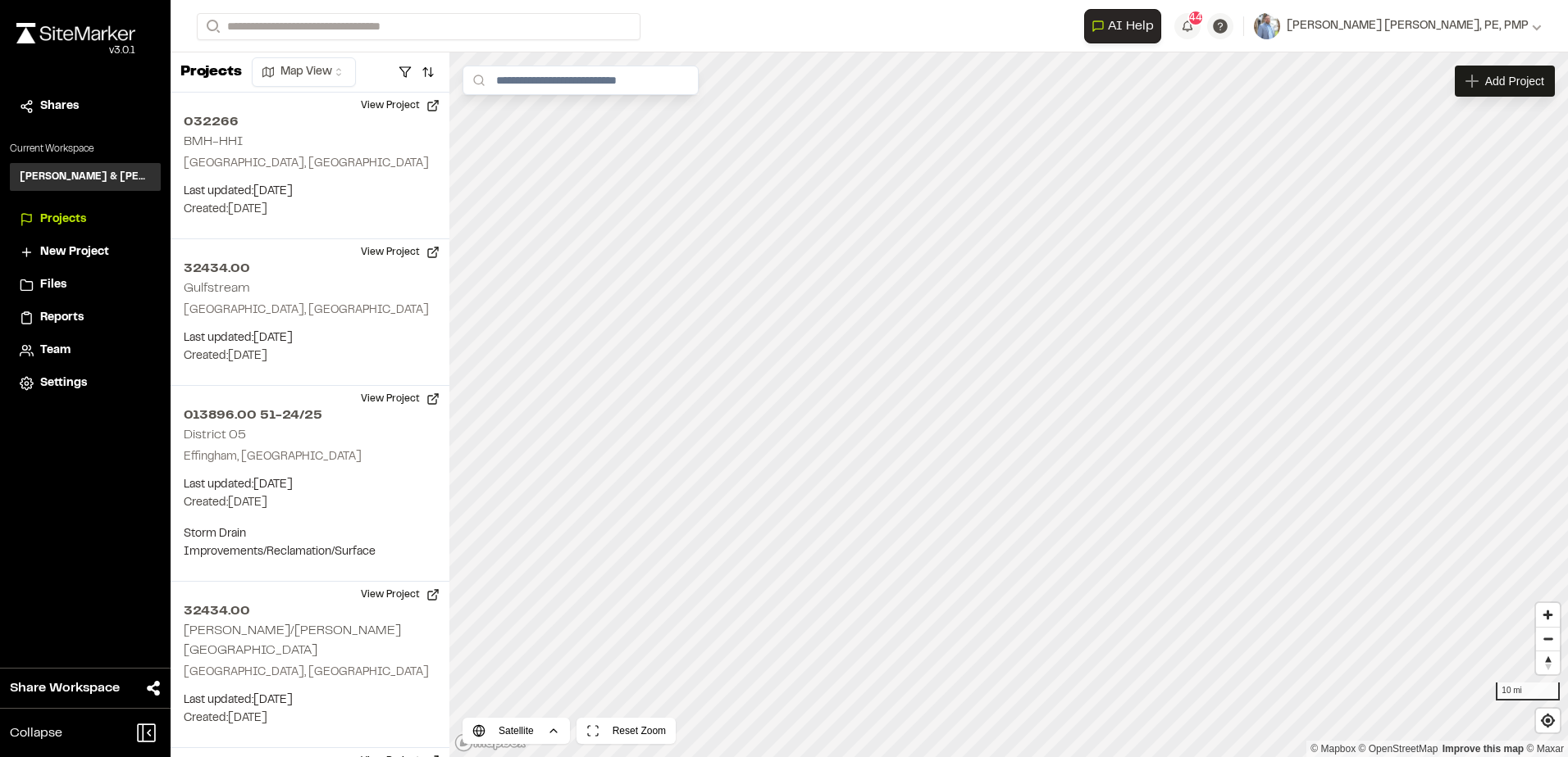
click at [54, 285] on span "Files" at bounding box center [53, 285] width 26 height 19
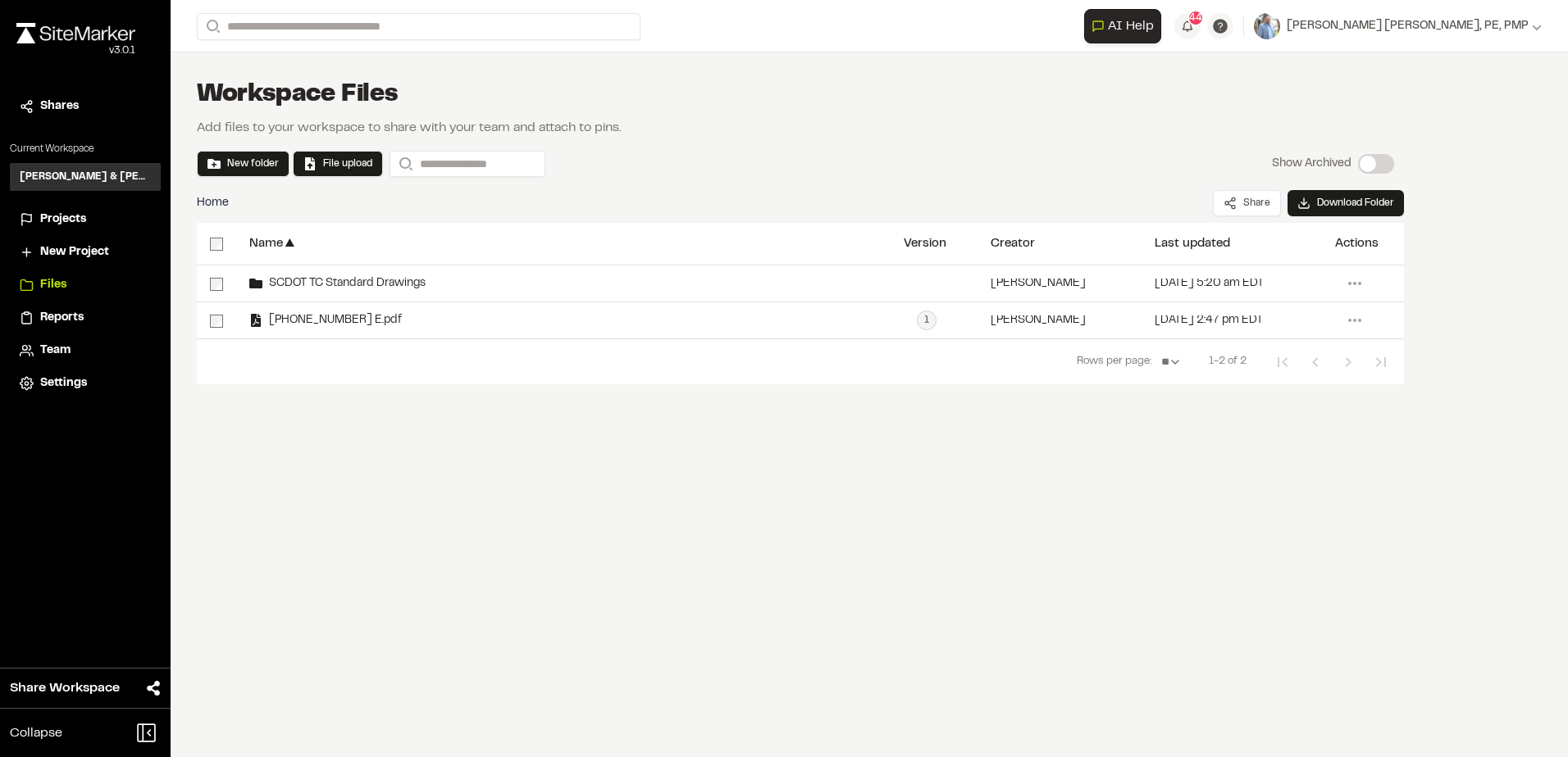
click at [62, 214] on span "Projects" at bounding box center [62, 219] width 46 height 19
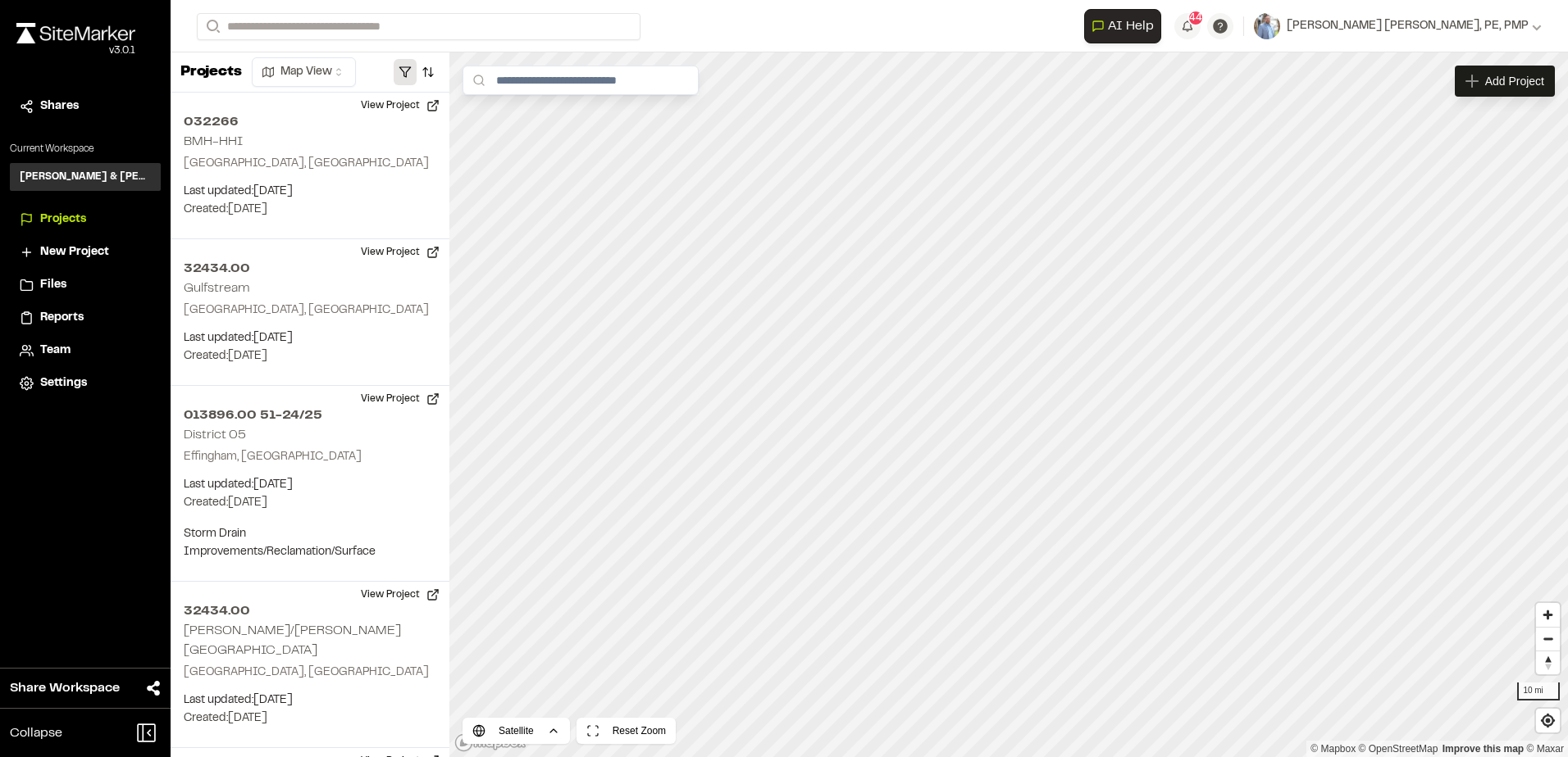
click at [405, 75] on button "button" at bounding box center [405, 72] width 23 height 26
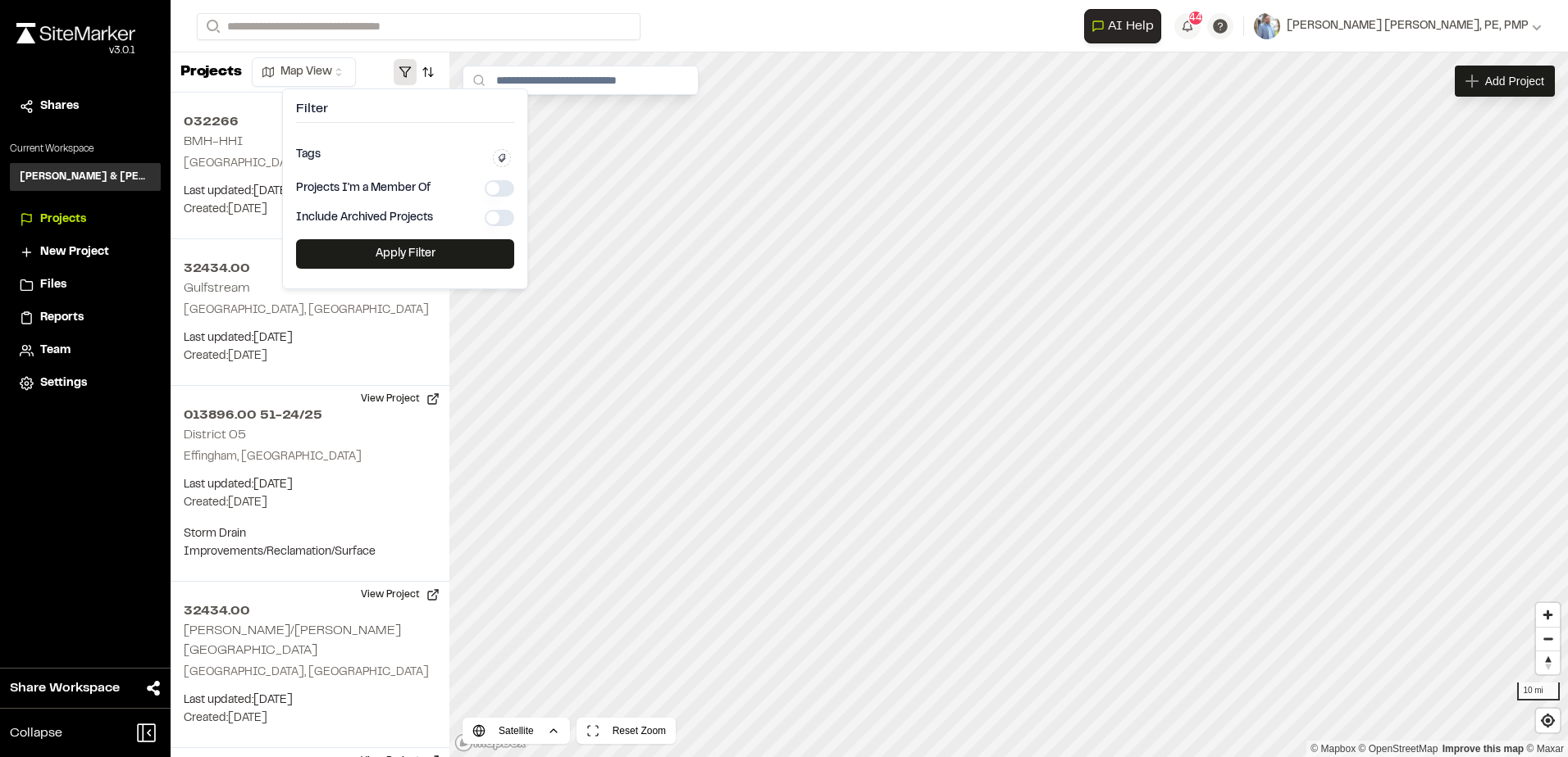
click at [503, 159] on icon at bounding box center [503, 158] width 8 height 8
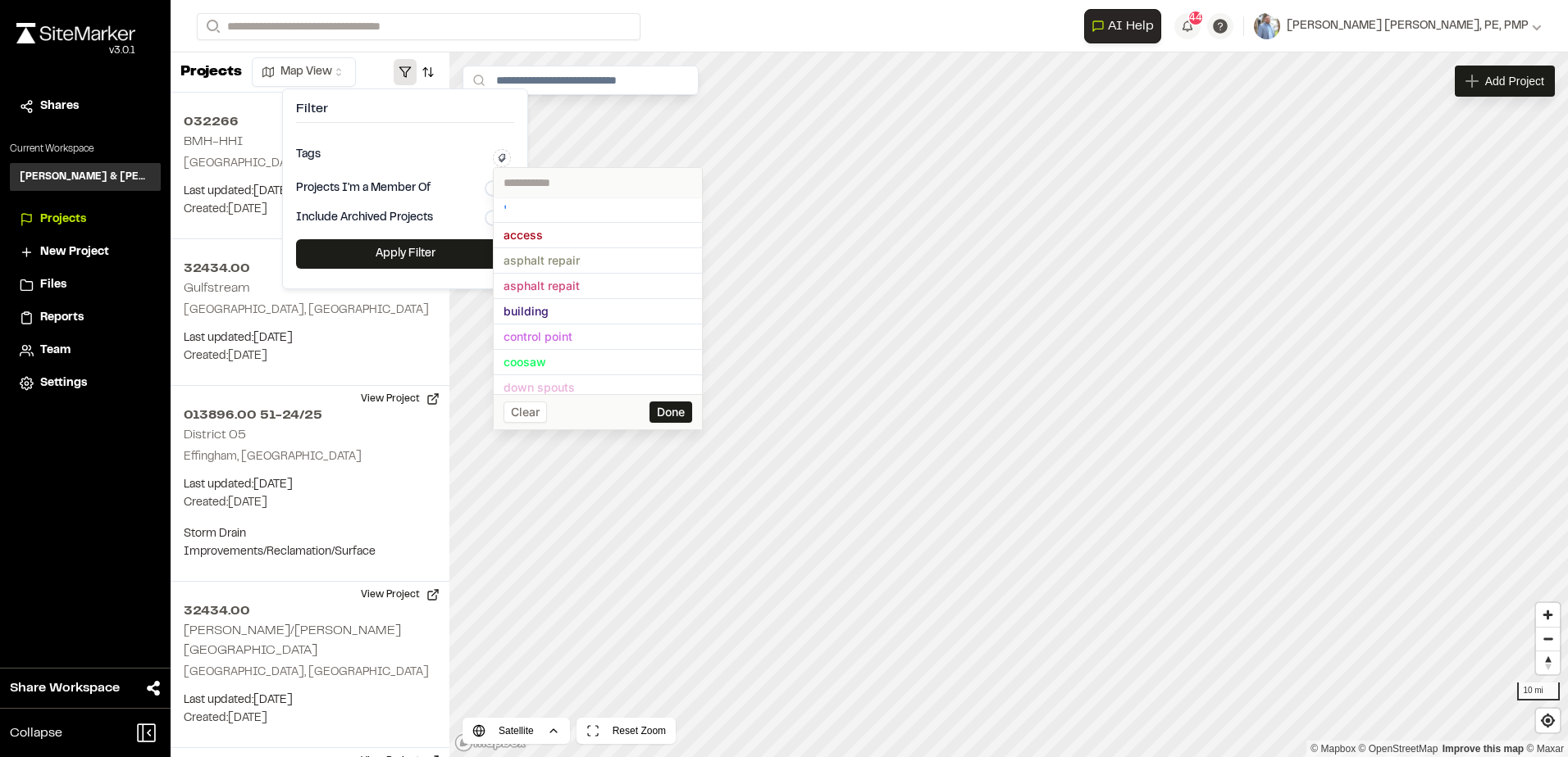
click at [731, 29] on form "Search" at bounding box center [640, 26] width 887 height 27
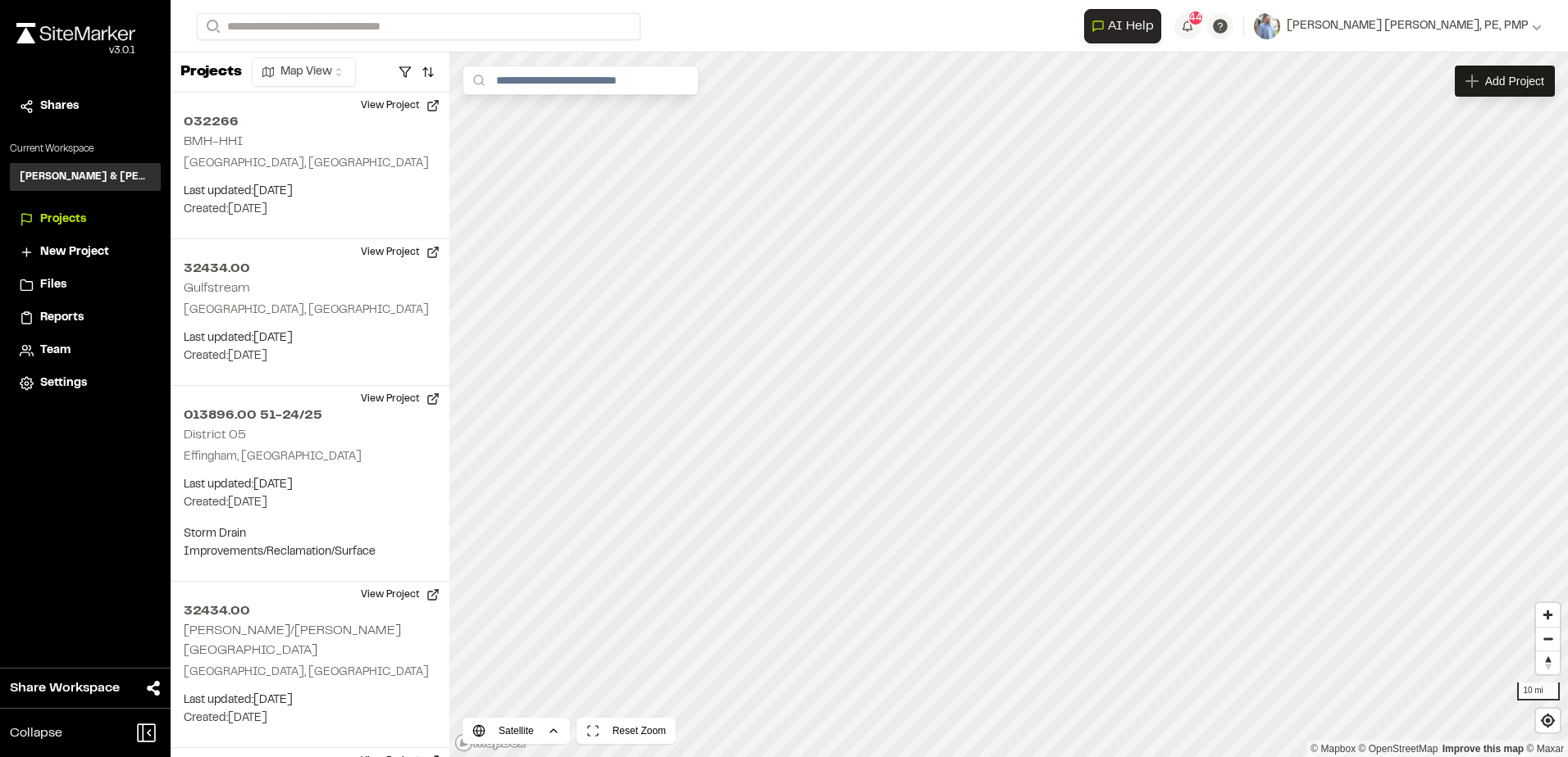
click at [304, 74] on html "Close sidebar v 3.0.1 Shares Current Workspace [PERSON_NAME] & [PERSON_NAME] In…" at bounding box center [784, 378] width 1568 height 757
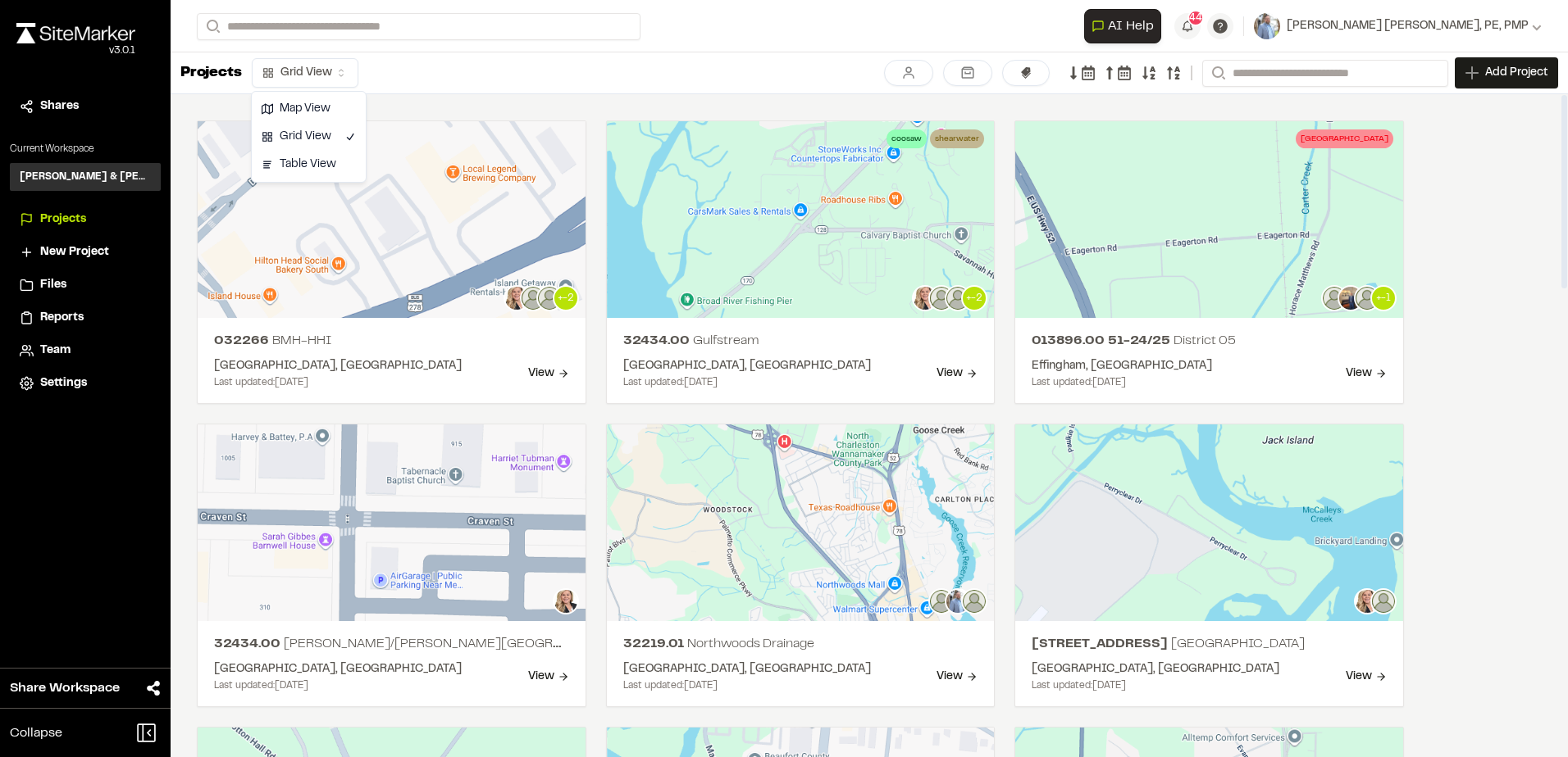
click at [306, 67] on html "Close sidebar v 3.0.1 Shares Current Workspace [PERSON_NAME] & [PERSON_NAME] In…" at bounding box center [784, 378] width 1568 height 757
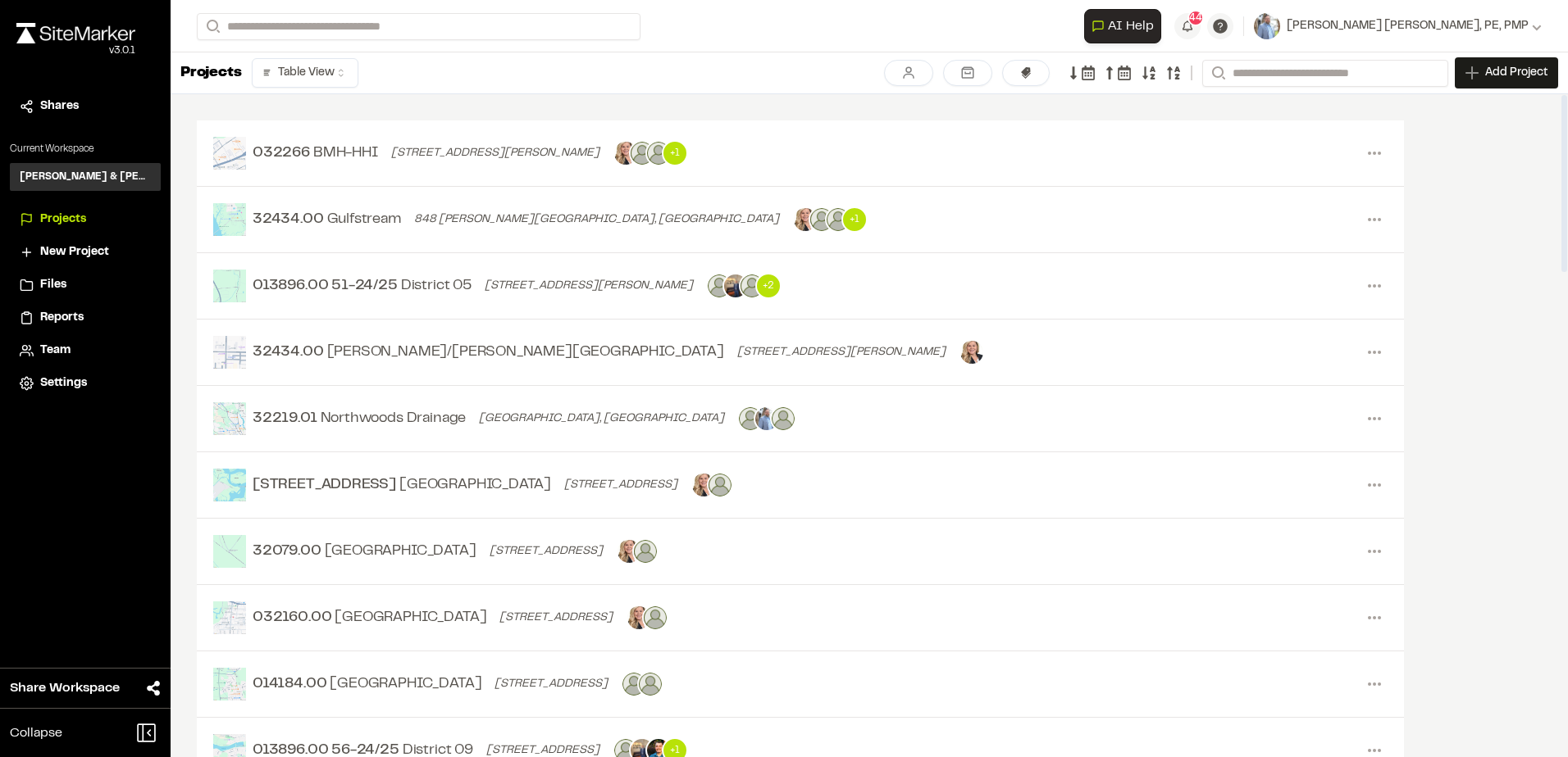
click at [327, 78] on html "Close sidebar v 3.0.1 Shares Current Workspace [PERSON_NAME] & [PERSON_NAME] In…" at bounding box center [784, 378] width 1568 height 757
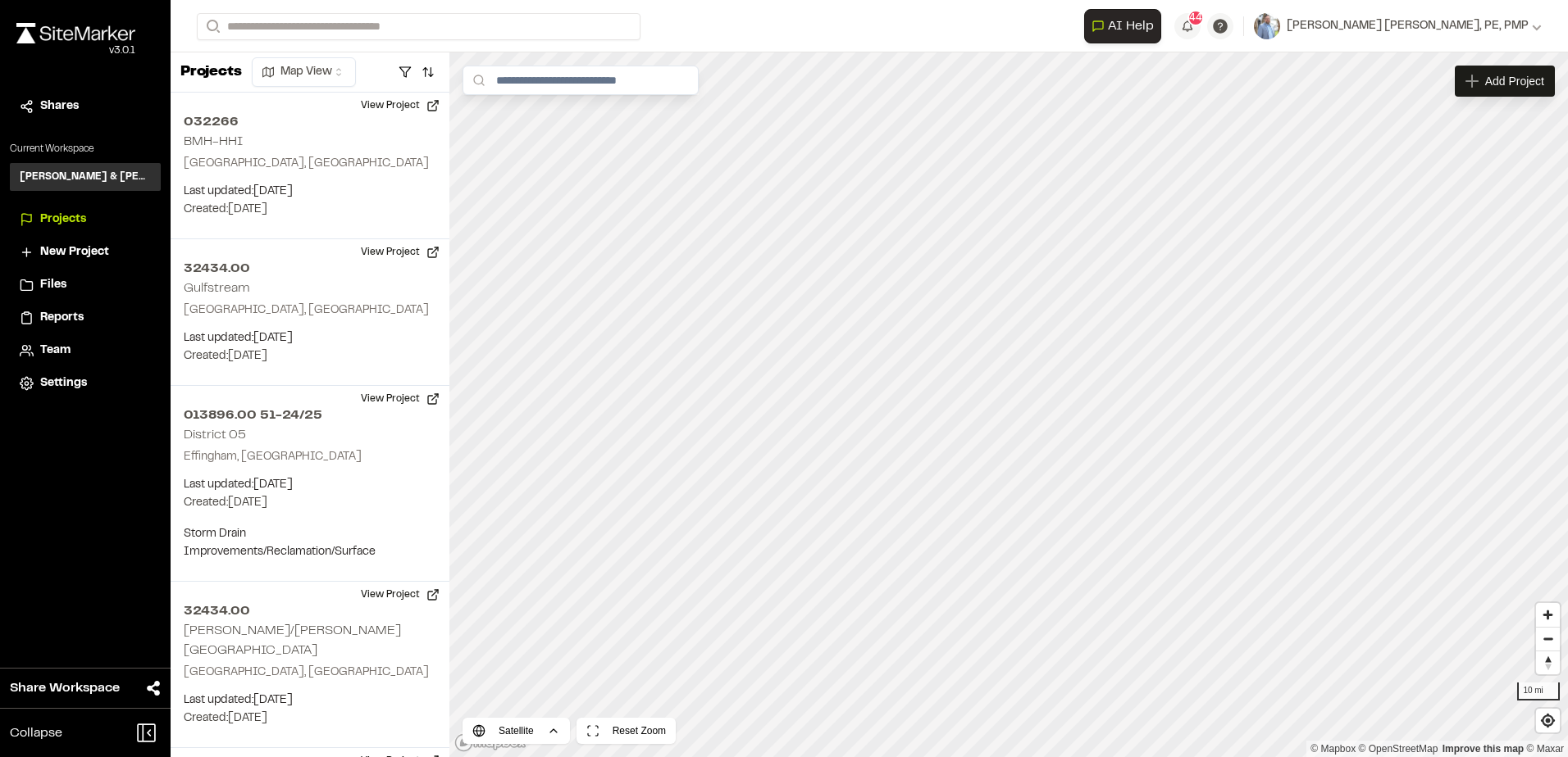
click at [78, 316] on span "Reports" at bounding box center [61, 318] width 44 height 19
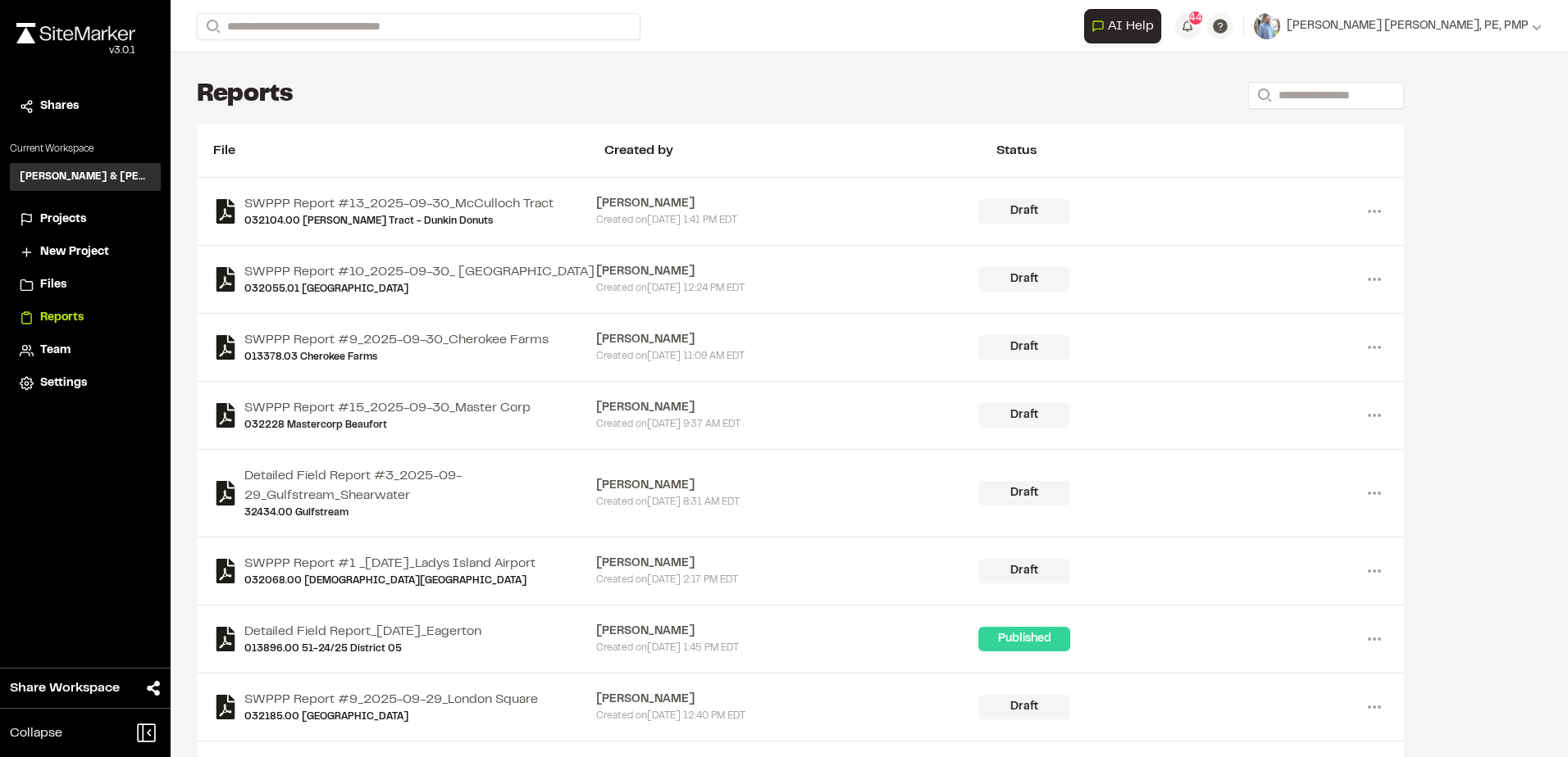
click at [63, 219] on span "Projects" at bounding box center [62, 219] width 46 height 19
